Goal: Communication & Community: Answer question/provide support

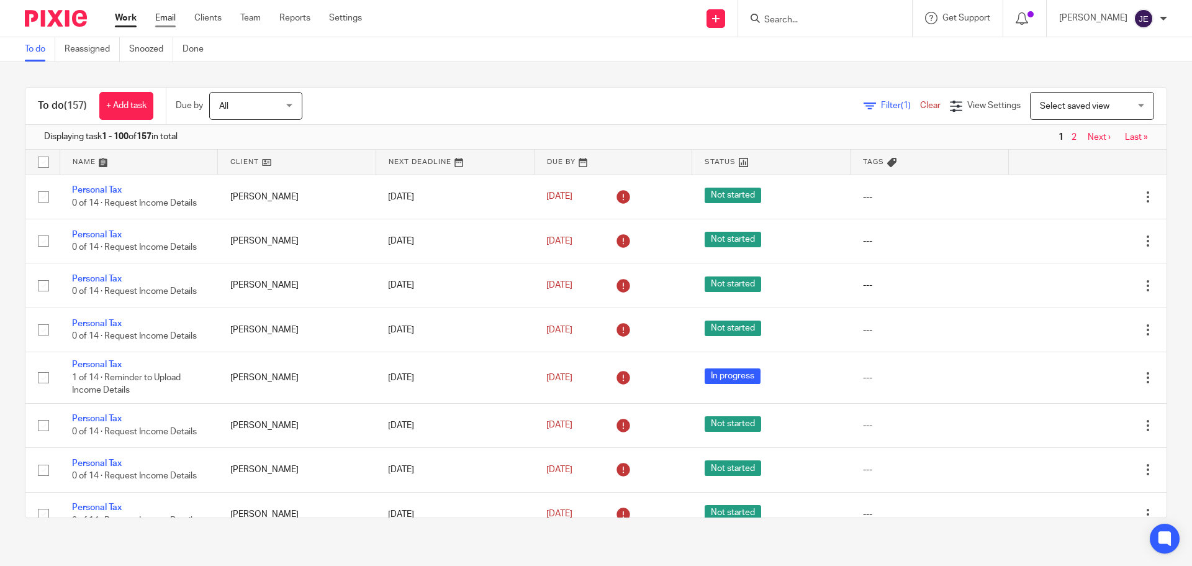
click at [163, 14] on link "Email" at bounding box center [165, 18] width 20 height 12
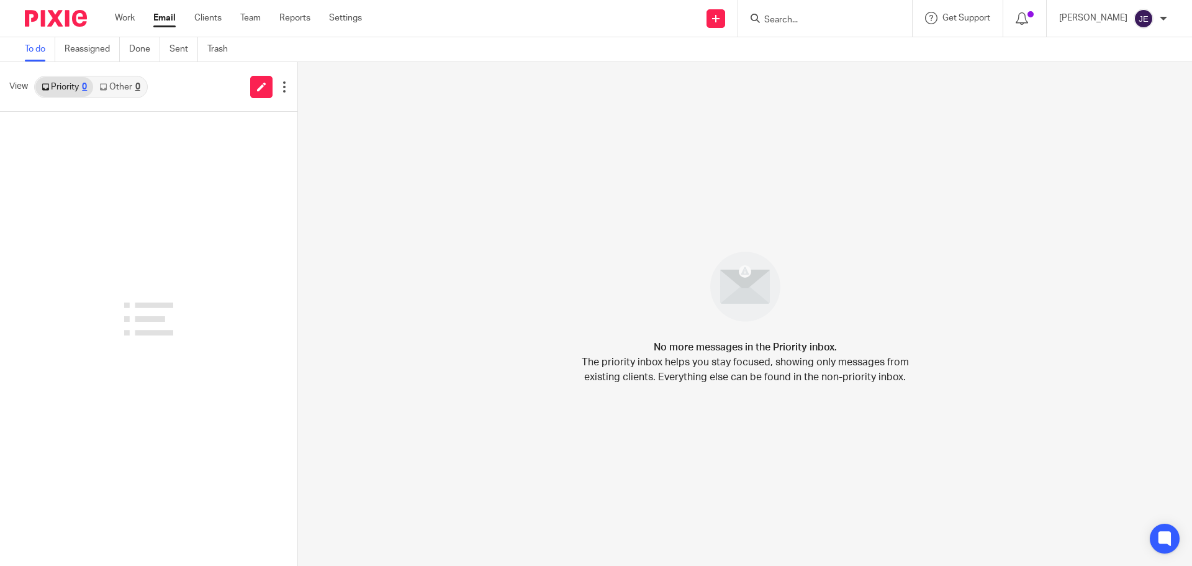
click at [111, 86] on link "Other 0" at bounding box center [119, 87] width 53 height 20
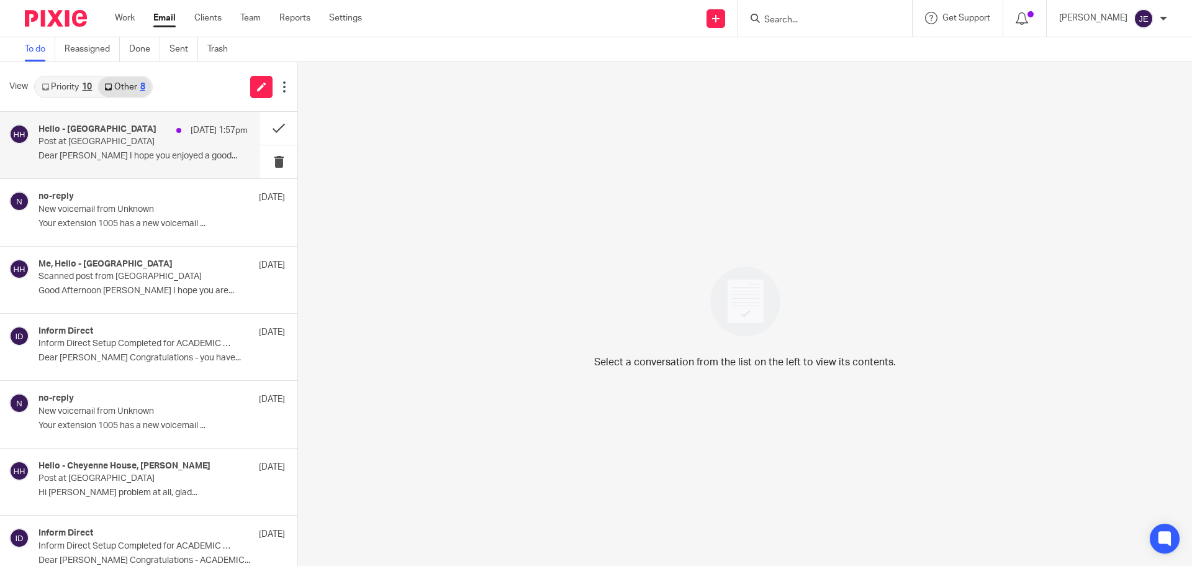
click at [127, 150] on div "Hello - Cheyenne House 15 Sep 1:57pm Post at Cheyenne House Dear Jade I hope yo…" at bounding box center [143, 145] width 209 height 42
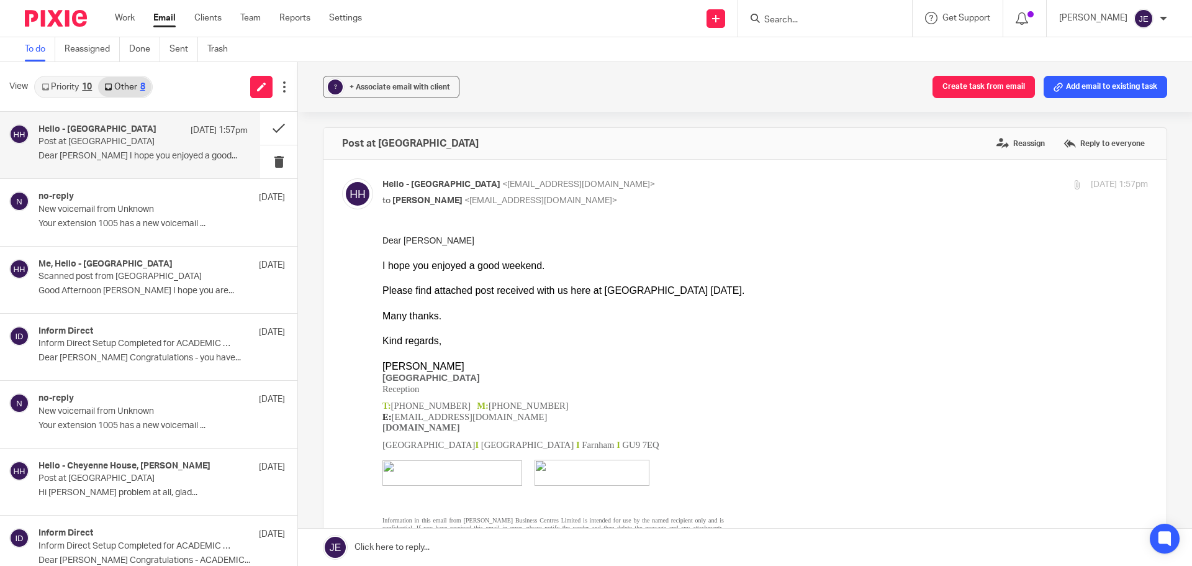
click at [71, 89] on link "Priority 10" at bounding box center [66, 87] width 63 height 20
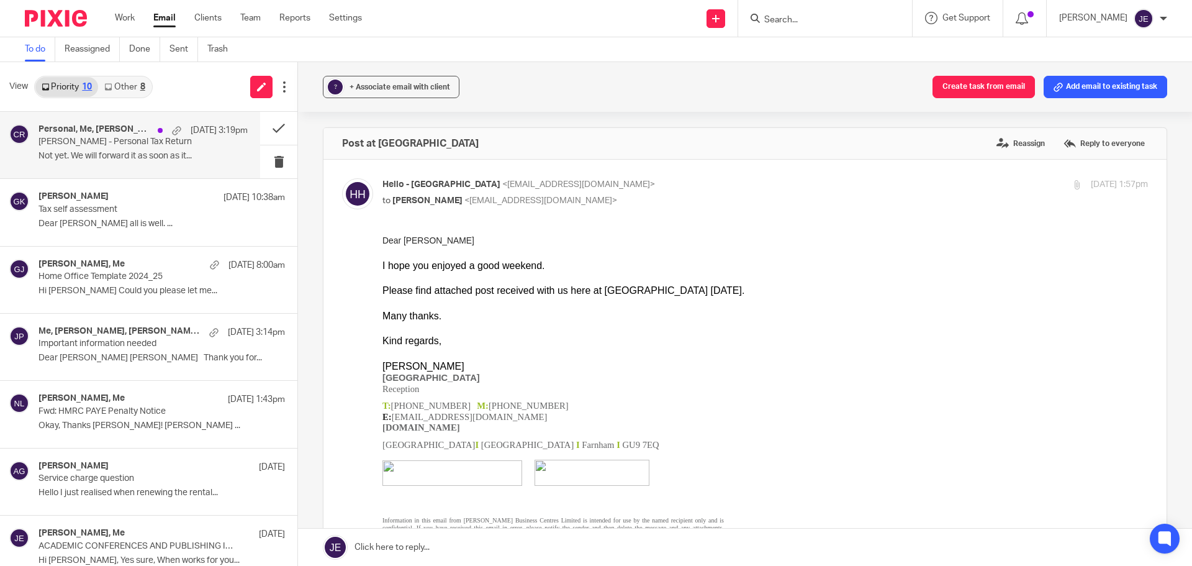
click at [89, 147] on p "Carole Rogers - Personal Tax Return" at bounding box center [123, 142] width 168 height 11
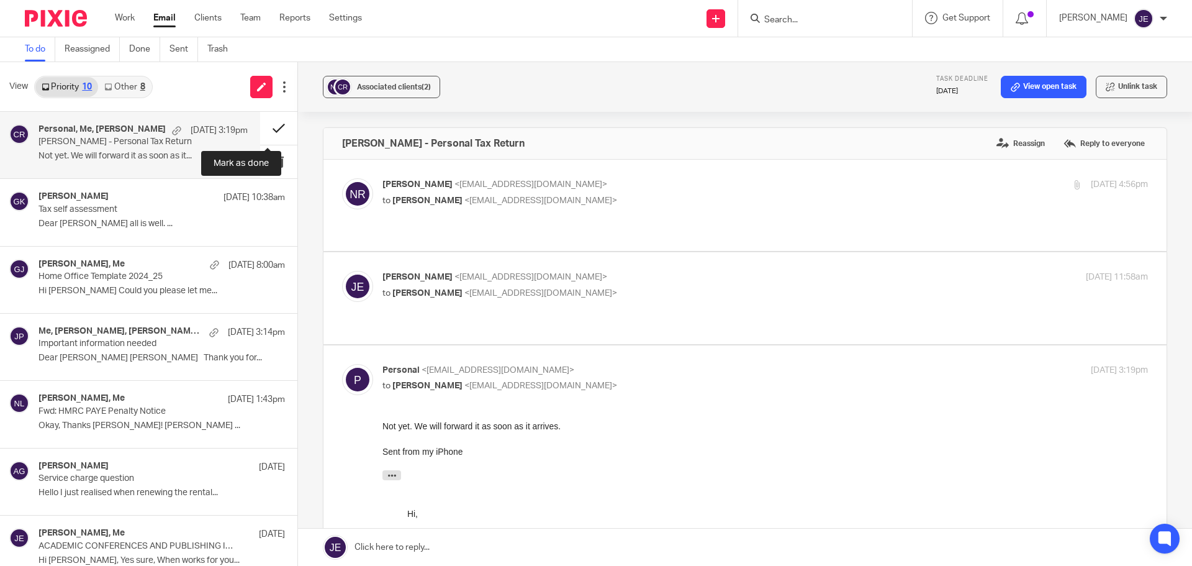
click at [264, 131] on button at bounding box center [278, 128] width 37 height 33
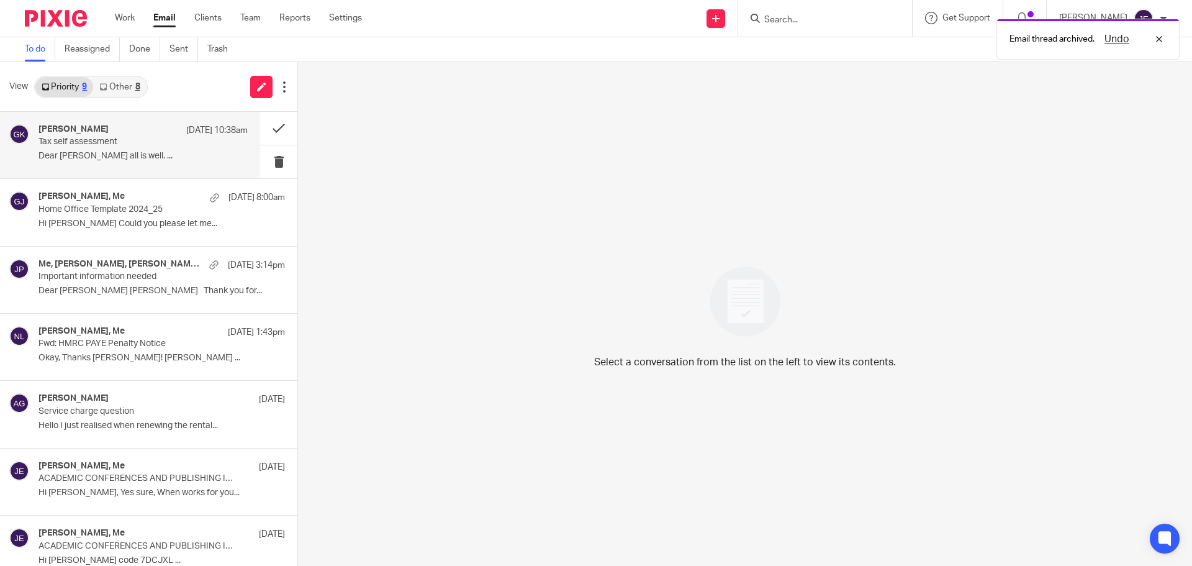
click at [102, 165] on div "Grigorios Koutsogiannis 15 Sep 10:38am Tax self assessment Dear Jade Hope all i…" at bounding box center [143, 145] width 209 height 42
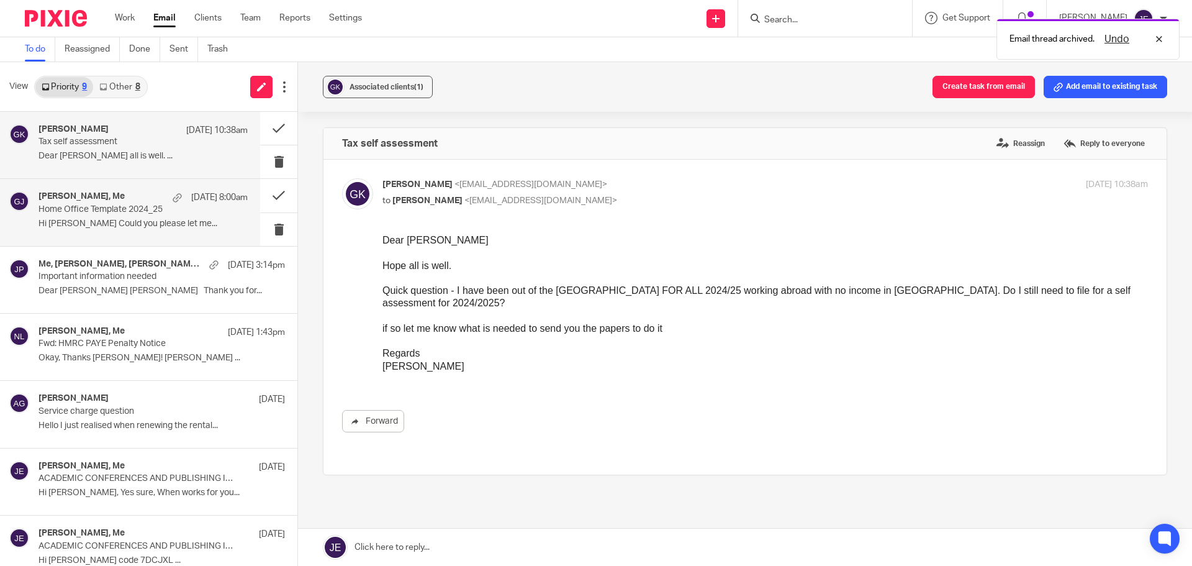
click at [101, 207] on p "Home Office Template 2024_25" at bounding box center [123, 209] width 168 height 11
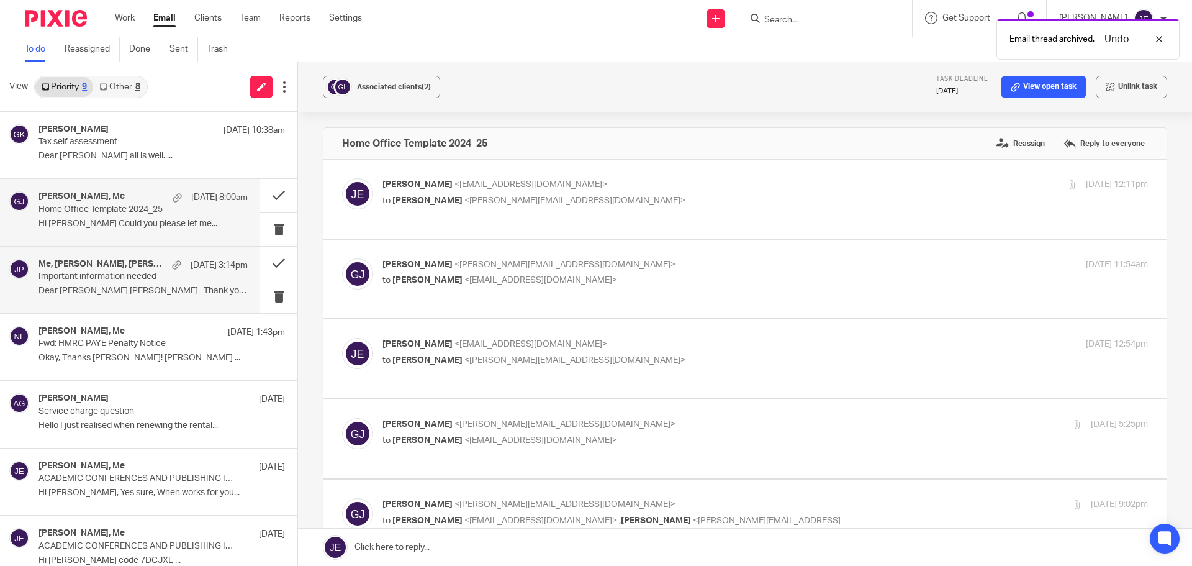
click at [96, 299] on div "Me, Joseph Pisani, David Munro, joseph.pisani 13 Sep 3:14pm Important informati…" at bounding box center [143, 280] width 209 height 42
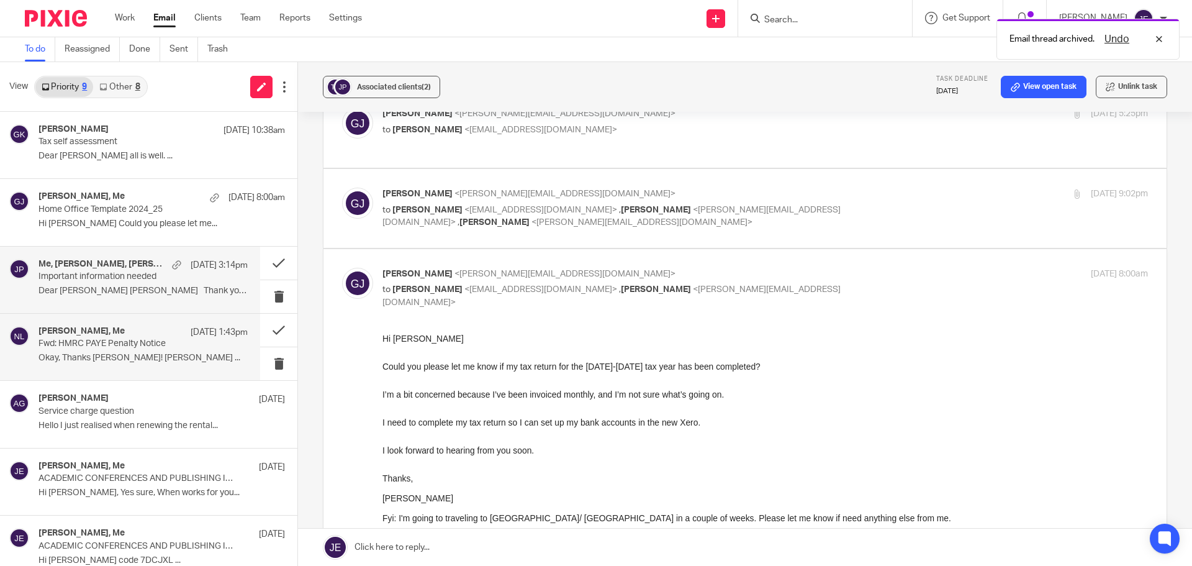
click at [126, 333] on div "David Munro, Me 13 Sep 1:43pm" at bounding box center [143, 332] width 209 height 12
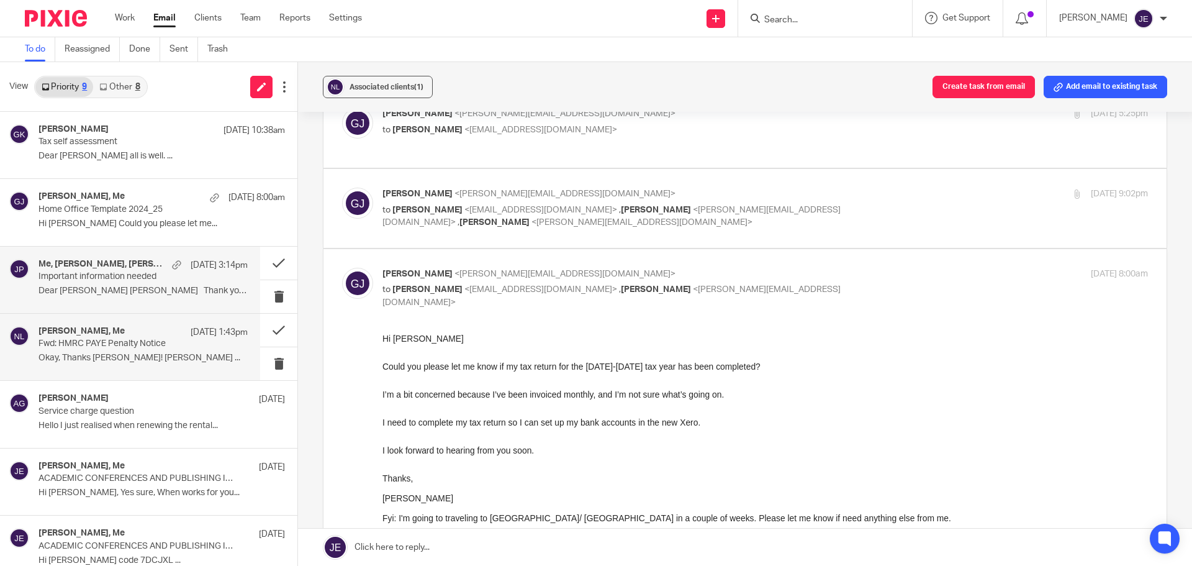
click at [122, 283] on div "Me, Joseph Pisani, David Munro, joseph.pisani 13 Sep 3:14pm Important informati…" at bounding box center [143, 280] width 209 height 42
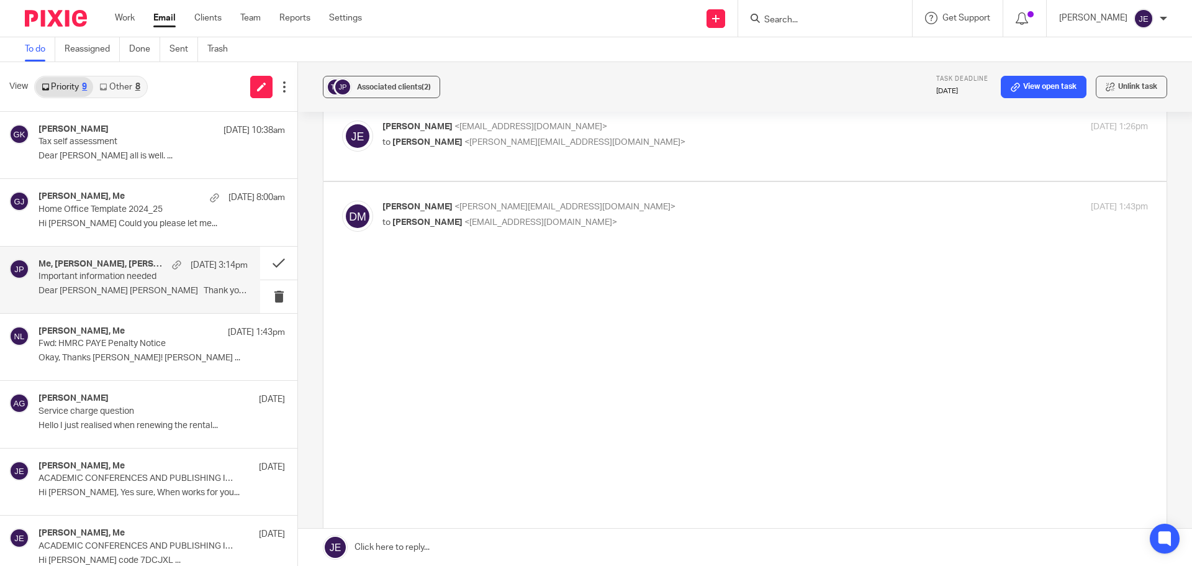
click at [132, 284] on div "Me, Joseph Pisani, David Munro, joseph.pisani 13 Sep 3:14pm Important informati…" at bounding box center [143, 280] width 209 height 42
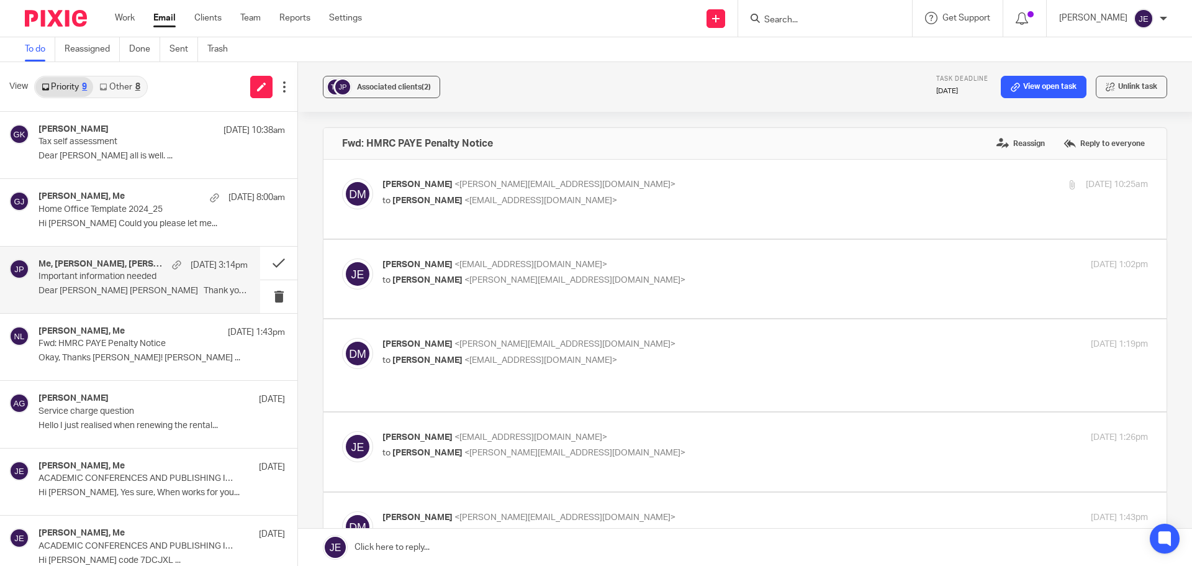
scroll to position [0, 0]
click at [132, 284] on div "Me, Joseph Pisani, David Munro, joseph.pisani 13 Sep 3:14pm Important informati…" at bounding box center [143, 280] width 209 height 42
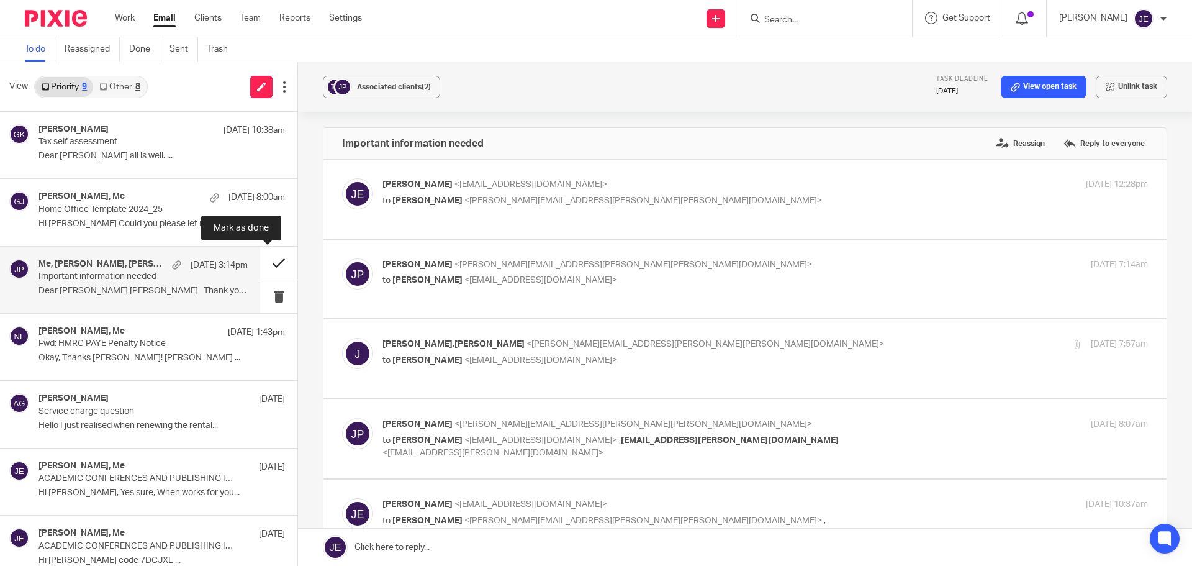
click at [270, 268] on button at bounding box center [278, 263] width 37 height 33
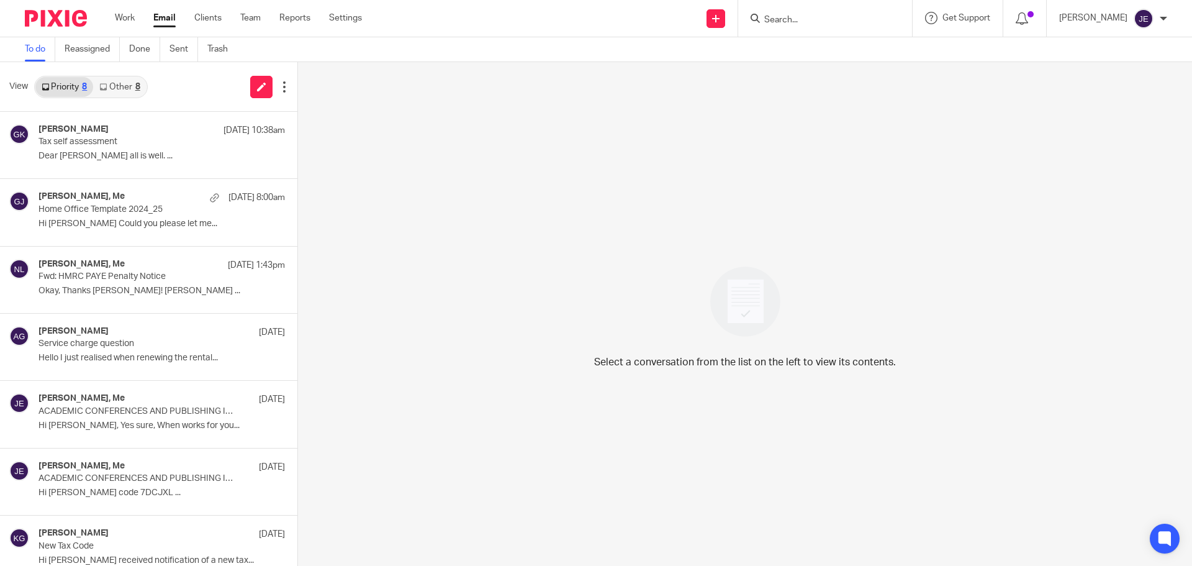
click at [812, 20] on input "Search" at bounding box center [819, 20] width 112 height 11
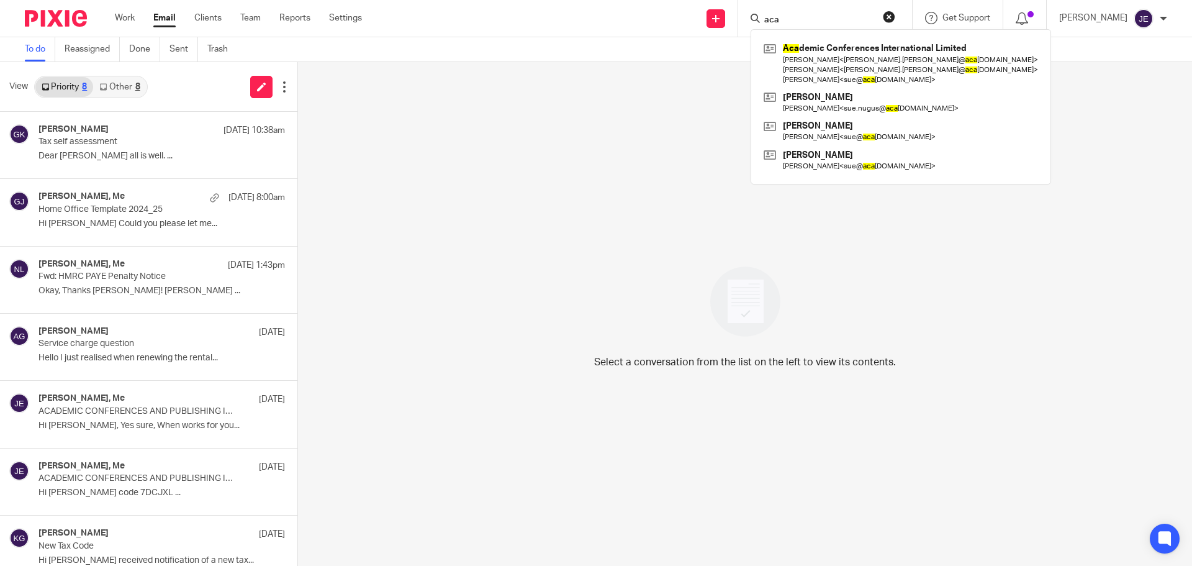
type input "aca"
click at [621, 107] on div "Select a conversation from the list on the left to view its contents." at bounding box center [745, 314] width 894 height 504
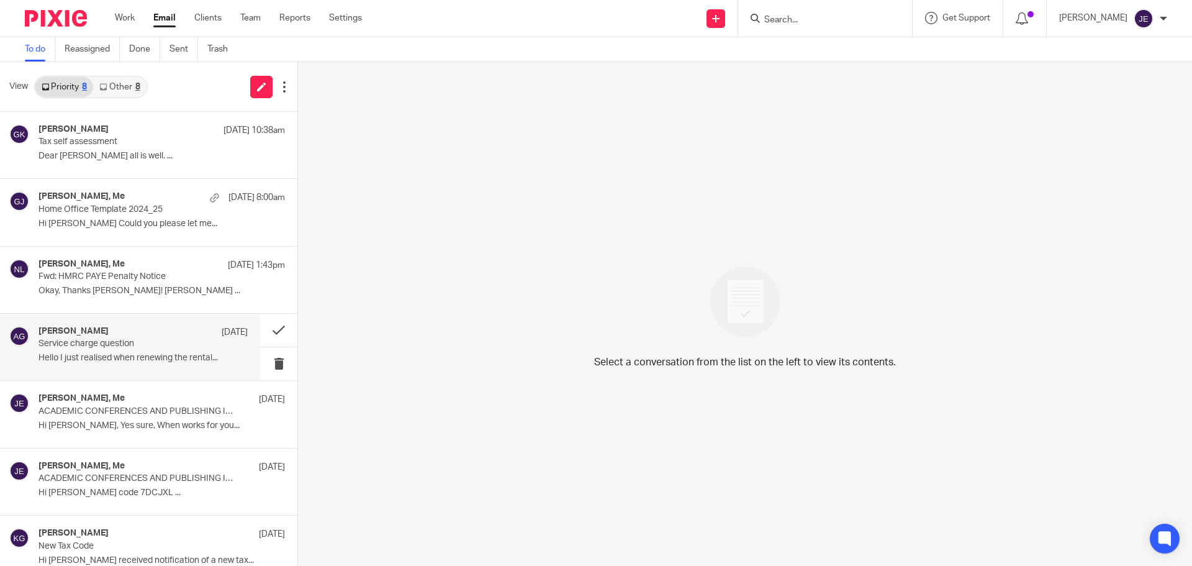
click at [144, 327] on div "Adam Green 9 Sep" at bounding box center [143, 332] width 209 height 12
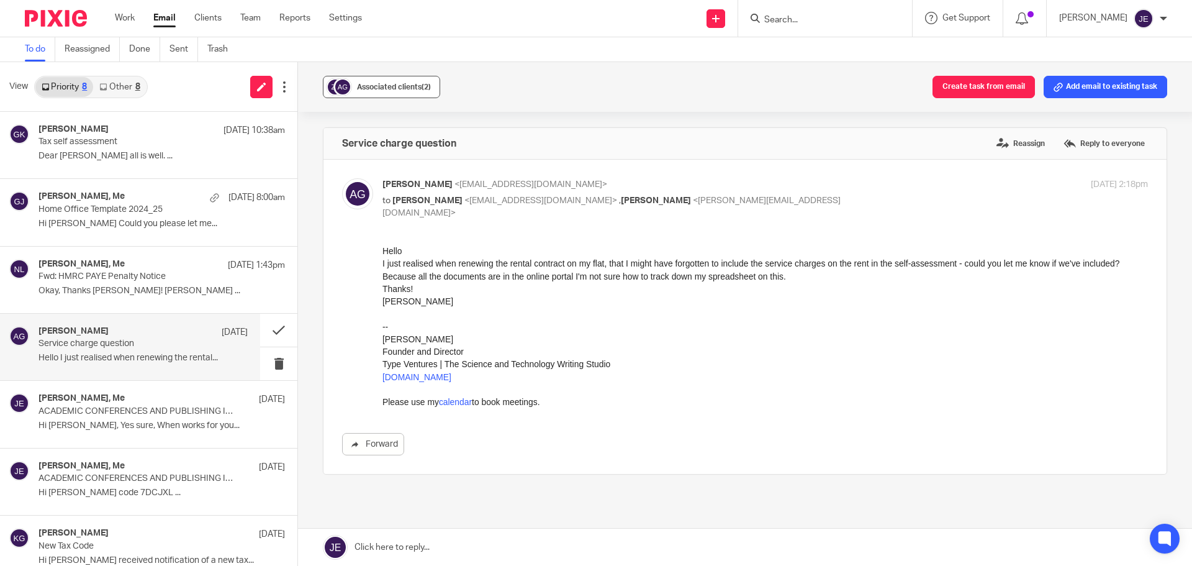
drag, startPoint x: 405, startPoint y: 84, endPoint x: 411, endPoint y: 89, distance: 7.5
click at [405, 84] on span "Associated clients (2)" at bounding box center [394, 86] width 74 height 7
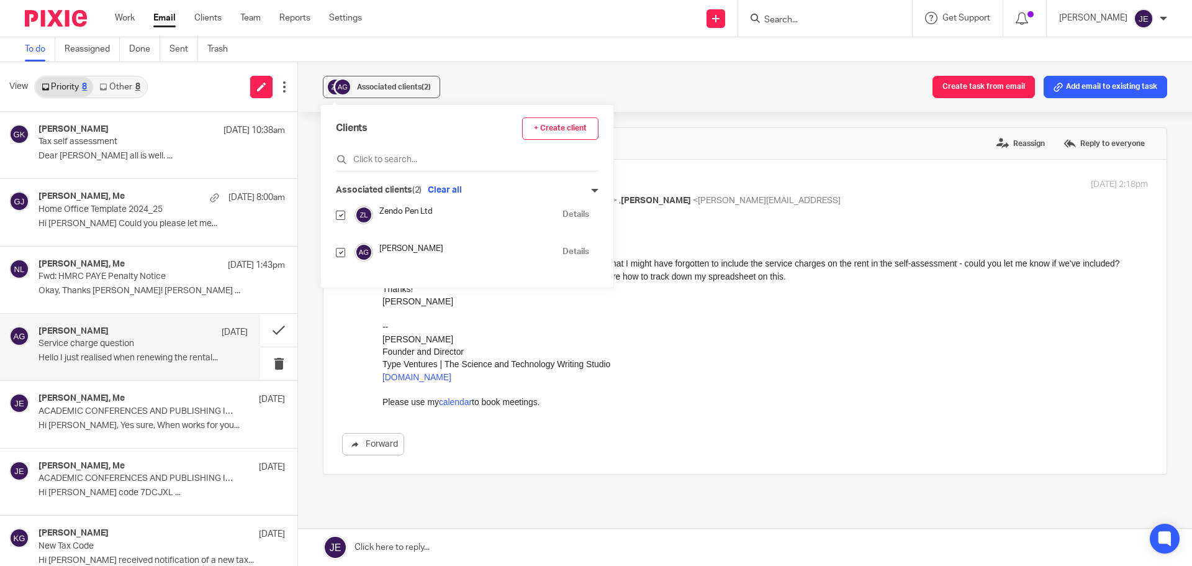
click at [563, 247] on link "Details" at bounding box center [576, 252] width 27 height 12
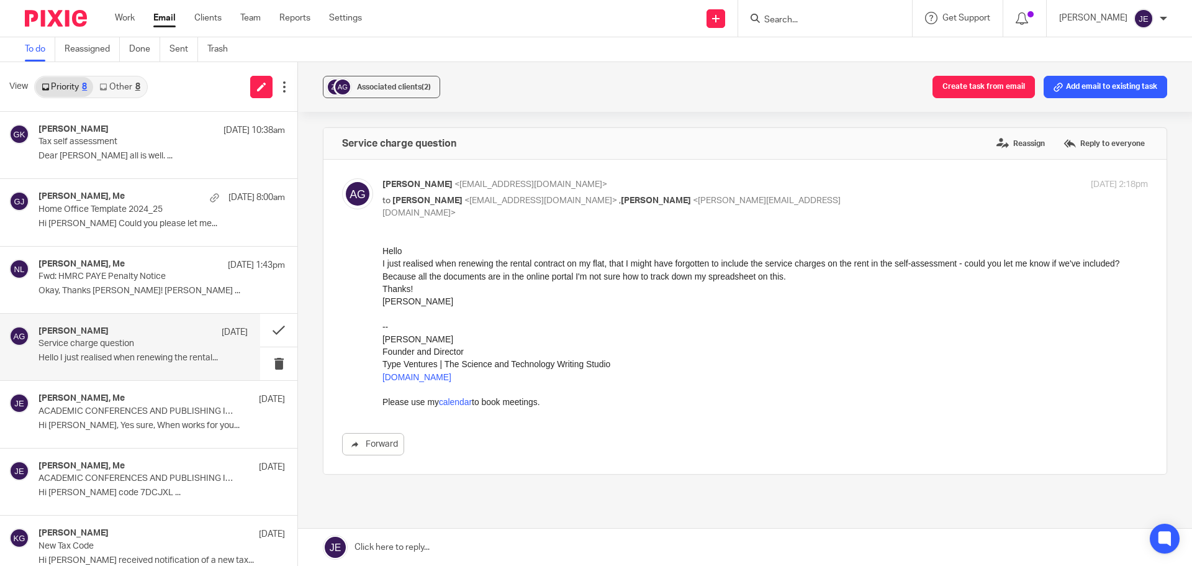
click at [565, 70] on div "Associated clients (2) Create task from email Add email to existing task" at bounding box center [745, 87] width 894 height 50
click at [1075, 140] on label "Reply to everyone" at bounding box center [1105, 143] width 88 height 19
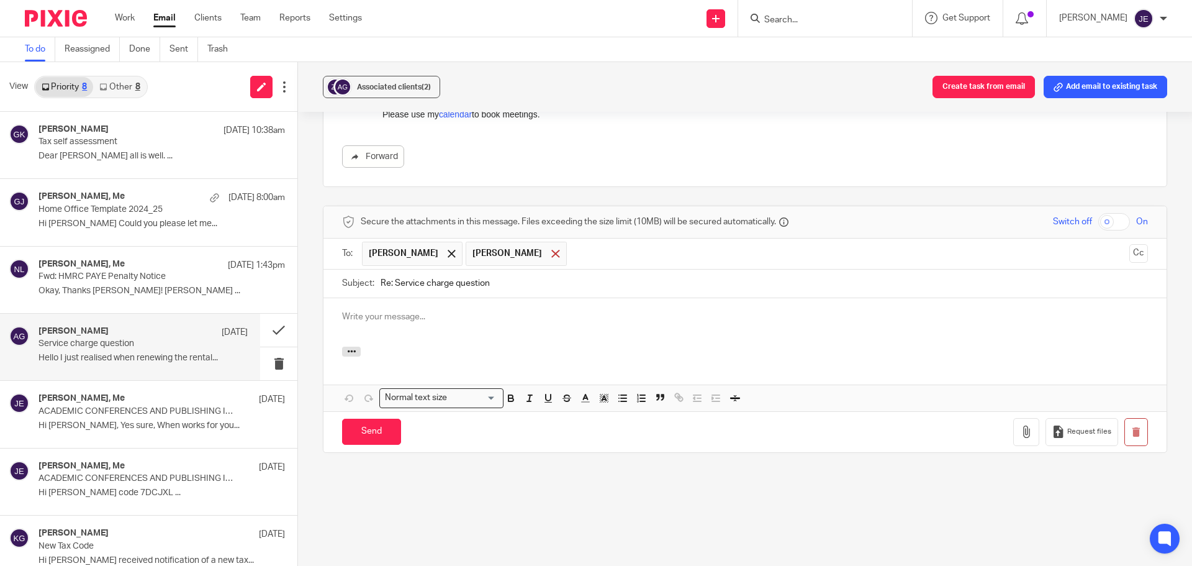
click at [551, 254] on span at bounding box center [555, 254] width 8 height 8
click at [513, 304] on div at bounding box center [745, 322] width 843 height 48
click at [1130, 255] on button "Cc" at bounding box center [1139, 253] width 19 height 19
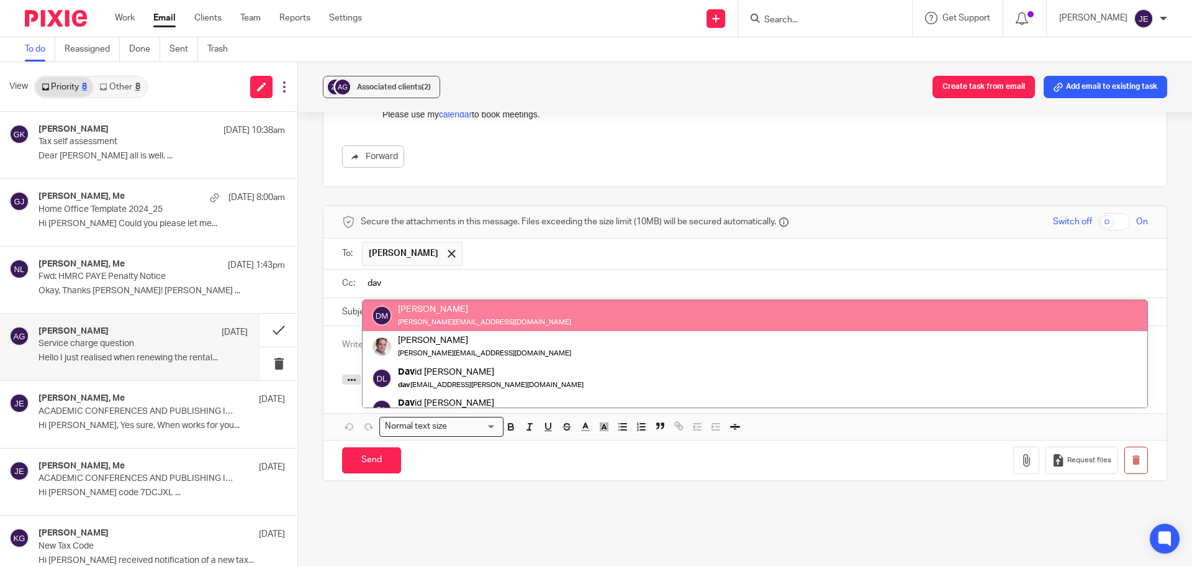
type input "dav"
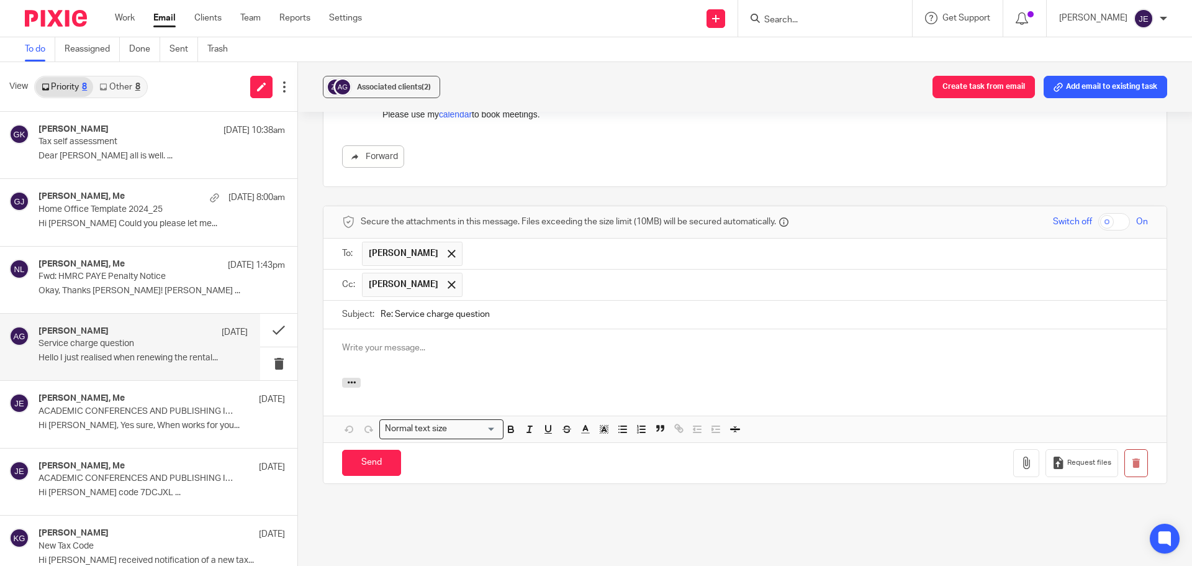
click at [440, 342] on p at bounding box center [745, 348] width 806 height 12
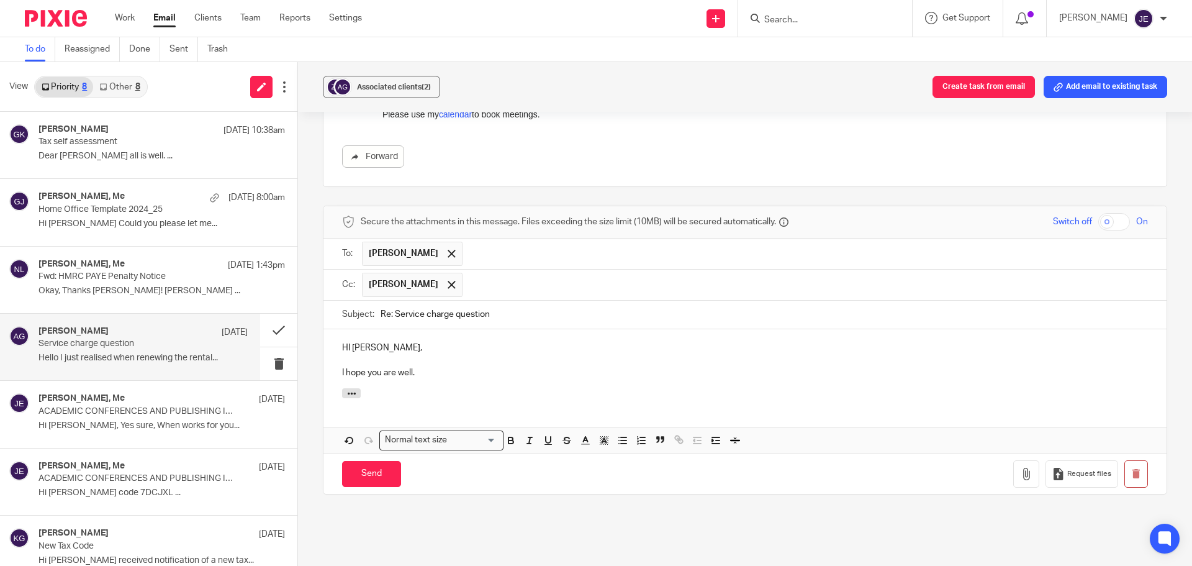
click at [350, 349] on p "HI Adam," at bounding box center [745, 348] width 806 height 12
click at [820, 16] on input "Search" at bounding box center [819, 20] width 112 height 11
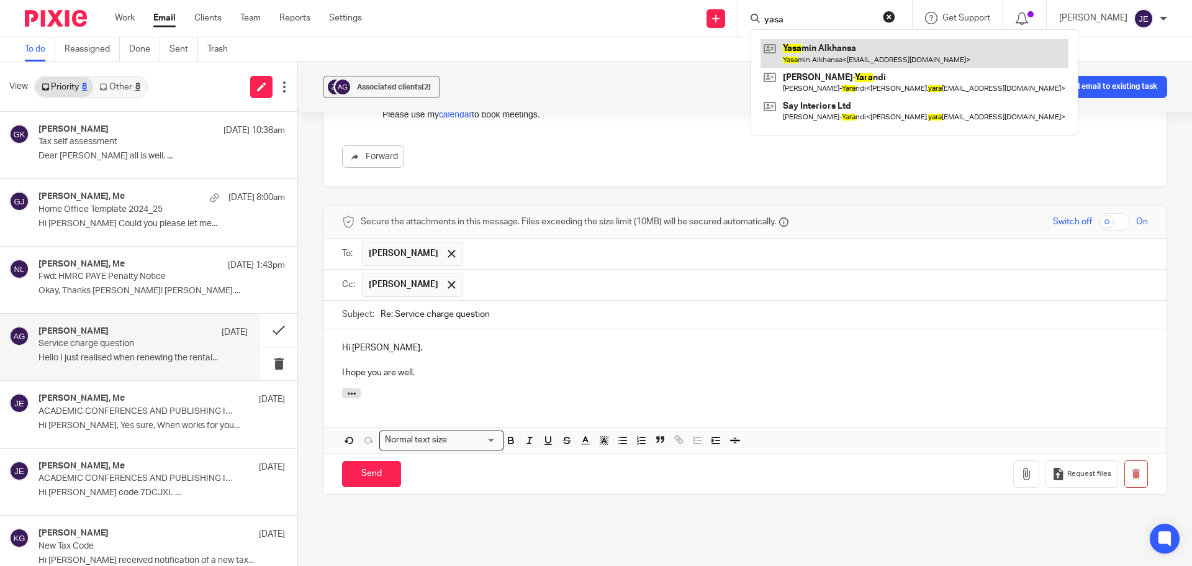
type input "yasa"
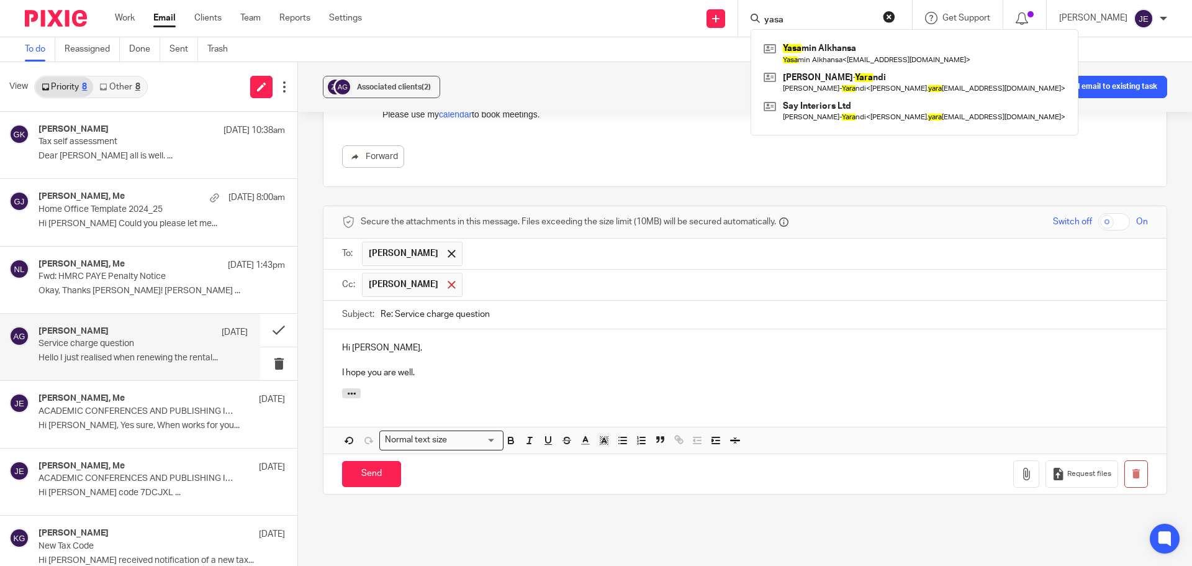
click at [448, 286] on span at bounding box center [452, 285] width 8 height 8
click at [429, 368] on p "I hope you are well." at bounding box center [745, 370] width 806 height 12
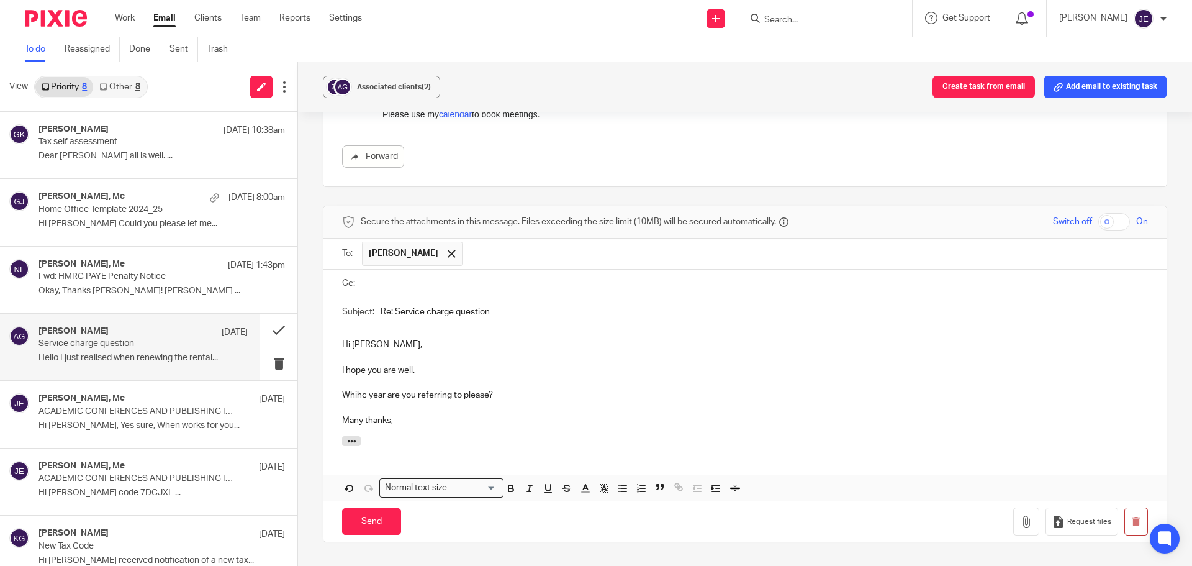
click at [350, 402] on p at bounding box center [745, 408] width 806 height 12
click at [353, 396] on p "Whihc year are you referring to please?" at bounding box center [745, 395] width 806 height 12
click at [371, 521] on input "Send" at bounding box center [371, 521] width 59 height 27
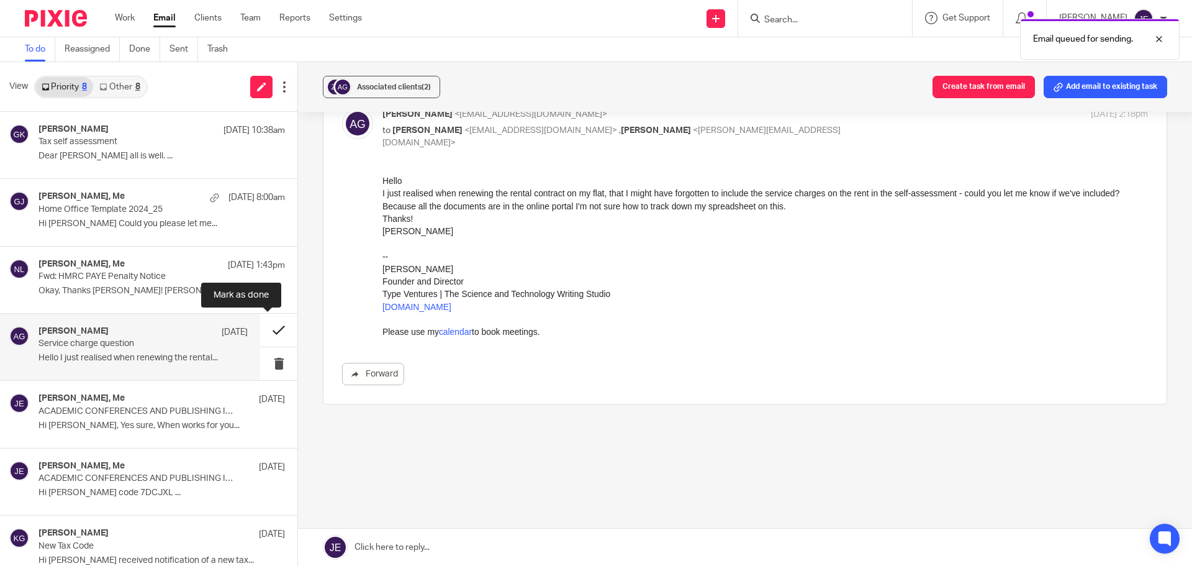
click at [273, 330] on button at bounding box center [278, 330] width 37 height 33
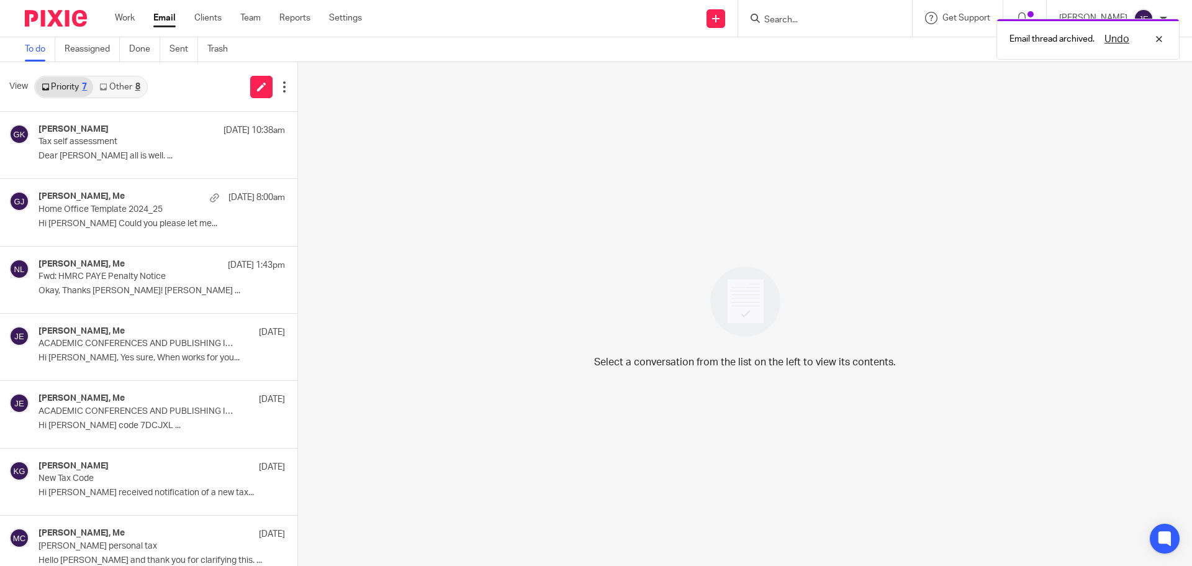
click at [113, 91] on link "Other 8" at bounding box center [119, 87] width 53 height 20
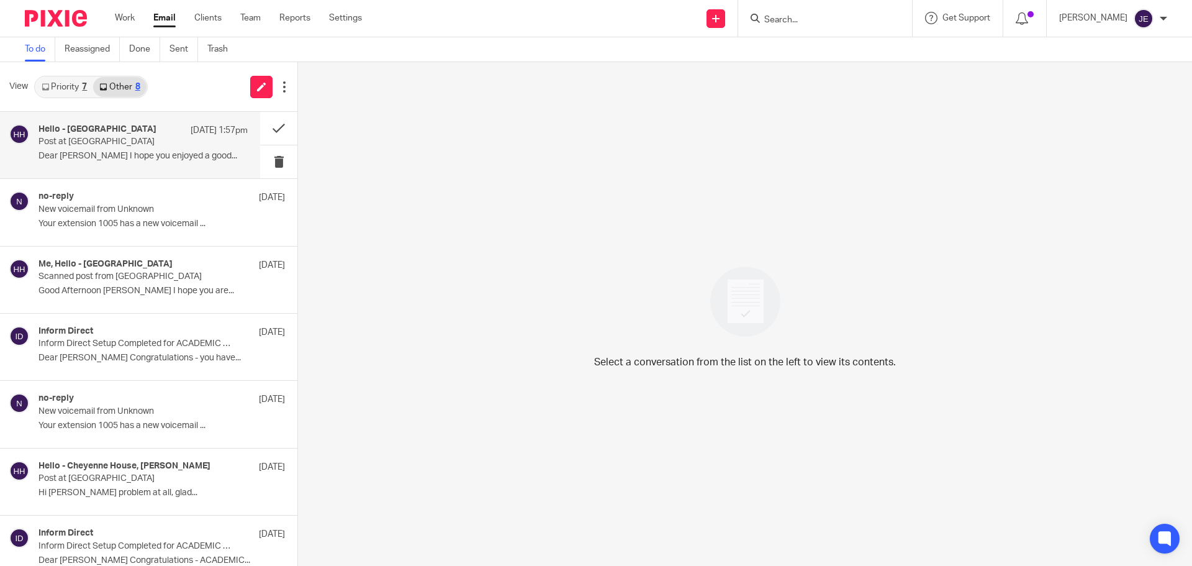
click at [117, 135] on div "Hello - Cheyenne House 15 Sep 1:57pm" at bounding box center [143, 130] width 209 height 12
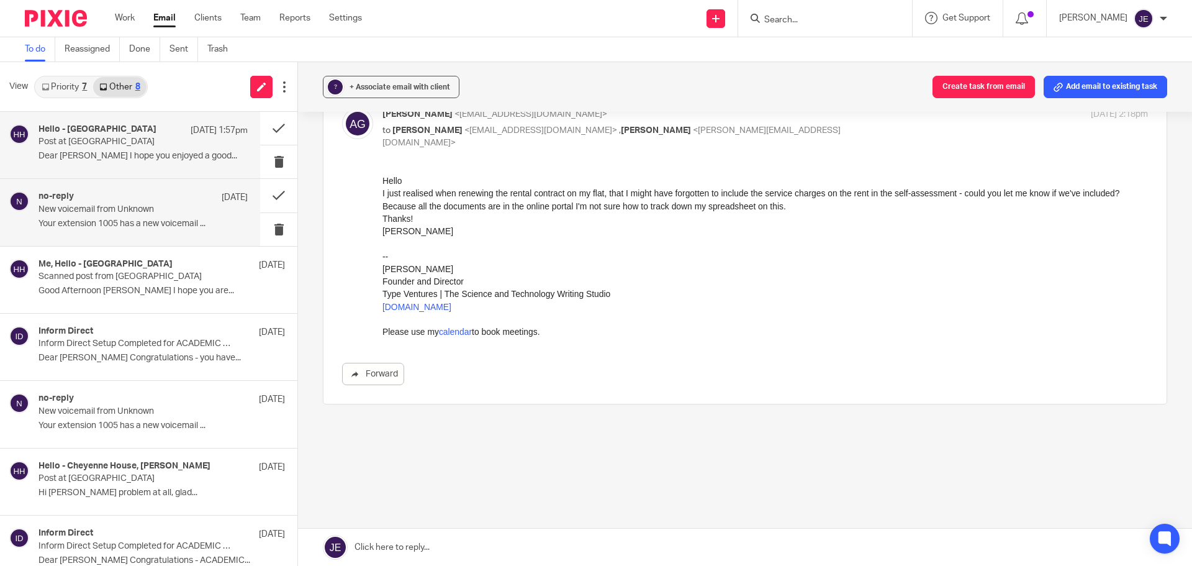
click at [114, 221] on p "Your extension 1005 has a new voicemail ..." at bounding box center [143, 224] width 209 height 11
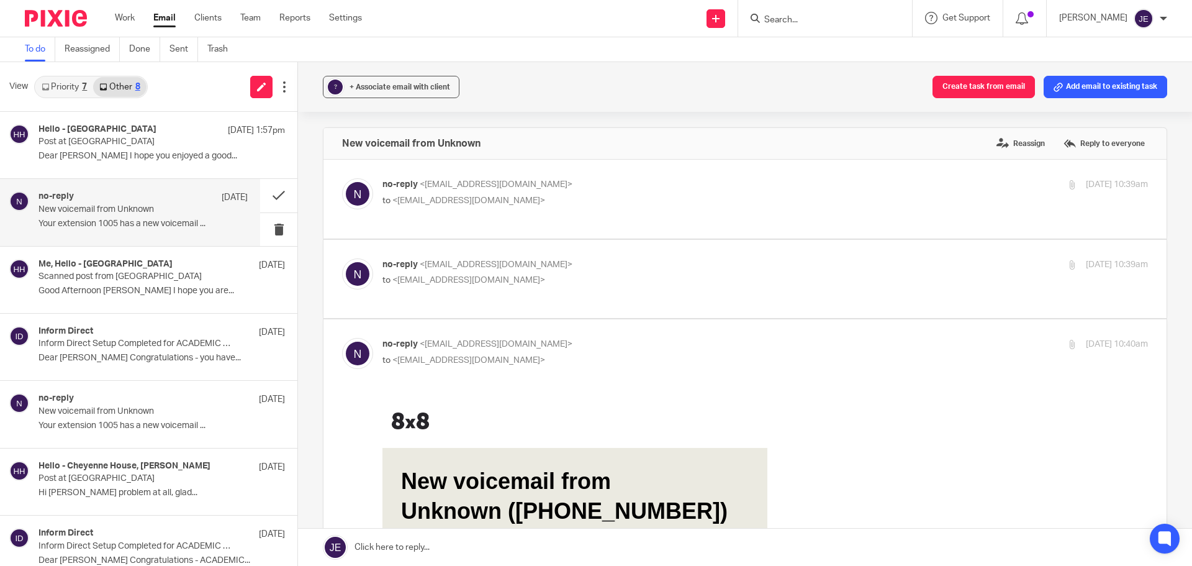
scroll to position [0, 0]
click at [79, 93] on link "Priority 7" at bounding box center [64, 87] width 58 height 20
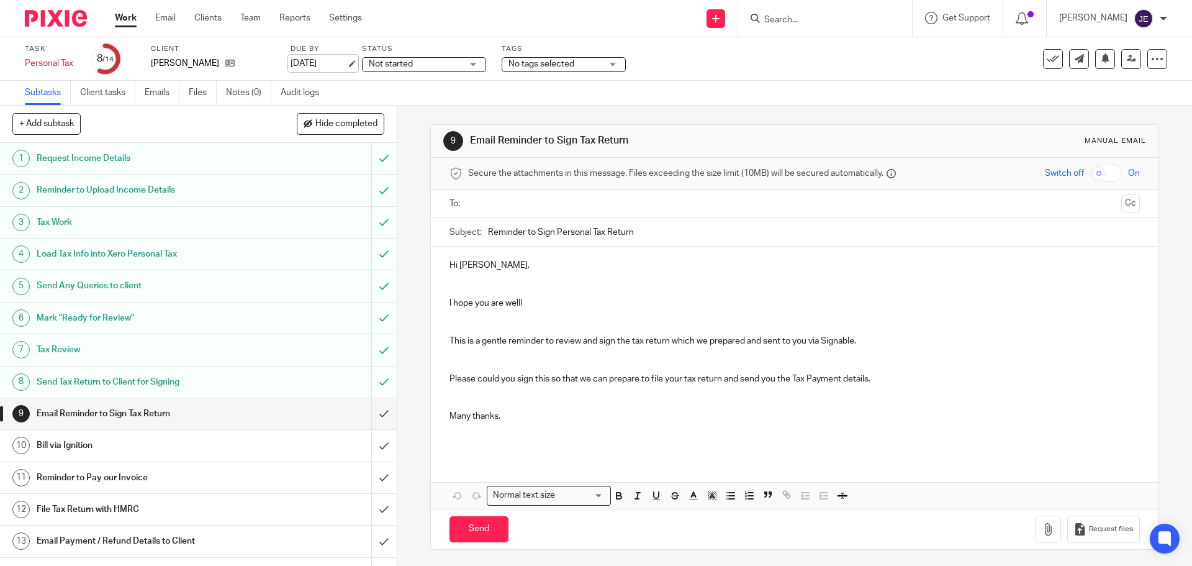
click at [347, 67] on link "[DATE]" at bounding box center [319, 63] width 56 height 13
click at [796, 19] on div "Deadline updated." at bounding box center [888, 35] width 584 height 47
click at [811, 18] on div "Deadline updated." at bounding box center [888, 35] width 584 height 47
click at [803, 19] on div "Deadline updated." at bounding box center [888, 35] width 584 height 47
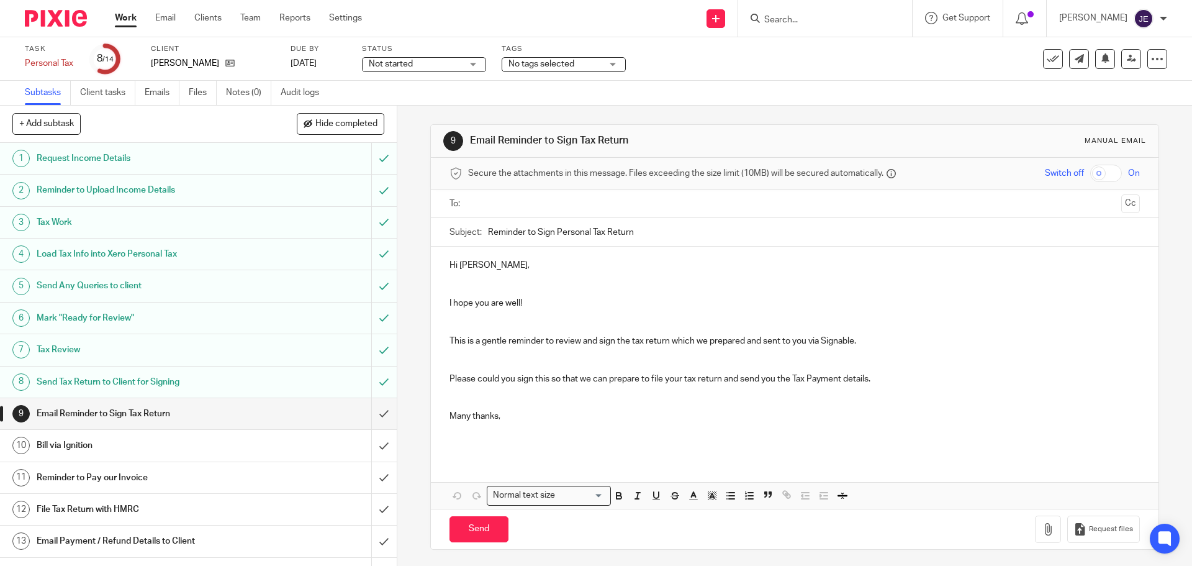
click at [803, 19] on div "Deadline updated." at bounding box center [888, 35] width 584 height 47
click at [803, 19] on input "Search" at bounding box center [819, 20] width 112 height 11
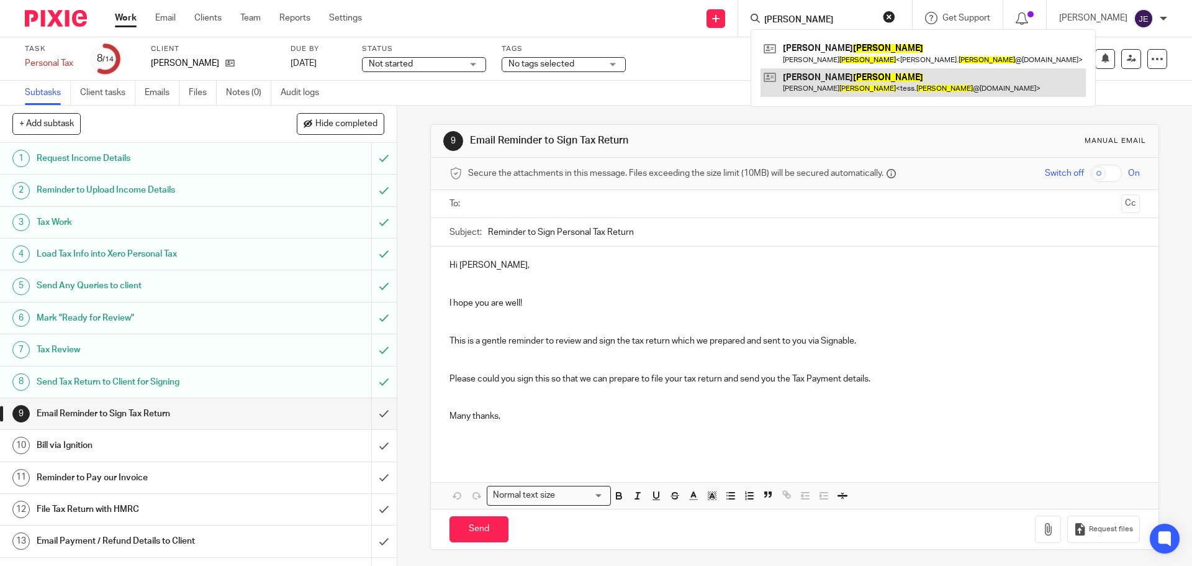
type input "pisani"
click at [860, 85] on link at bounding box center [923, 82] width 325 height 29
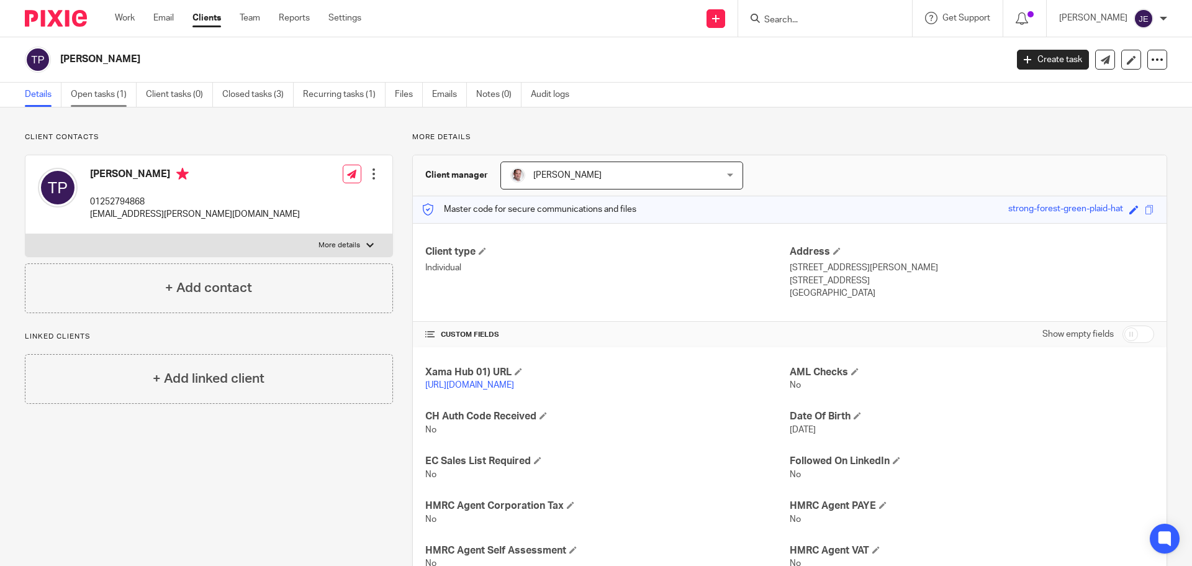
click at [85, 93] on link "Open tasks (1)" at bounding box center [104, 95] width 66 height 24
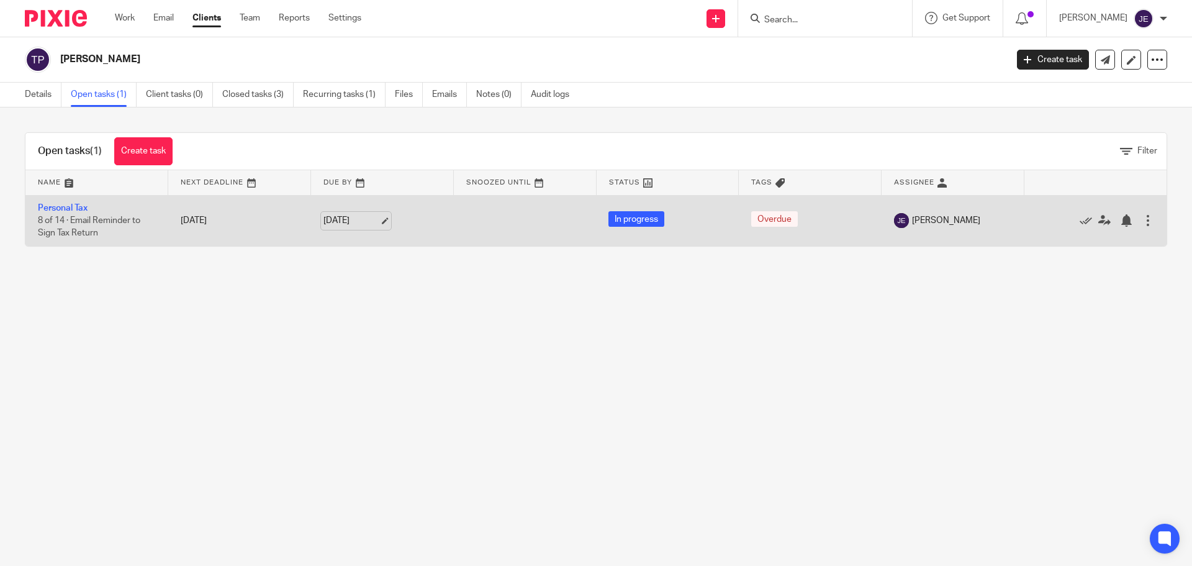
click at [378, 222] on link "[DATE]" at bounding box center [352, 220] width 56 height 13
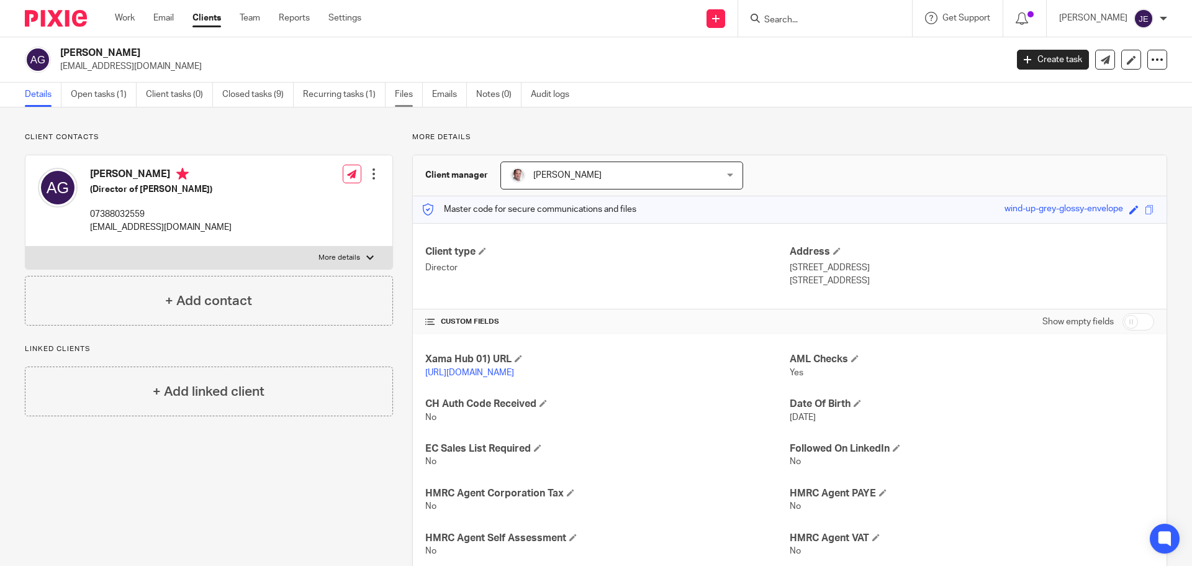
click at [411, 99] on link "Files" at bounding box center [409, 95] width 28 height 24
click at [117, 96] on link "Open tasks (2)" at bounding box center [104, 95] width 66 height 24
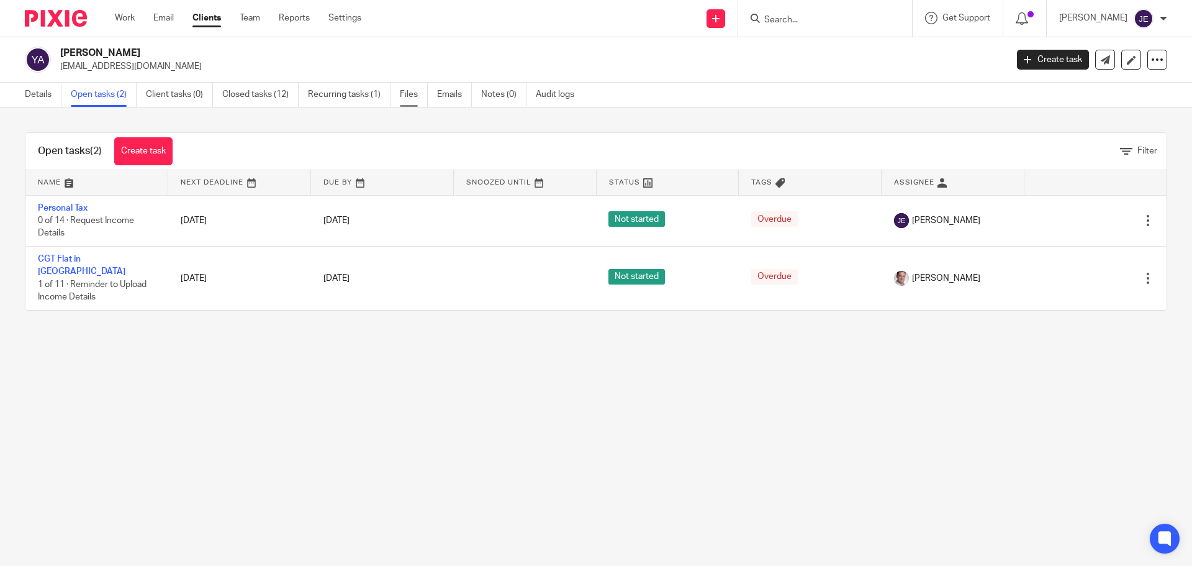
click at [407, 101] on link "Files" at bounding box center [414, 95] width 28 height 24
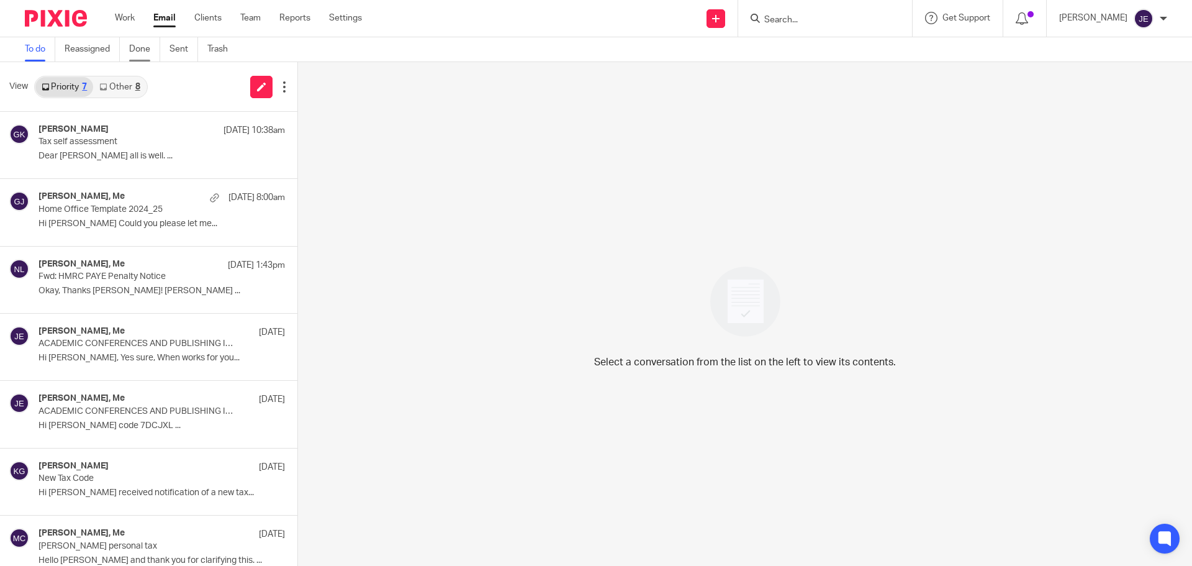
click at [143, 48] on link "Done" at bounding box center [144, 49] width 31 height 24
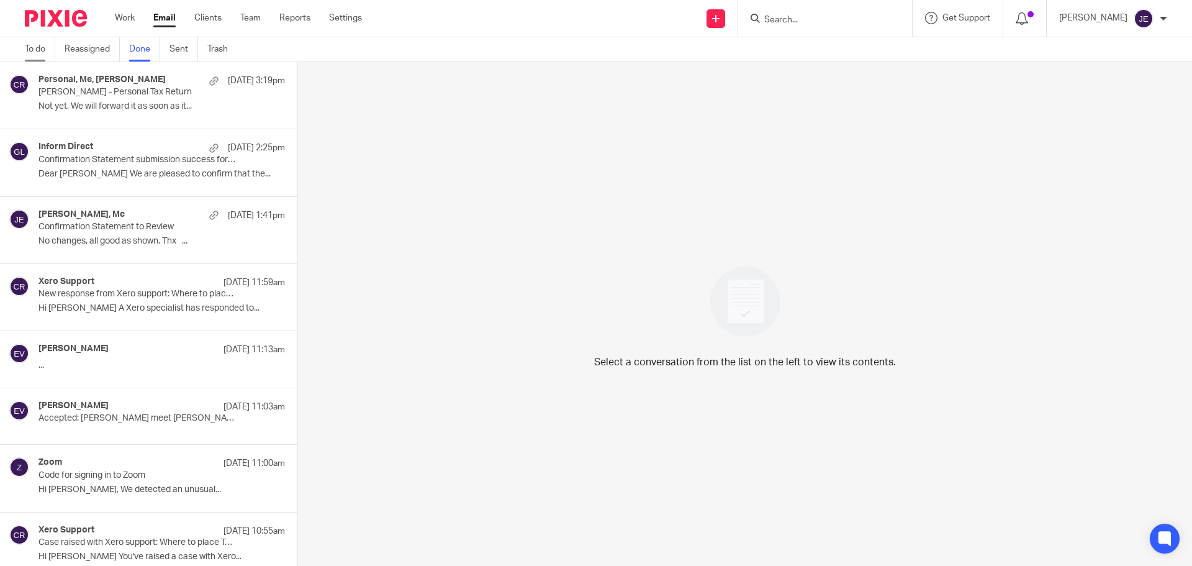
click at [32, 56] on link "To do" at bounding box center [40, 49] width 30 height 24
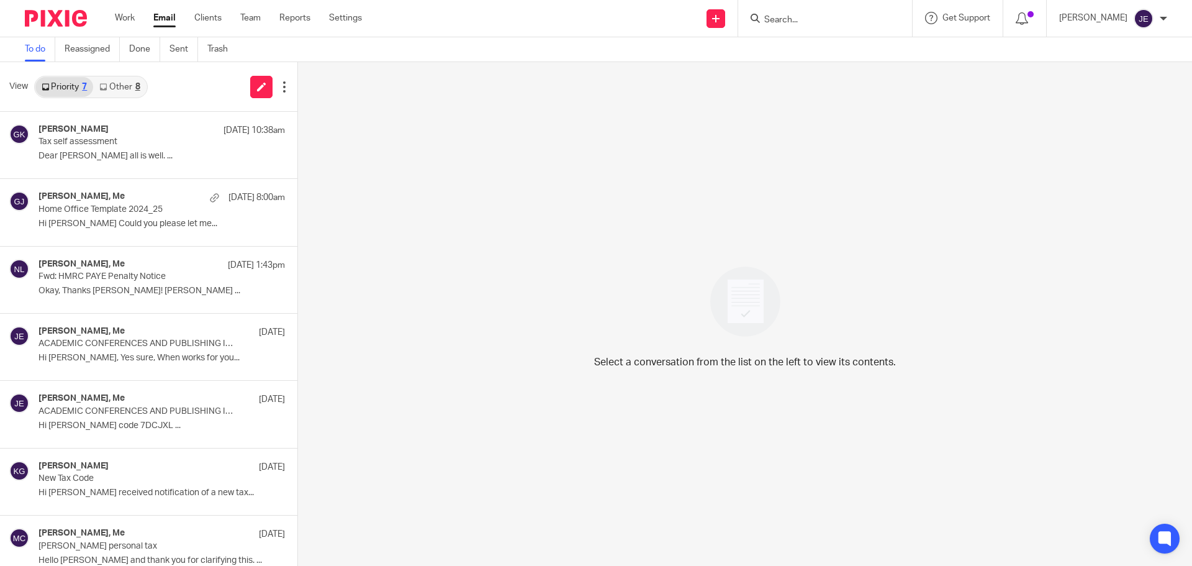
click at [129, 86] on link "Other 8" at bounding box center [119, 87] width 53 height 20
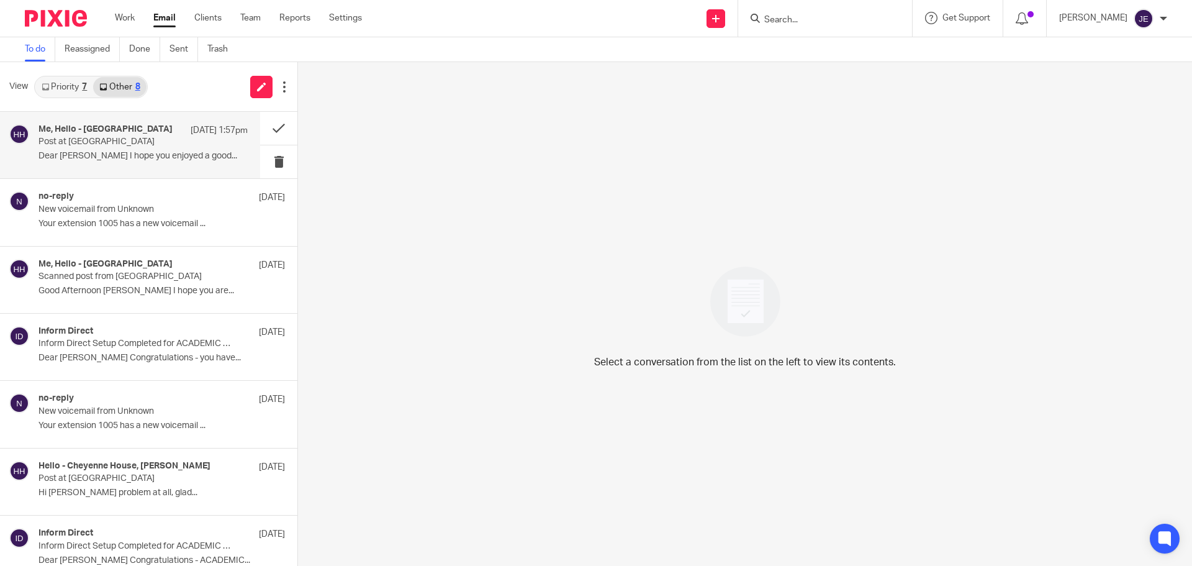
click at [135, 135] on div "Me, Hello - Cheyenne House 15 Sep 1:57pm" at bounding box center [143, 130] width 209 height 12
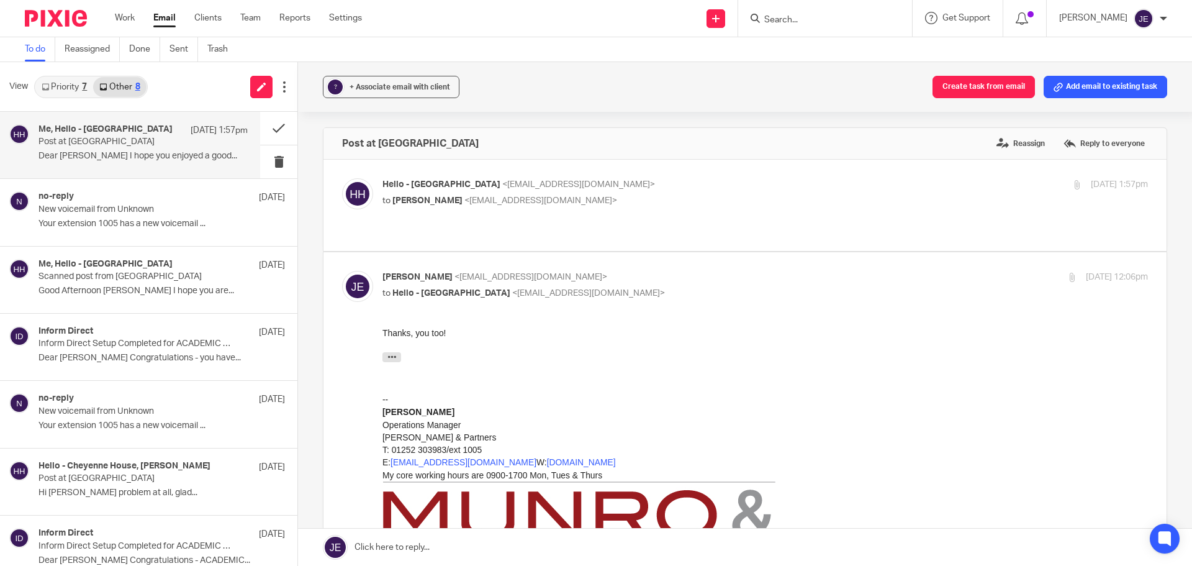
click at [680, 178] on div "Hello - Cheyenne House <hello@cheyennehousebusinesscentre.co.uk> to Jade Evelei…" at bounding box center [745, 205] width 843 height 91
click at [687, 207] on p "to Jade Eveleigh <jade@munroandpartners.com>" at bounding box center [638, 200] width 510 height 13
checkbox input "true"
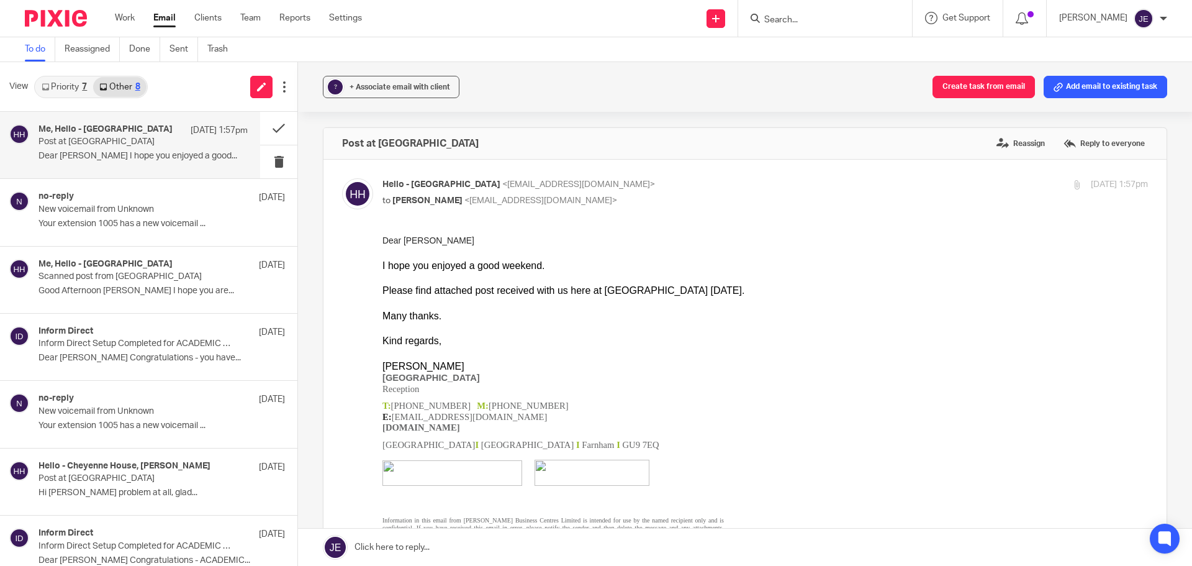
scroll to position [373, 0]
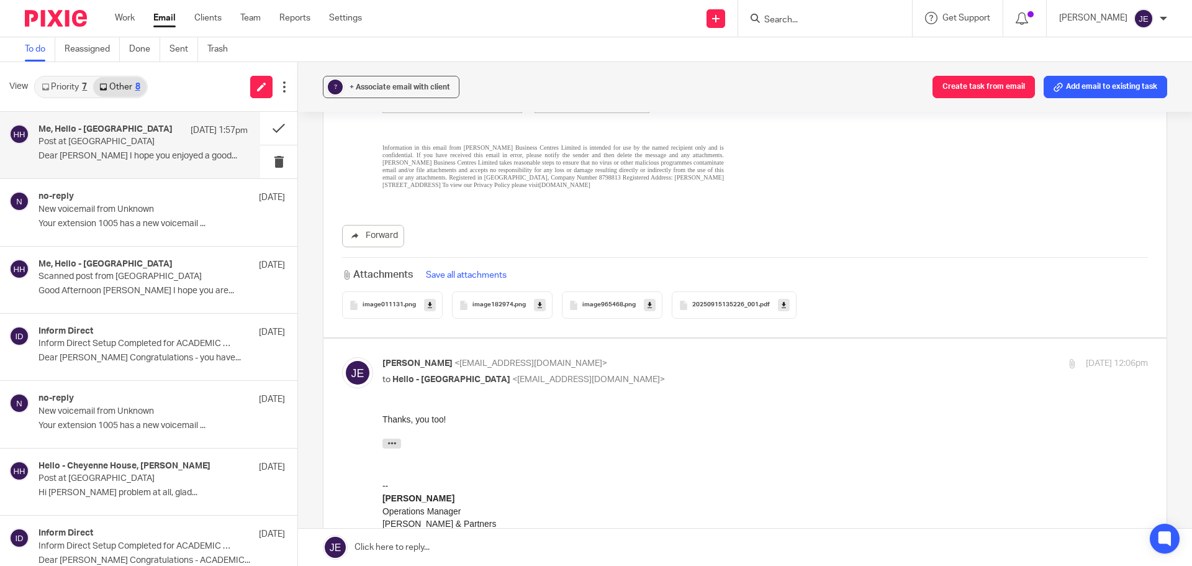
click at [745, 306] on span "20250915135226_001" at bounding box center [725, 304] width 66 height 7
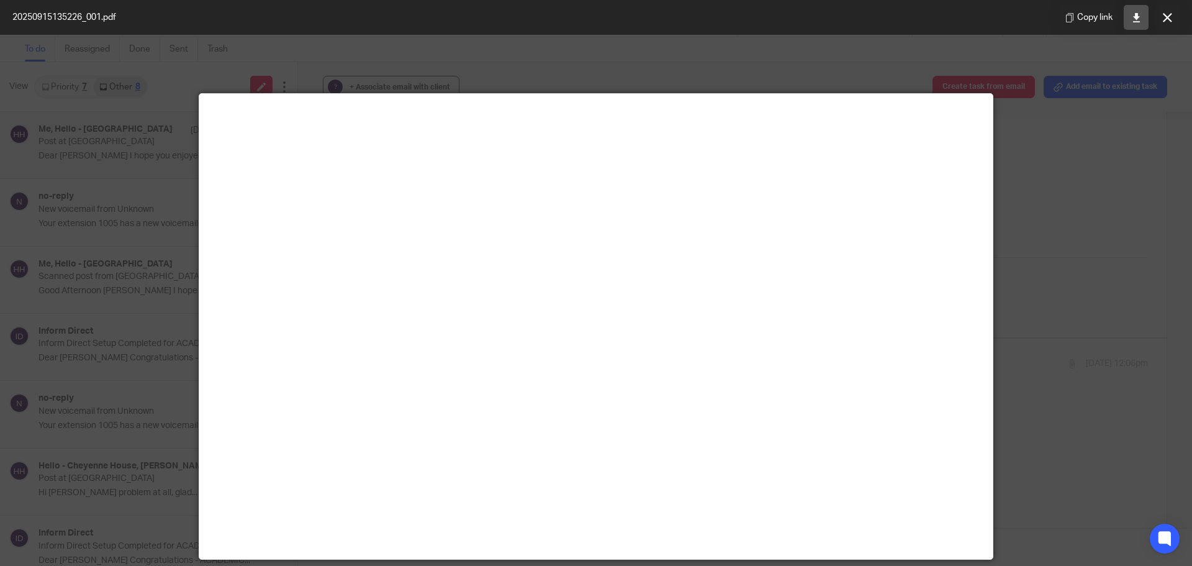
click at [1143, 14] on link at bounding box center [1136, 17] width 25 height 25
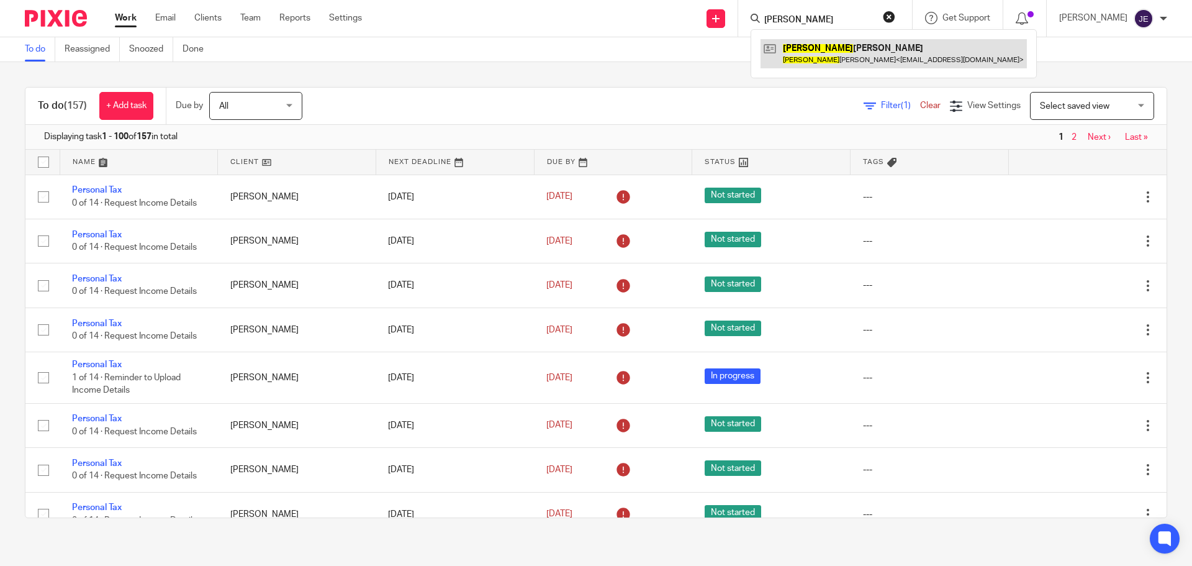
type input "[PERSON_NAME]"
click at [815, 48] on link at bounding box center [894, 53] width 266 height 29
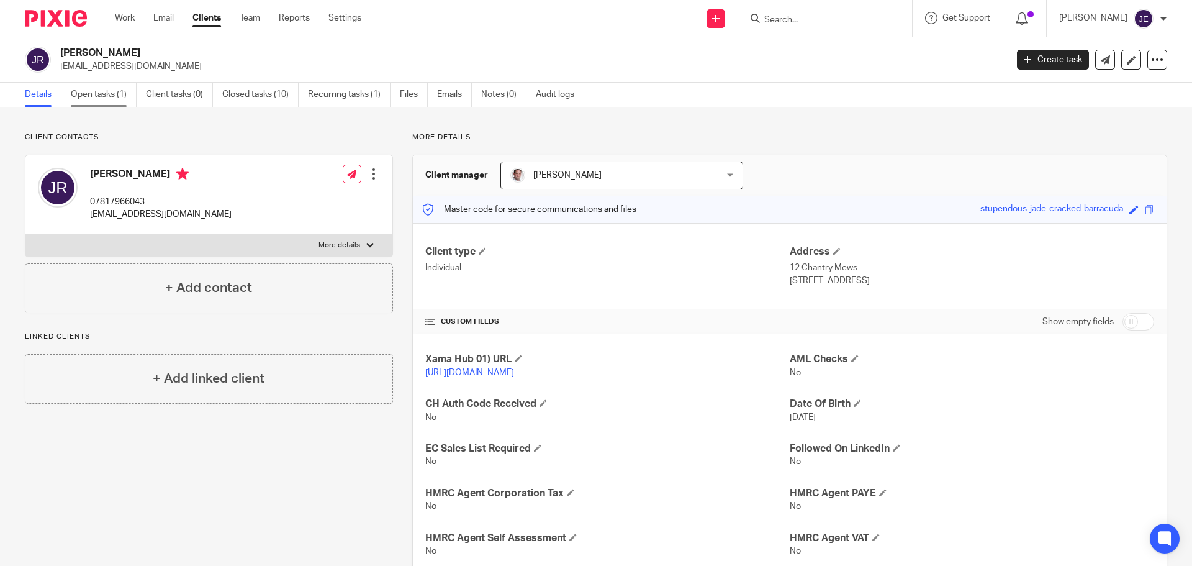
click at [104, 90] on link "Open tasks (1)" at bounding box center [104, 95] width 66 height 24
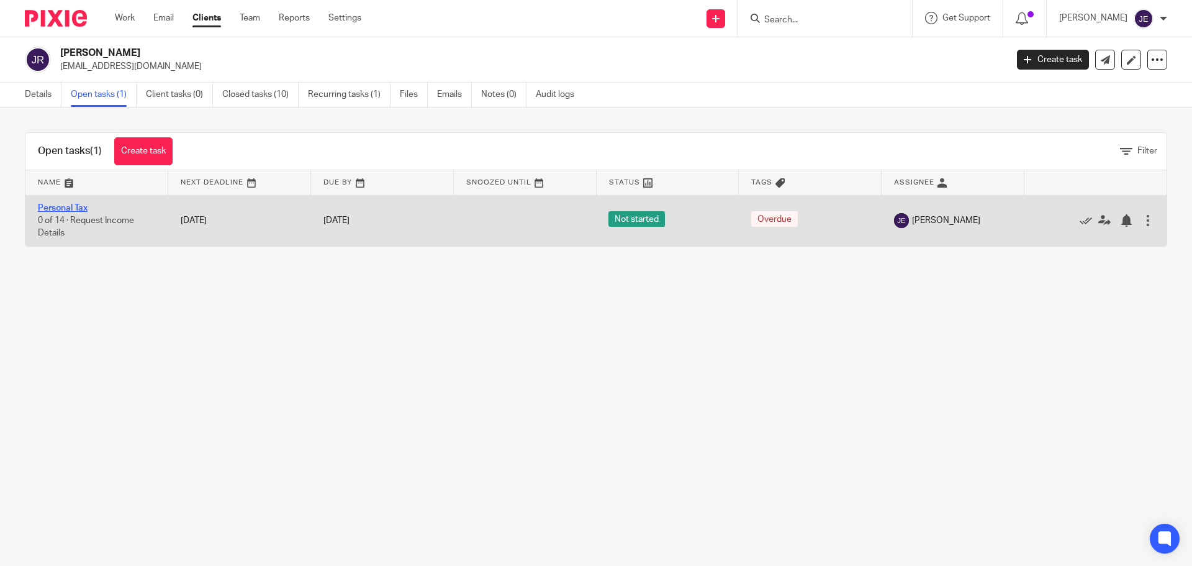
click at [78, 209] on link "Personal Tax" at bounding box center [63, 208] width 50 height 9
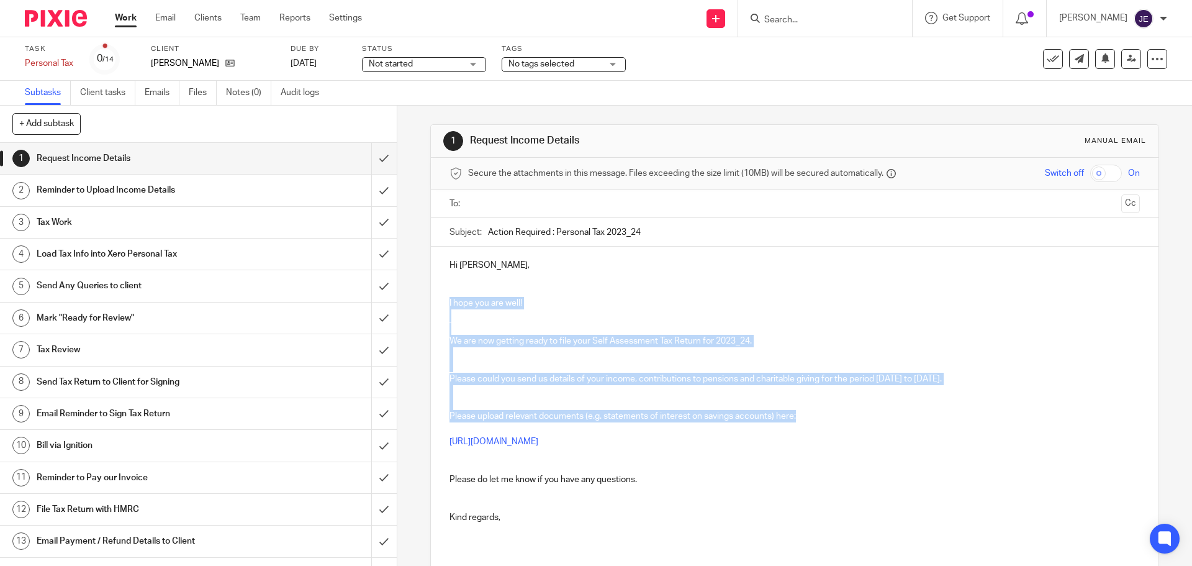
drag, startPoint x: 804, startPoint y: 415, endPoint x: 445, endPoint y: 301, distance: 377.5
click at [445, 301] on div "Hi Joe, I hope you are well! We are now getting ready to file your Self Assessm…" at bounding box center [794, 402] width 727 height 311
copy div "I hope you are well! We are now getting ready to file your Self Assessment Tax …"
click at [1076, 62] on link at bounding box center [1079, 59] width 20 height 20
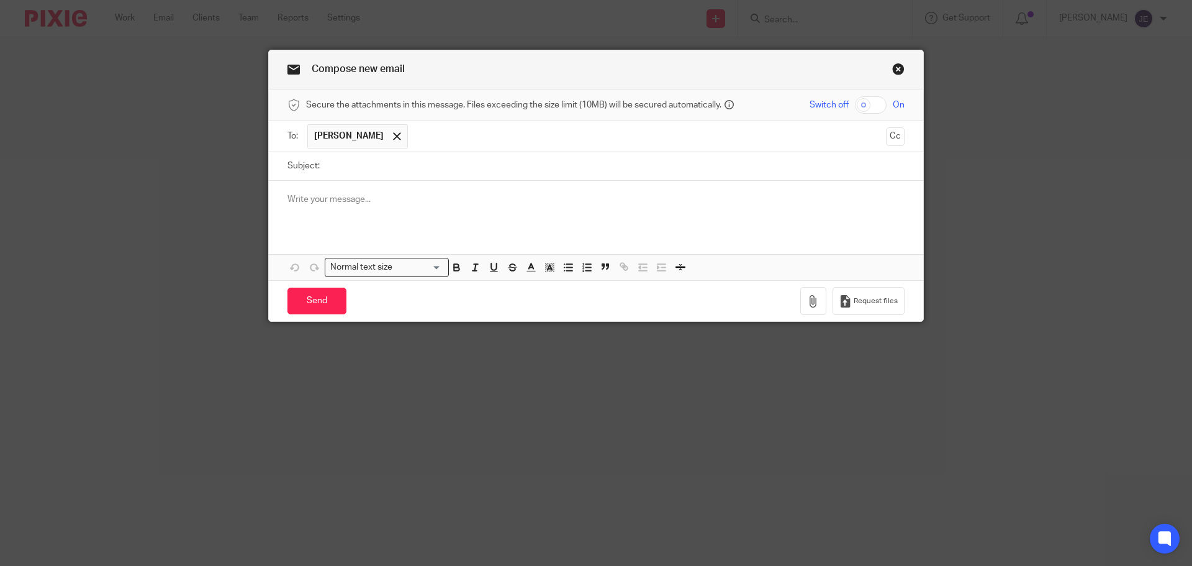
click at [355, 168] on input "Subject:" at bounding box center [615, 166] width 579 height 28
type input "Student Loan Refund + Self Assessment"
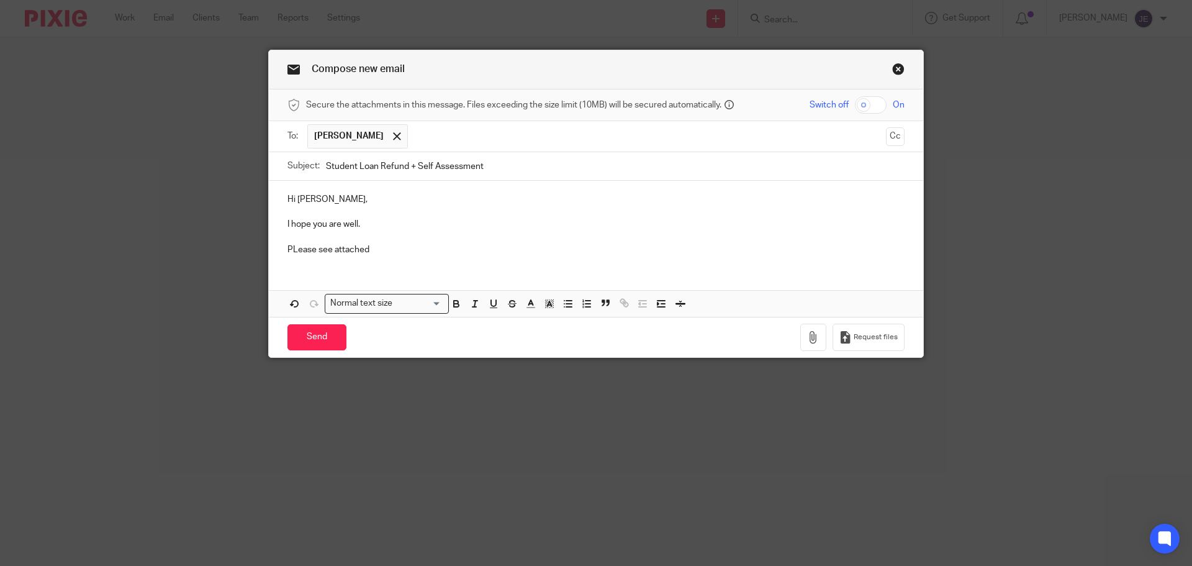
click at [296, 254] on p "PLease see attached" at bounding box center [596, 249] width 617 height 12
click at [379, 253] on p "Please see attached" at bounding box center [596, 249] width 617 height 12
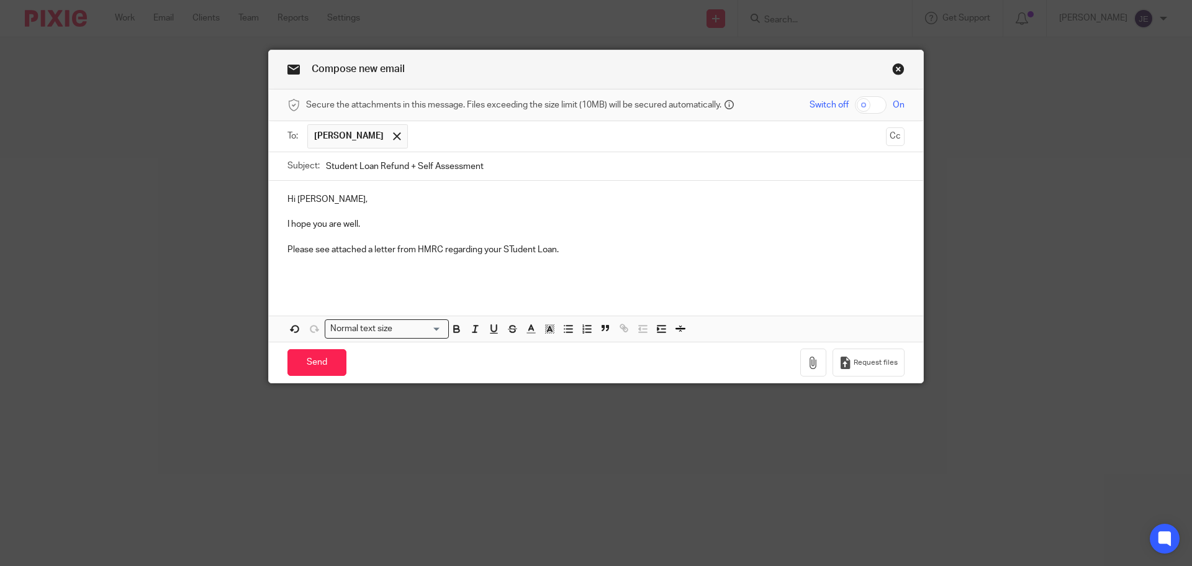
click at [529, 255] on p "Please see attached a letter from HMRC regarding your STudent Loan." at bounding box center [596, 249] width 617 height 12
click at [496, 276] on p at bounding box center [596, 275] width 617 height 12
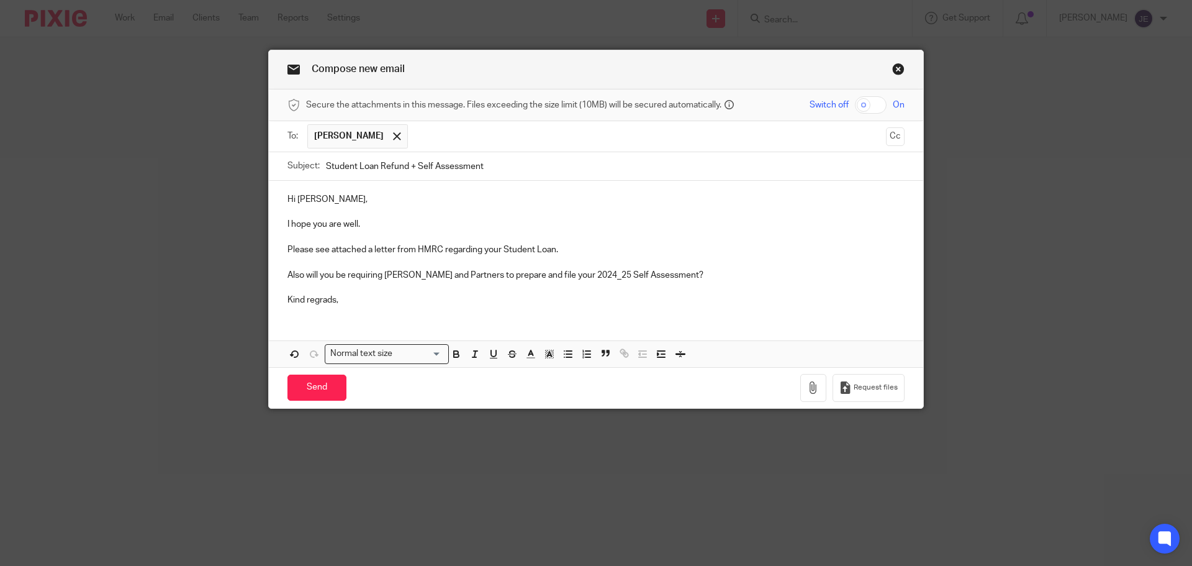
click at [326, 297] on p "Kind regrads," at bounding box center [596, 300] width 617 height 12
click at [447, 295] on p "Kind regards," at bounding box center [596, 300] width 617 height 12
click at [495, 275] on p "Also will you be requiring Munro and Partners to prepare and file your 2024_25 …" at bounding box center [596, 275] width 617 height 12
click at [538, 273] on p "Also will you be requiring Munro and Partners to prepare and file your 2024_25 …" at bounding box center [596, 275] width 617 height 12
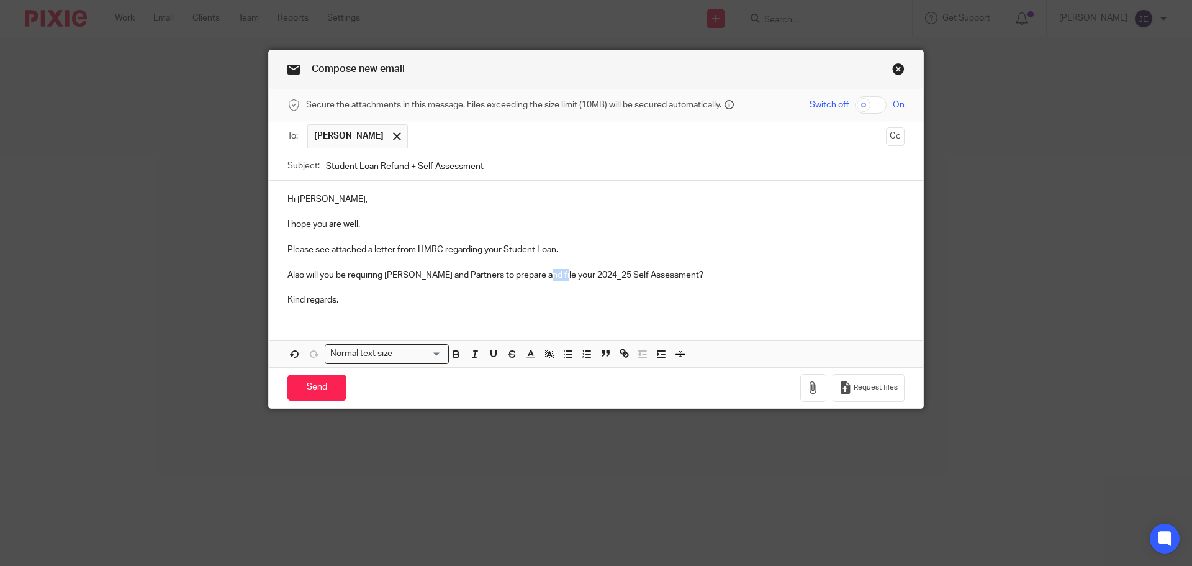
click at [549, 273] on p "Also will you be requiring Munro and Partners to prepare and file your 2024_25 …" at bounding box center [596, 275] width 617 height 12
click at [528, 302] on p "Kind regards," at bounding box center [596, 300] width 617 height 12
click at [305, 315] on div "Hi Joe, I hope you are well. Please see attached a letter from HMRC regarding y…" at bounding box center [596, 248] width 655 height 135
click at [803, 385] on button "button" at bounding box center [814, 388] width 26 height 28
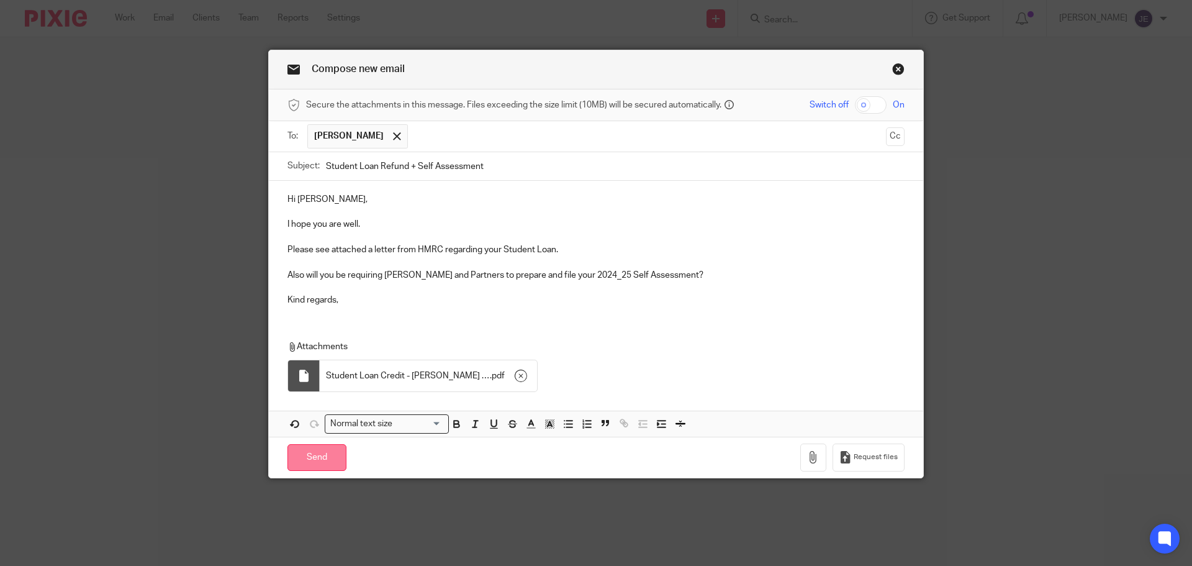
click at [327, 465] on input "Send" at bounding box center [317, 457] width 59 height 27
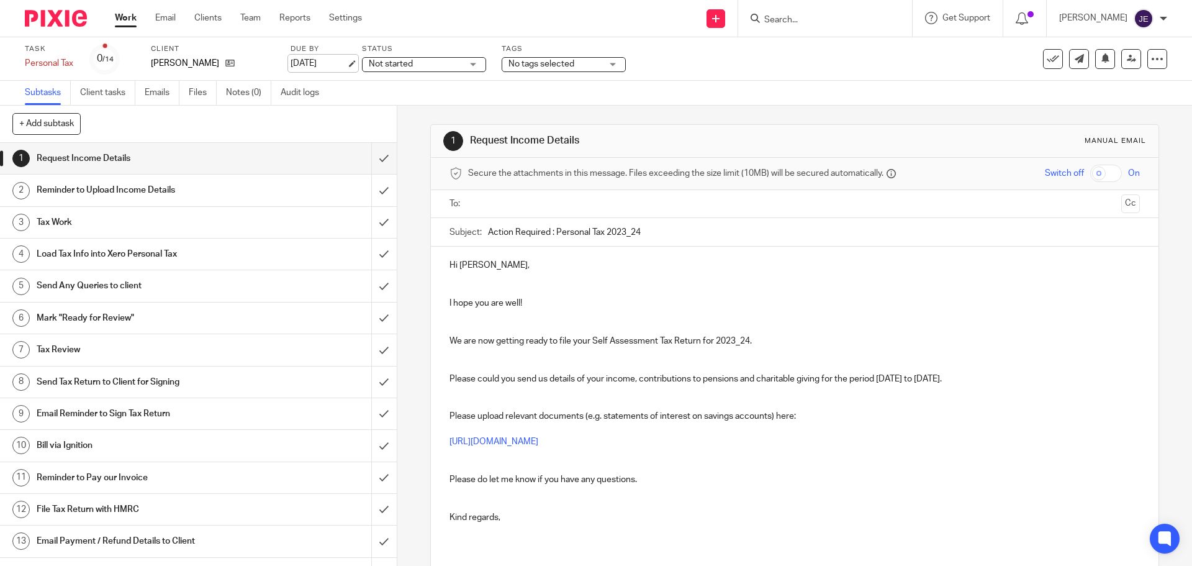
click at [347, 64] on link "[DATE]" at bounding box center [319, 63] width 56 height 13
click at [425, 64] on span "Not started" at bounding box center [415, 64] width 93 height 13
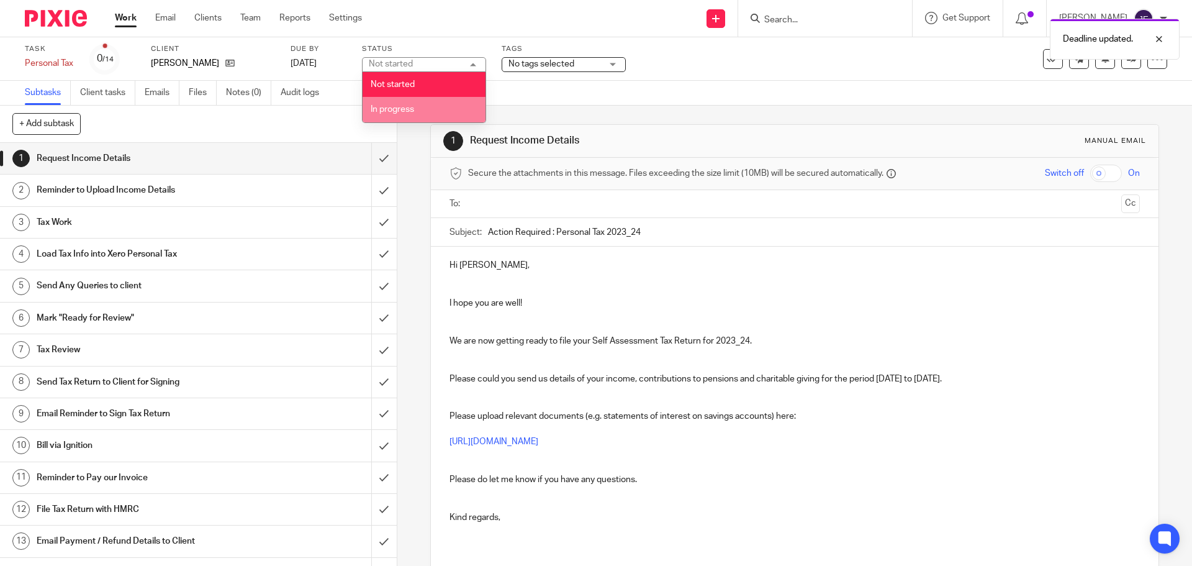
click at [435, 101] on li "In progress" at bounding box center [424, 109] width 123 height 25
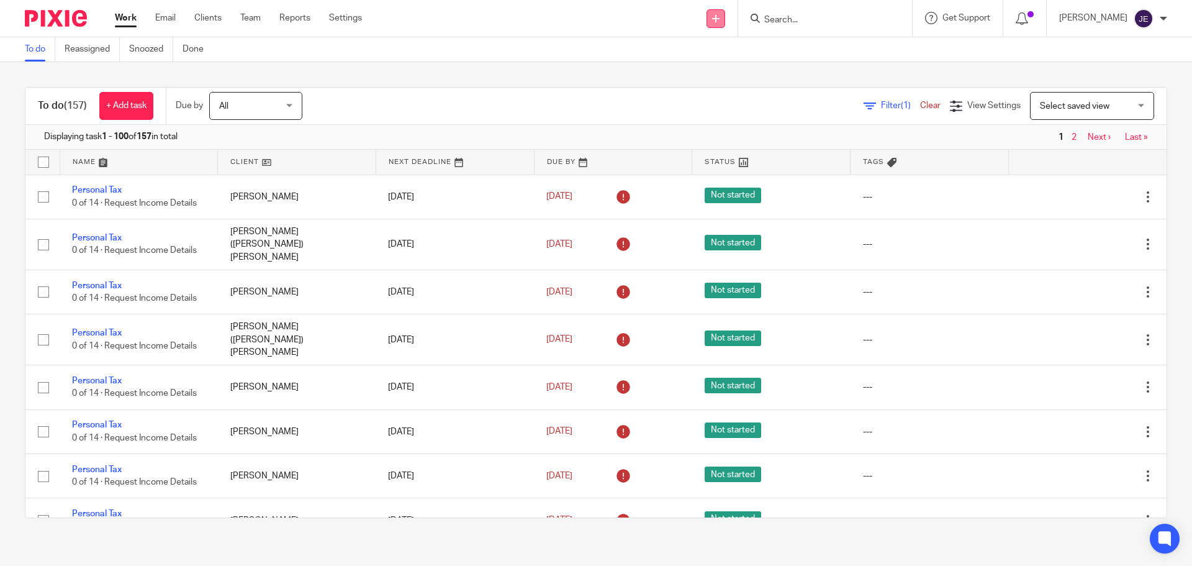
click at [720, 17] on icon at bounding box center [715, 18] width 7 height 7
click at [811, 22] on input "Search" at bounding box center [819, 20] width 112 height 11
type input "j"
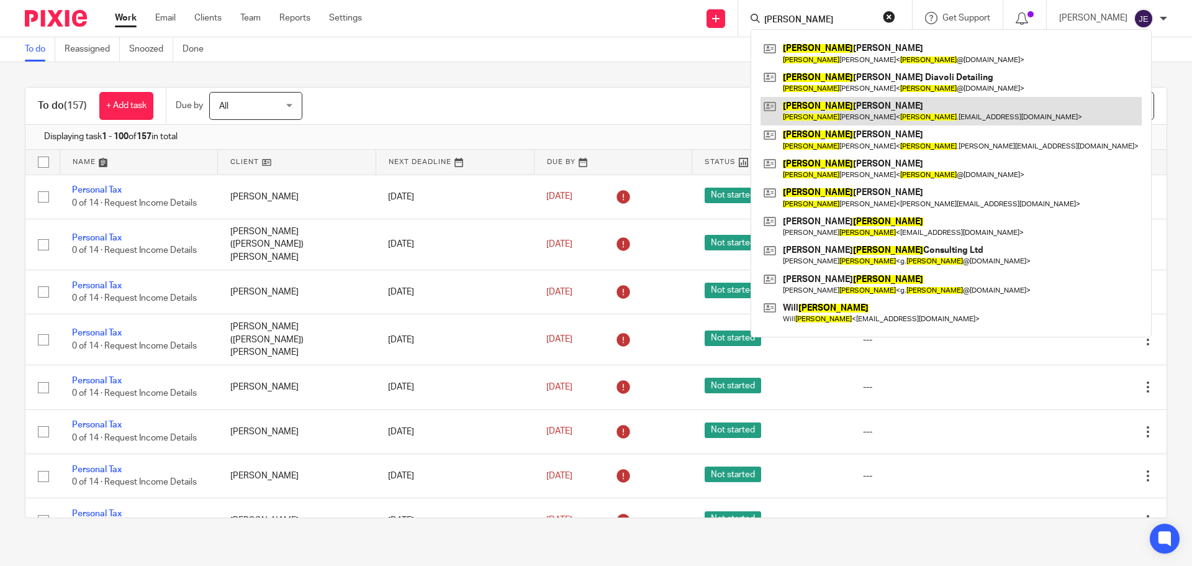
type input "james"
click at [844, 113] on link at bounding box center [951, 111] width 381 height 29
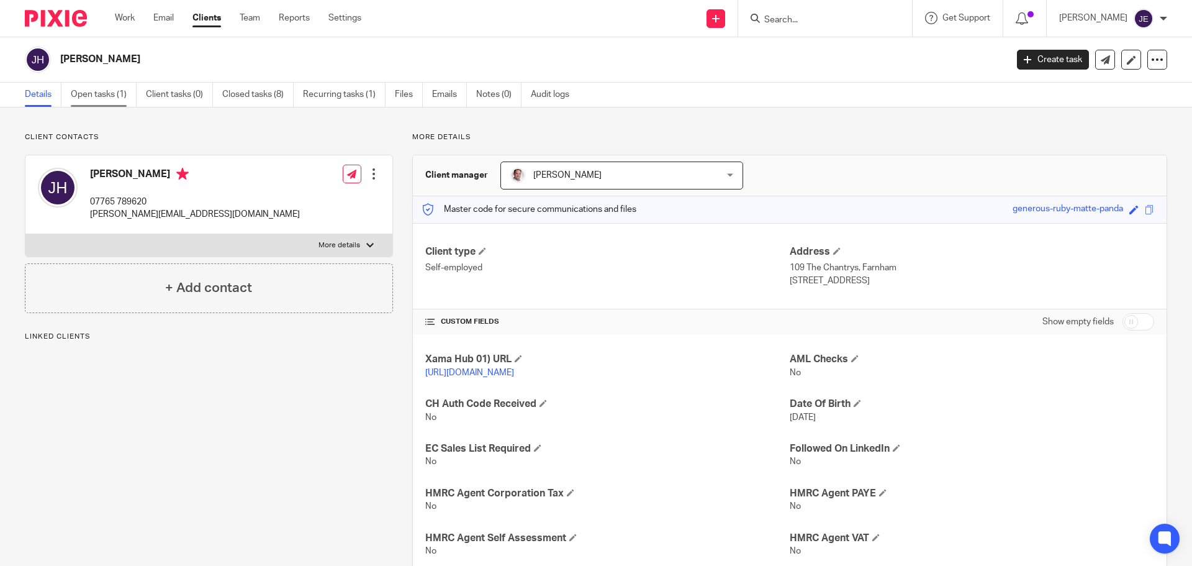
click at [98, 95] on link "Open tasks (1)" at bounding box center [104, 95] width 66 height 24
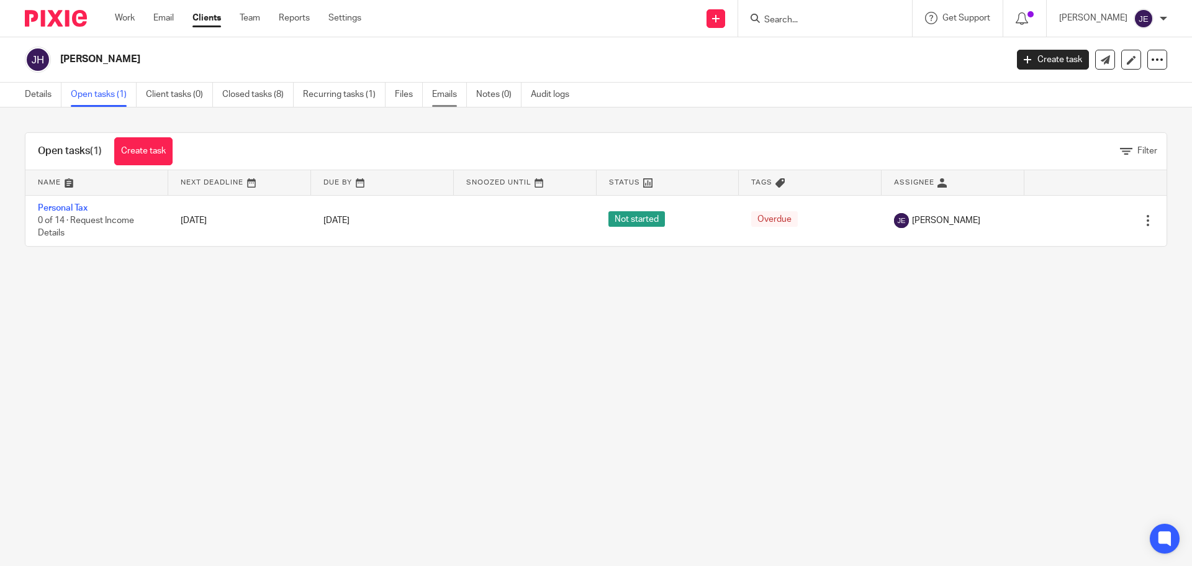
click at [442, 97] on link "Emails" at bounding box center [449, 95] width 35 height 24
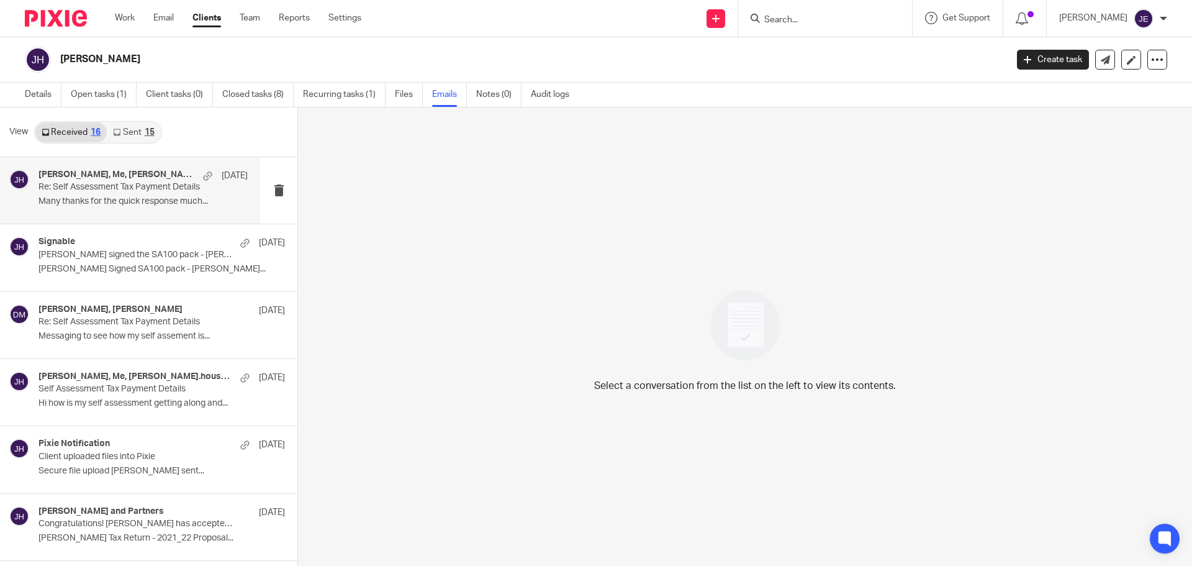
click at [163, 183] on p "Re: Self Assessment Tax Payment Details" at bounding box center [123, 187] width 168 height 11
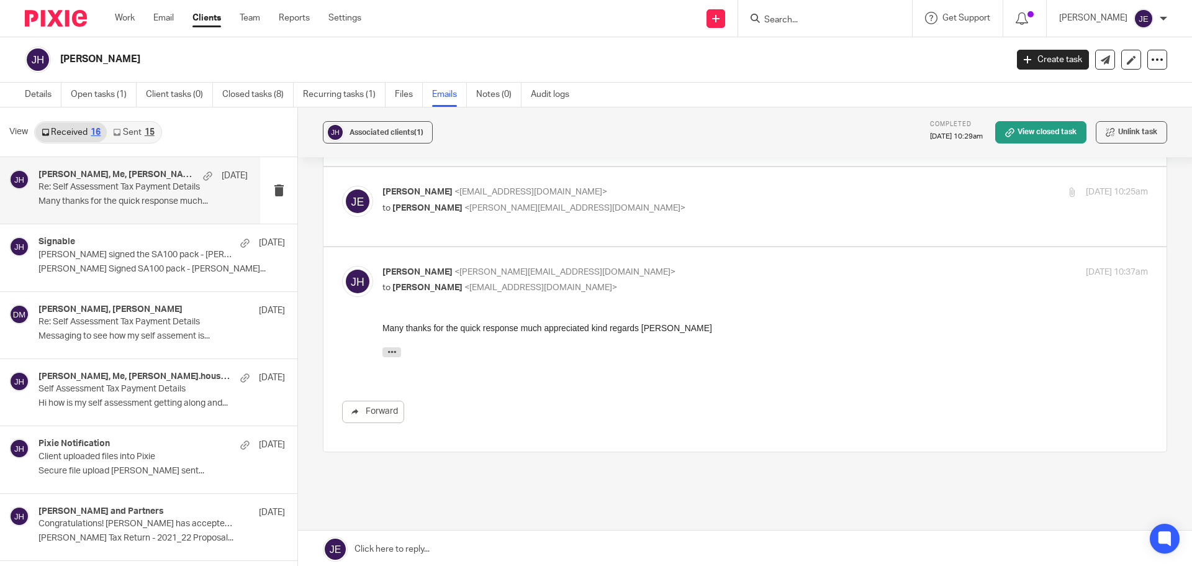
scroll to position [1553, 0]
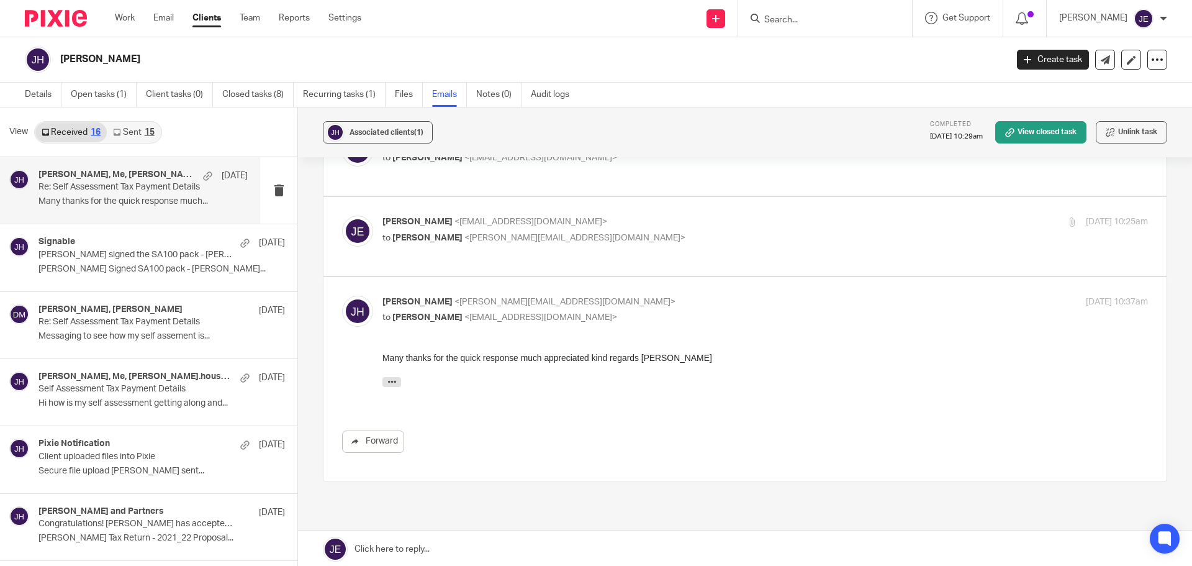
click at [640, 229] on p "Jade Eveleigh <jade@munroandpartners.com>" at bounding box center [638, 222] width 510 height 13
checkbox input "true"
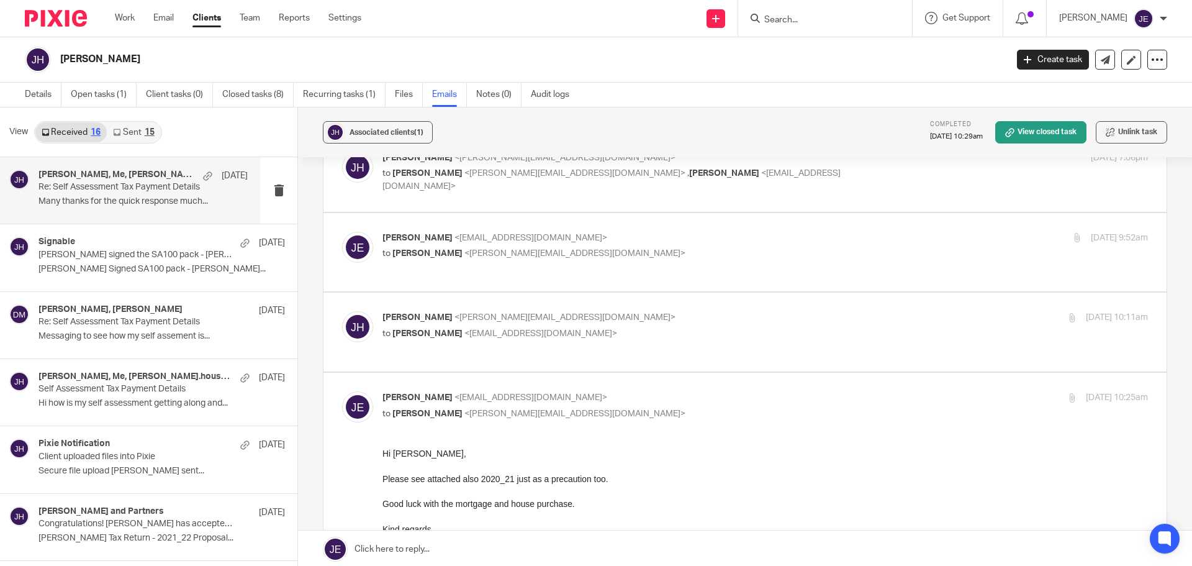
scroll to position [1366, 0]
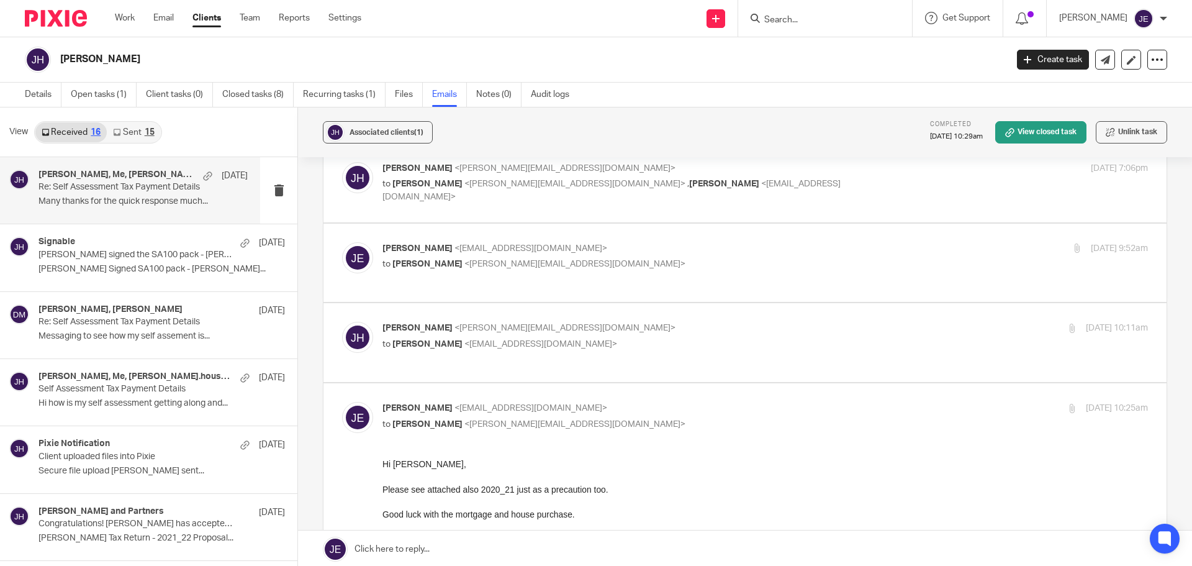
click at [833, 175] on p "james housden <james.housden10@hotmail.com>" at bounding box center [638, 168] width 510 height 13
checkbox input "true"
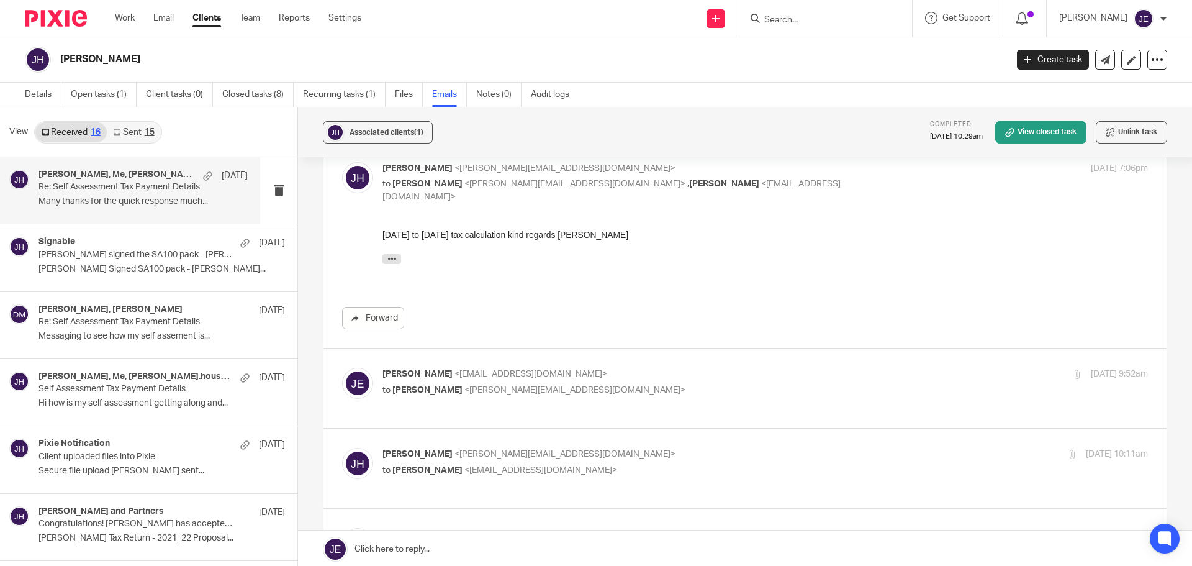
scroll to position [0, 0]
click at [643, 396] on div "Jade Eveleigh <jade@munroandpartners.com> to James Housden <james.housden10@hot…" at bounding box center [638, 382] width 510 height 29
checkbox input "true"
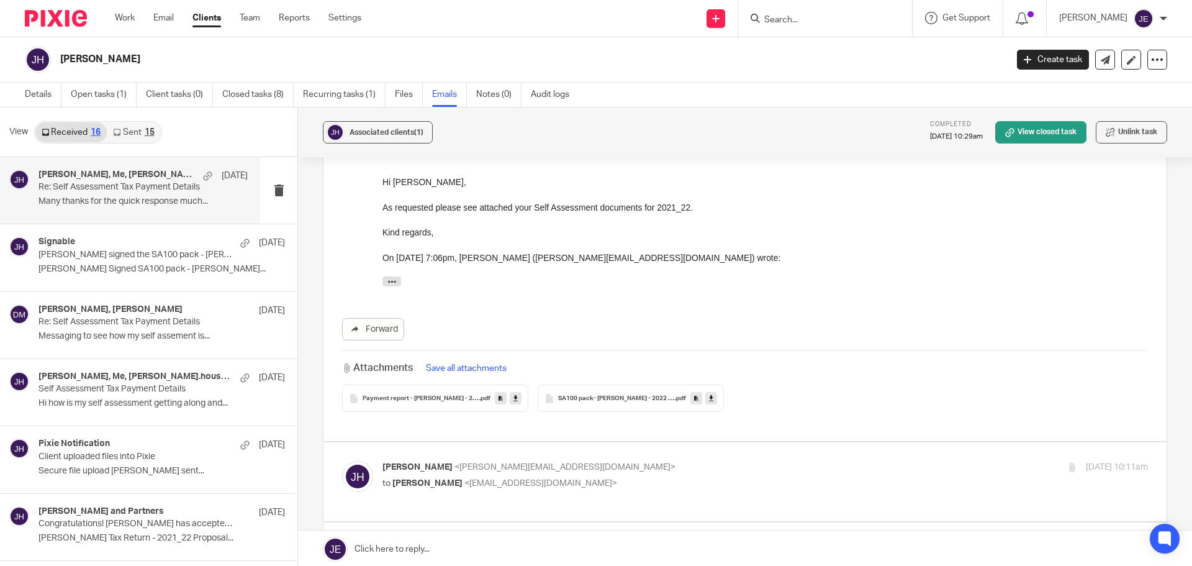
scroll to position [1615, 0]
click at [100, 311] on h4 "james housden, David Munro" at bounding box center [111, 309] width 144 height 11
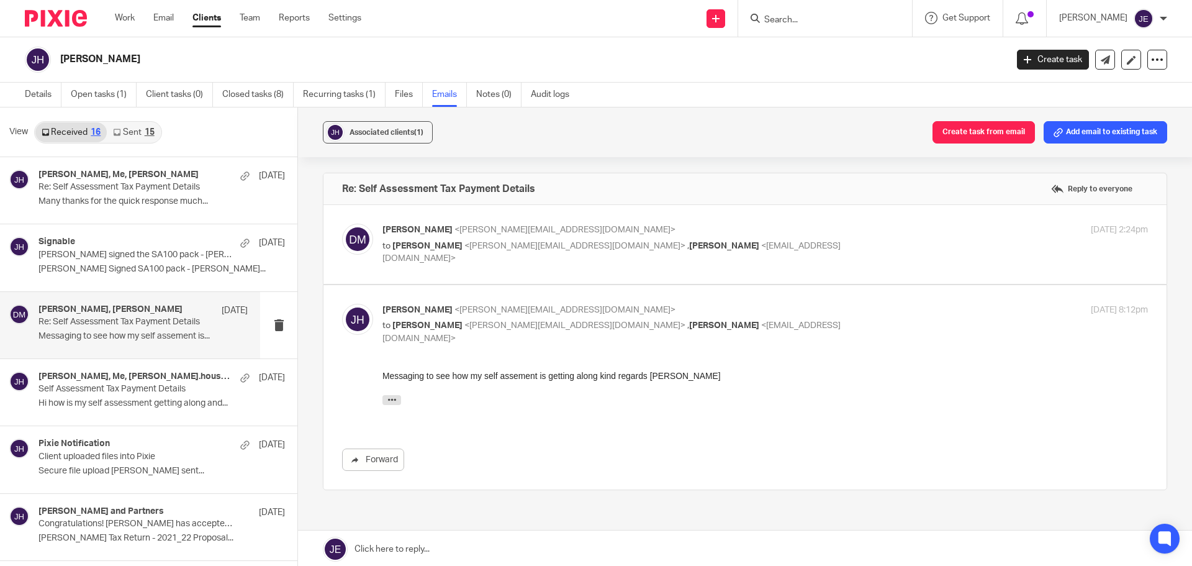
scroll to position [0, 0]
click at [815, 227] on p "David Munro <david@munroandpartners.com>" at bounding box center [638, 230] width 510 height 13
checkbox input "true"
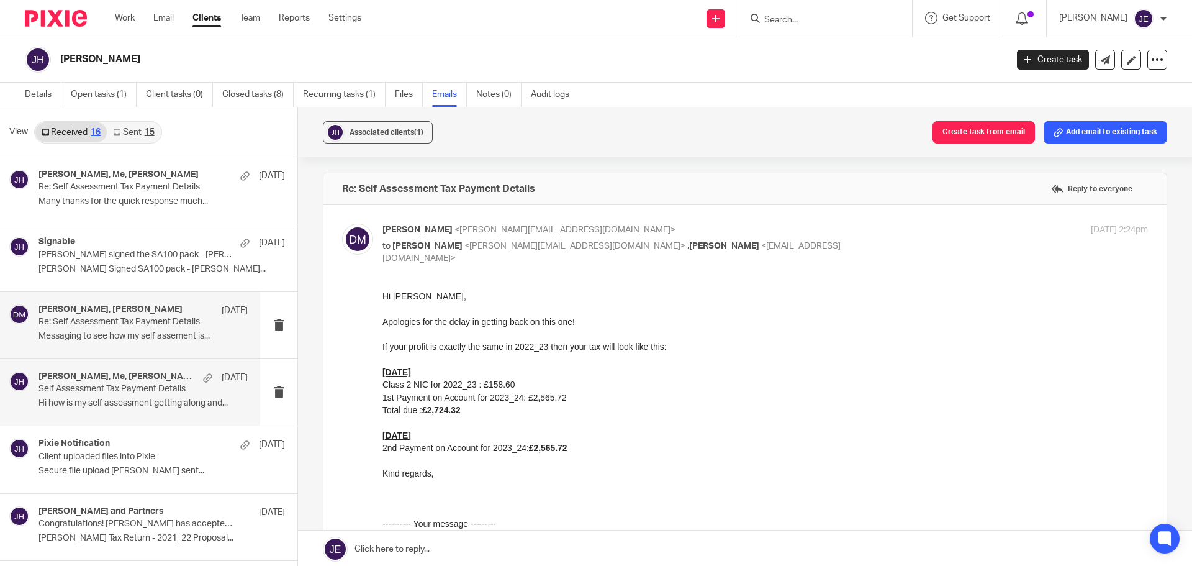
click at [150, 386] on p "Self Assessment Tax Payment Details" at bounding box center [123, 389] width 168 height 11
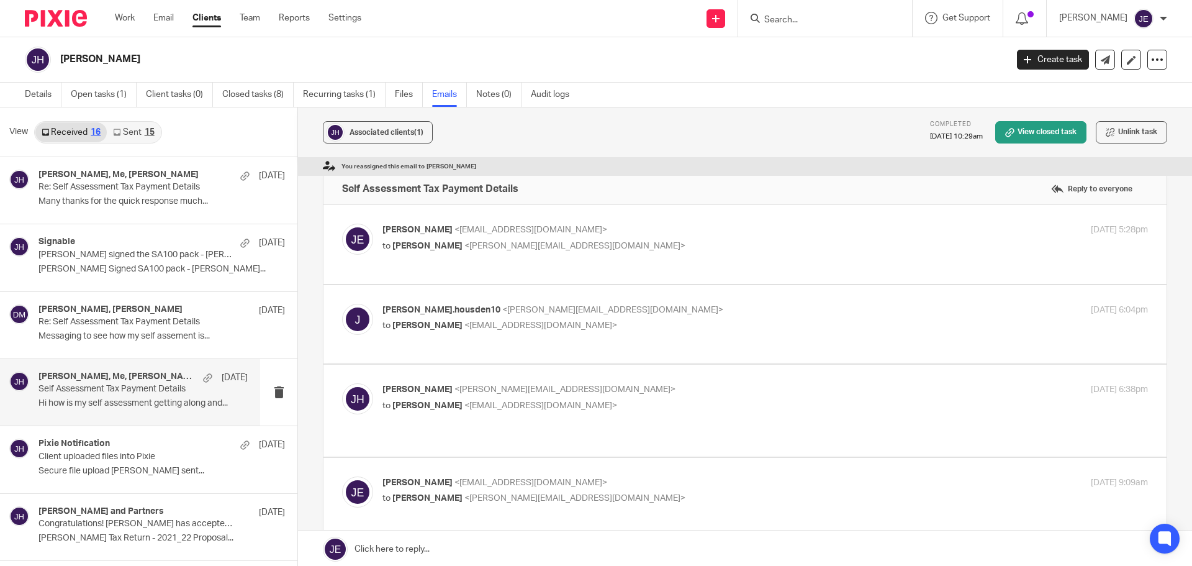
click at [638, 247] on p "to James Housden <james.housden10@hotmail.com>" at bounding box center [638, 246] width 510 height 13
checkbox input "true"
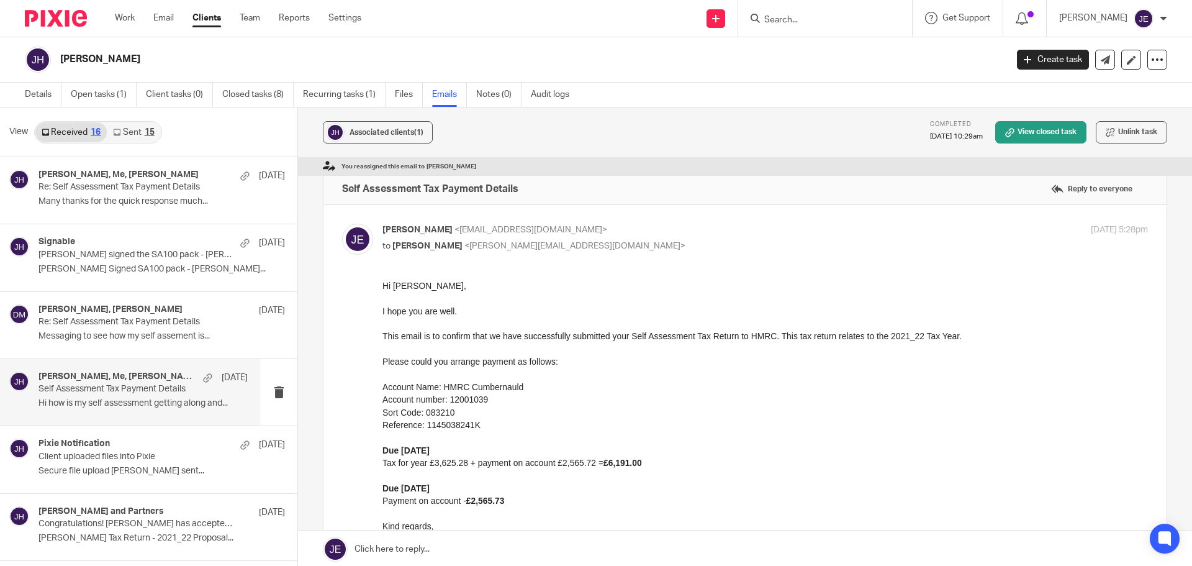
click at [129, 129] on link "Sent 15" at bounding box center [133, 132] width 53 height 20
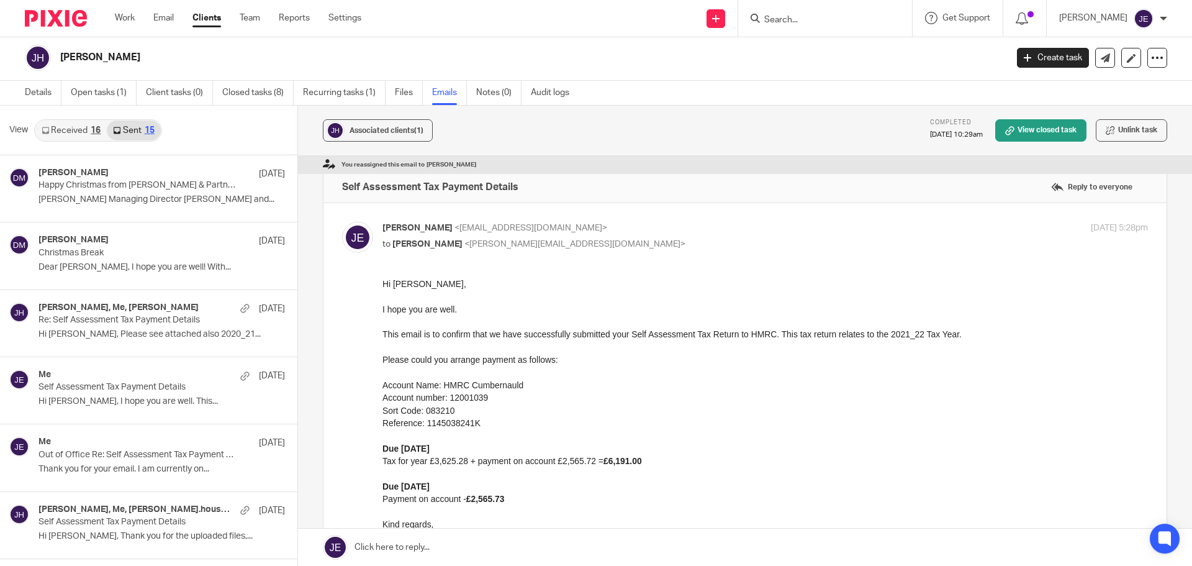
click at [55, 133] on link "Received 16" at bounding box center [70, 130] width 71 height 20
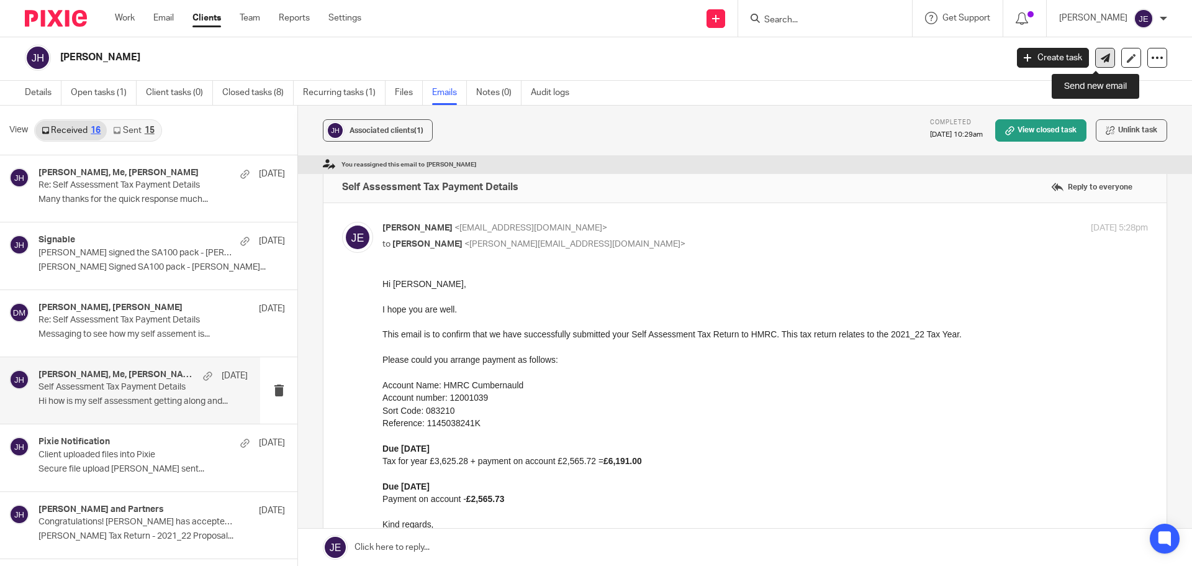
click at [1101, 60] on icon at bounding box center [1105, 57] width 9 height 9
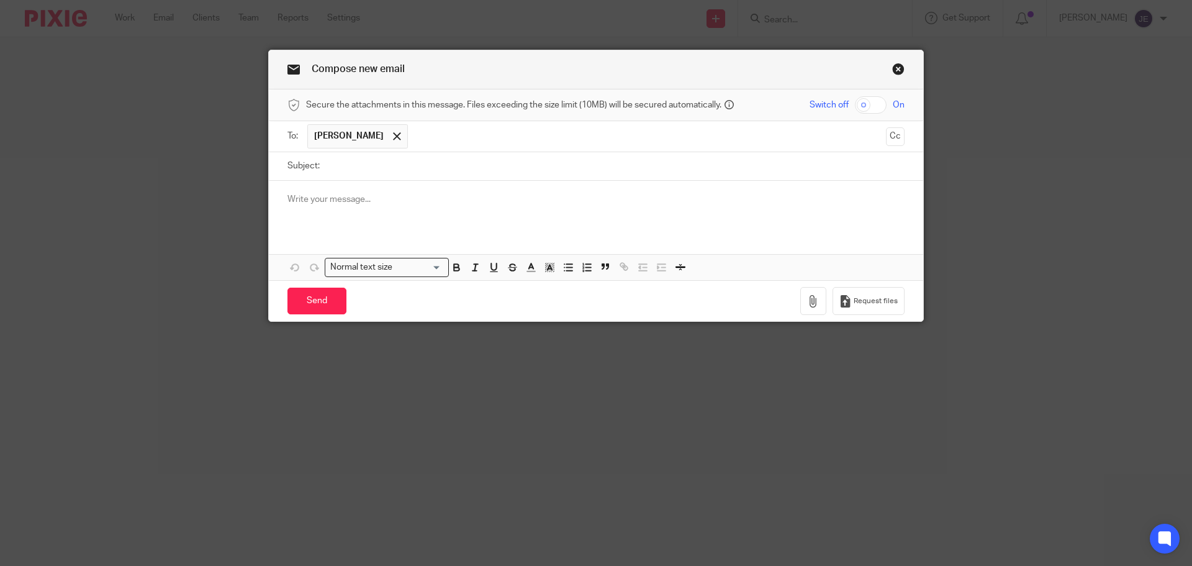
click at [326, 157] on input "Subject:" at bounding box center [615, 166] width 579 height 28
type input "Letter Received from HMRC"
click at [323, 193] on div at bounding box center [596, 205] width 655 height 48
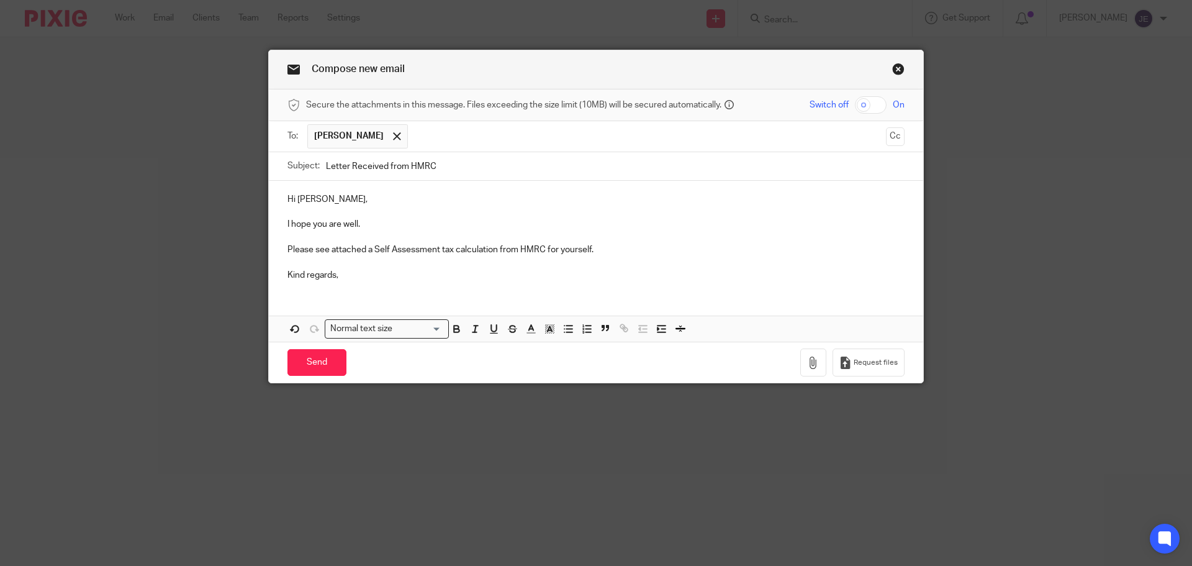
click at [307, 265] on p at bounding box center [596, 262] width 617 height 12
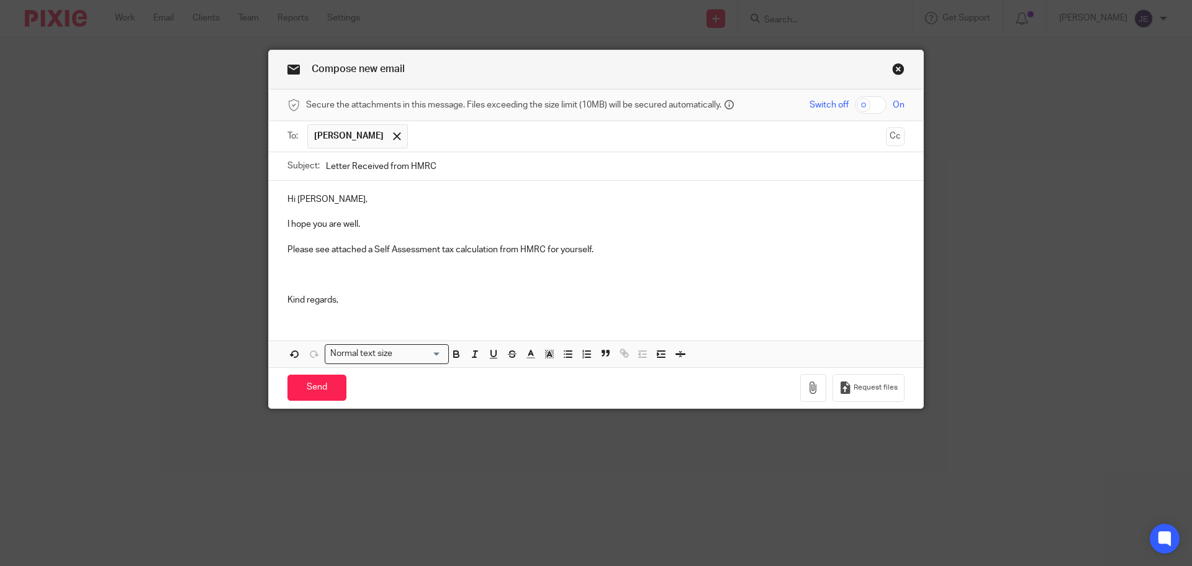
click at [304, 270] on p at bounding box center [596, 275] width 617 height 12
click at [802, 385] on button "button" at bounding box center [814, 388] width 26 height 28
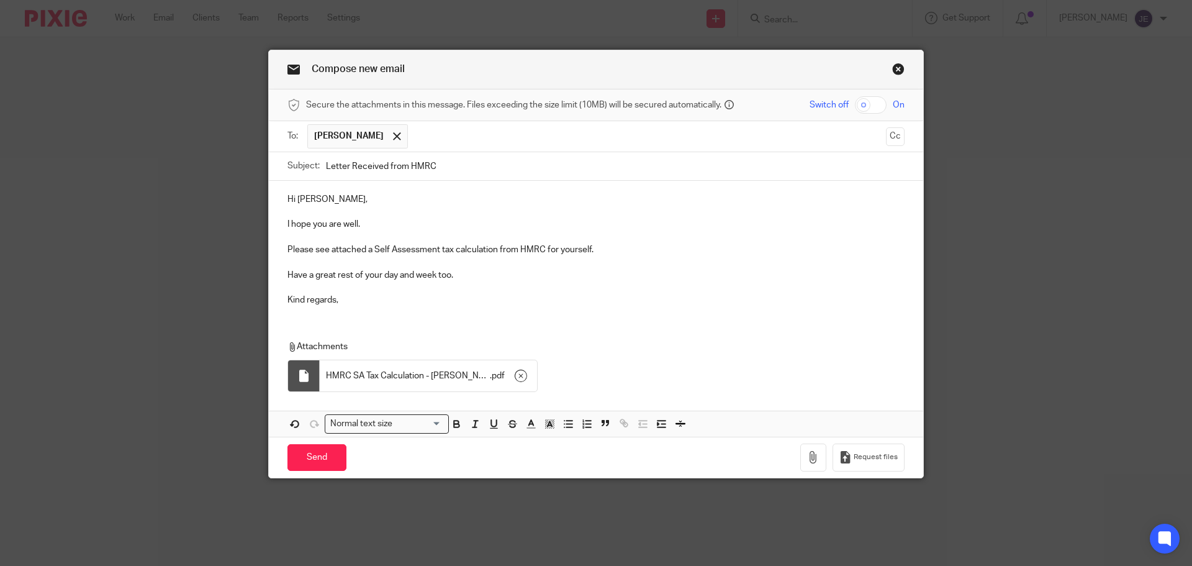
click at [324, 314] on div "Hi James, I hope you are well. Please see attached a Self Assessment tax calcul…" at bounding box center [596, 248] width 655 height 135
click at [453, 173] on input "Letter Received from HMRC" at bounding box center [615, 166] width 579 height 28
click at [317, 455] on input "Send" at bounding box center [317, 457] width 59 height 27
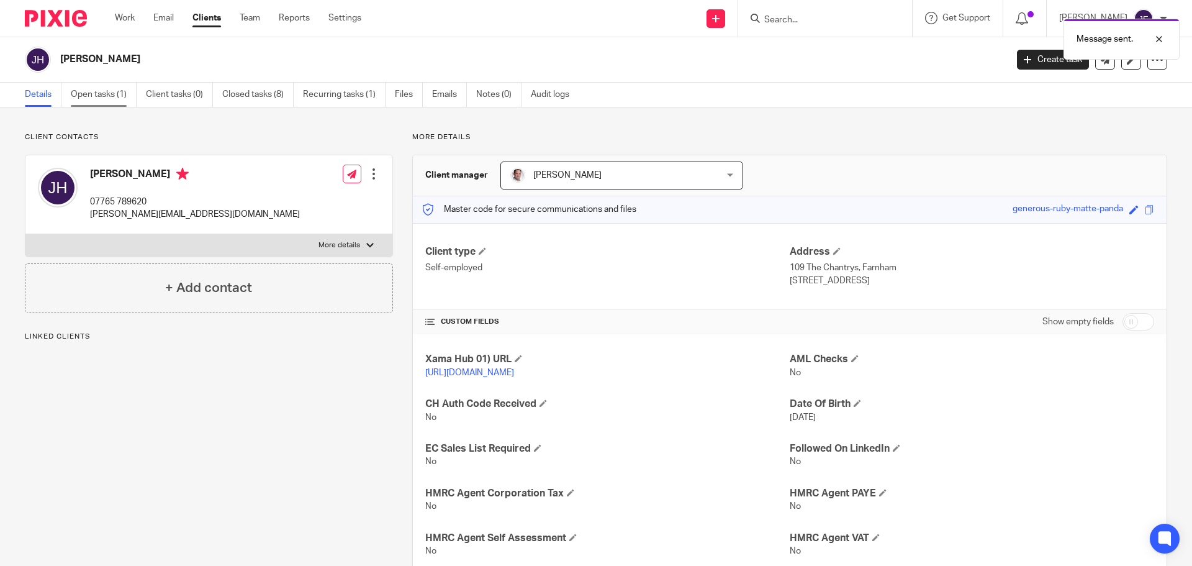
click at [119, 85] on link "Open tasks (1)" at bounding box center [104, 95] width 66 height 24
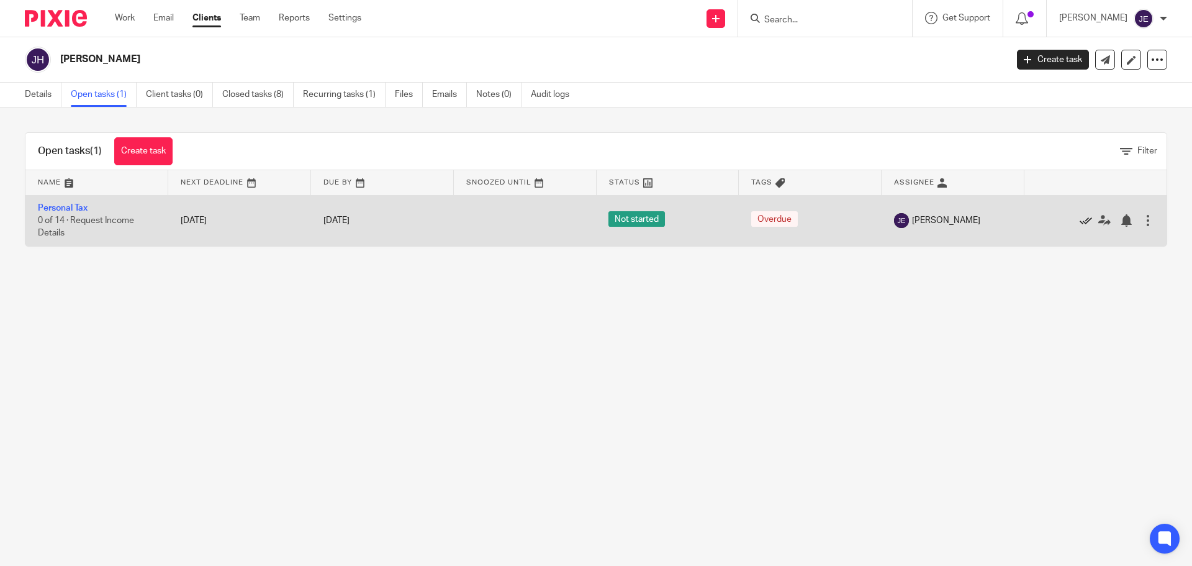
click at [1080, 222] on icon at bounding box center [1086, 220] width 12 height 12
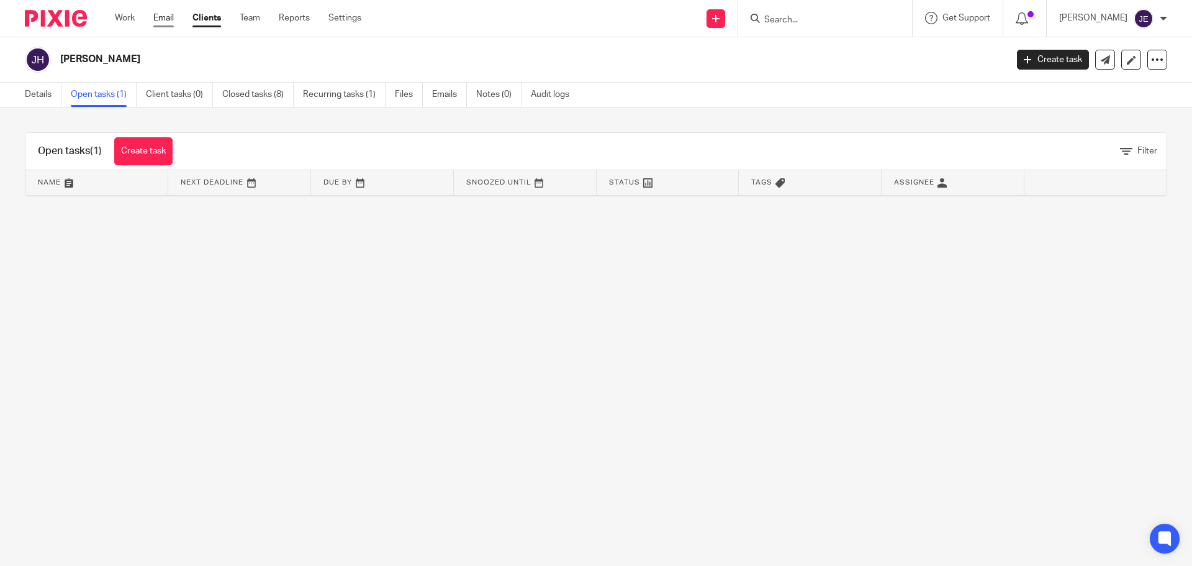
click at [161, 23] on link "Email" at bounding box center [163, 18] width 20 height 12
click at [176, 19] on ul "Work Email Clients Team Reports Settings" at bounding box center [247, 18] width 265 height 12
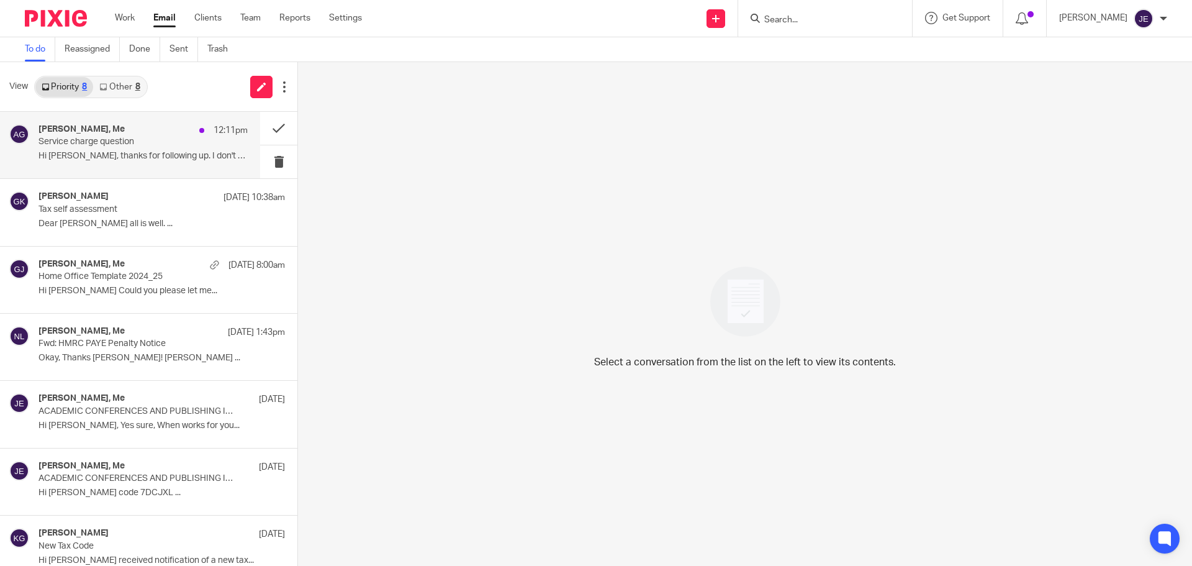
click at [165, 153] on p "Hi [PERSON_NAME], thanks for following up. I don't know..." at bounding box center [143, 156] width 209 height 11
click at [140, 83] on div "8" at bounding box center [137, 87] width 5 height 9
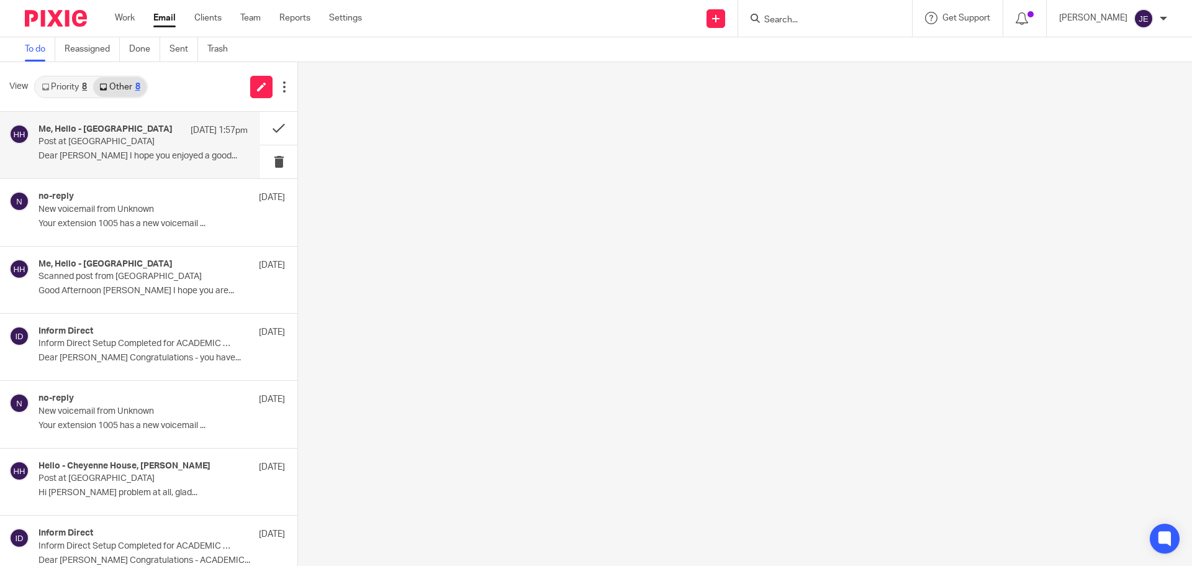
click at [94, 141] on p "Post at [GEOGRAPHIC_DATA]" at bounding box center [123, 142] width 168 height 11
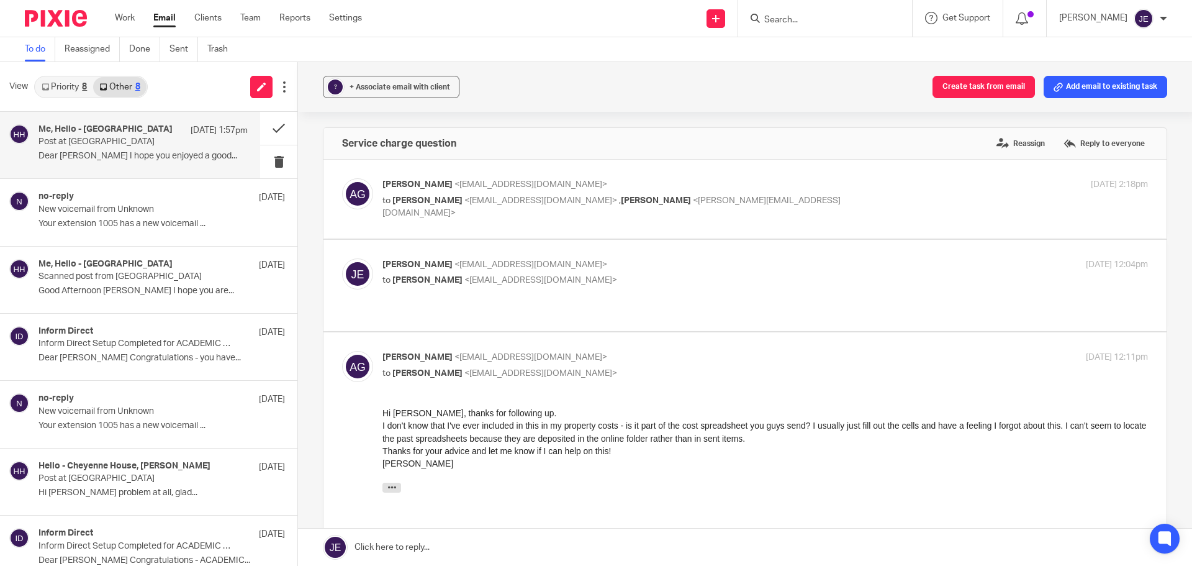
click at [73, 92] on link "Priority 8" at bounding box center [64, 87] width 58 height 20
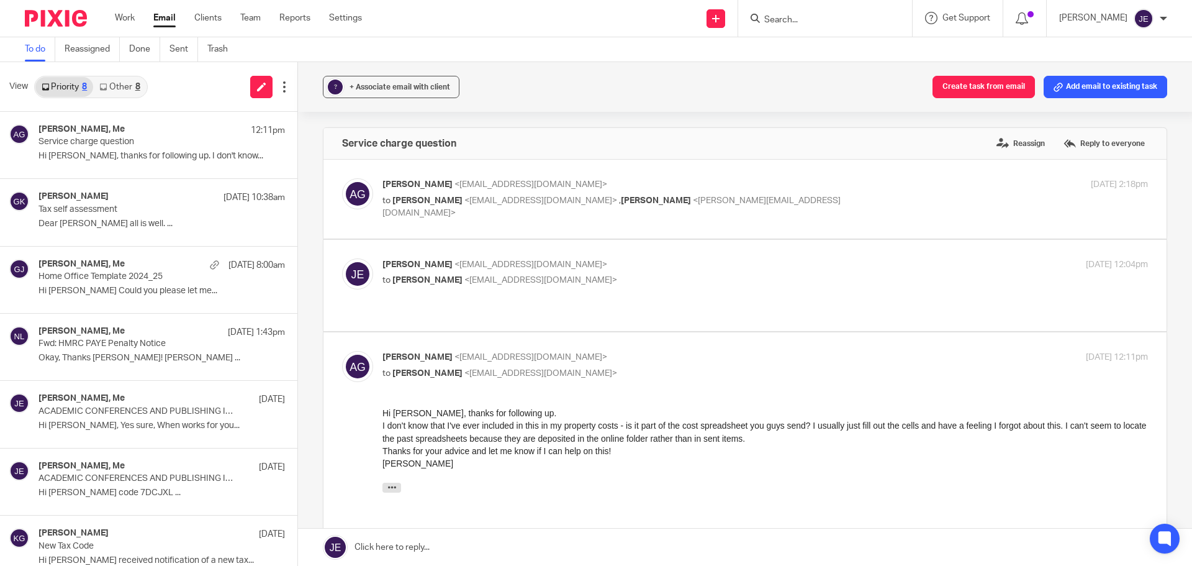
click at [112, 91] on link "Other 8" at bounding box center [119, 87] width 53 height 20
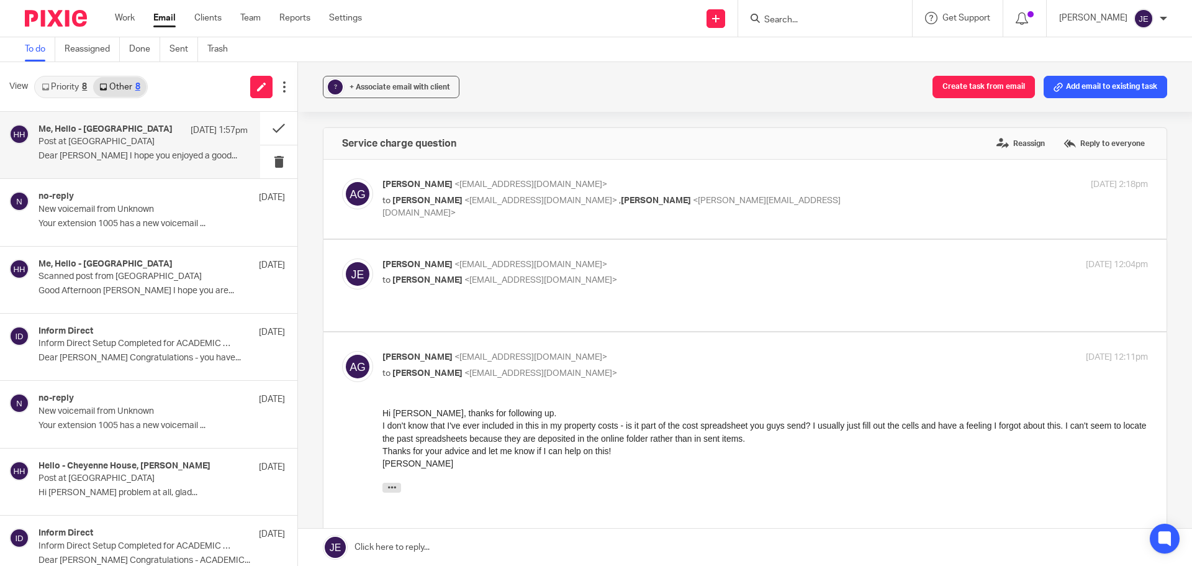
click at [105, 148] on div "Me, Hello - [GEOGRAPHIC_DATA] [DATE] 1:57pm Post at [GEOGRAPHIC_DATA] Dear [PER…" at bounding box center [143, 145] width 209 height 42
click at [105, 207] on p "New voicemail from Unknown" at bounding box center [123, 209] width 168 height 11
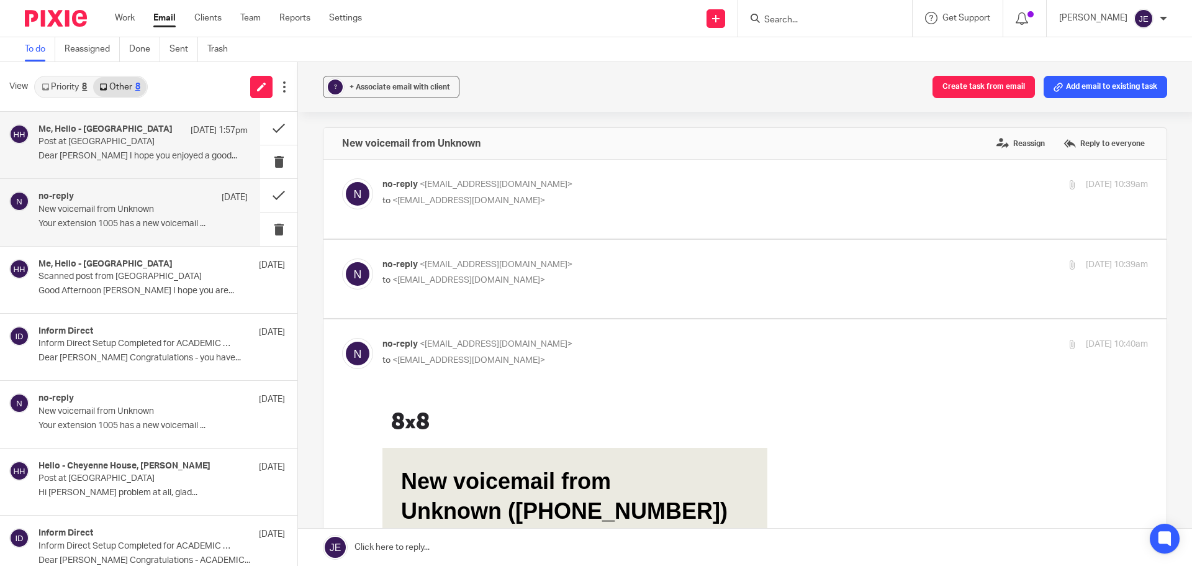
click at [120, 148] on div "Me, Hello - [GEOGRAPHIC_DATA] [DATE] 1:57pm Post at [GEOGRAPHIC_DATA] Dear [PER…" at bounding box center [143, 145] width 209 height 42
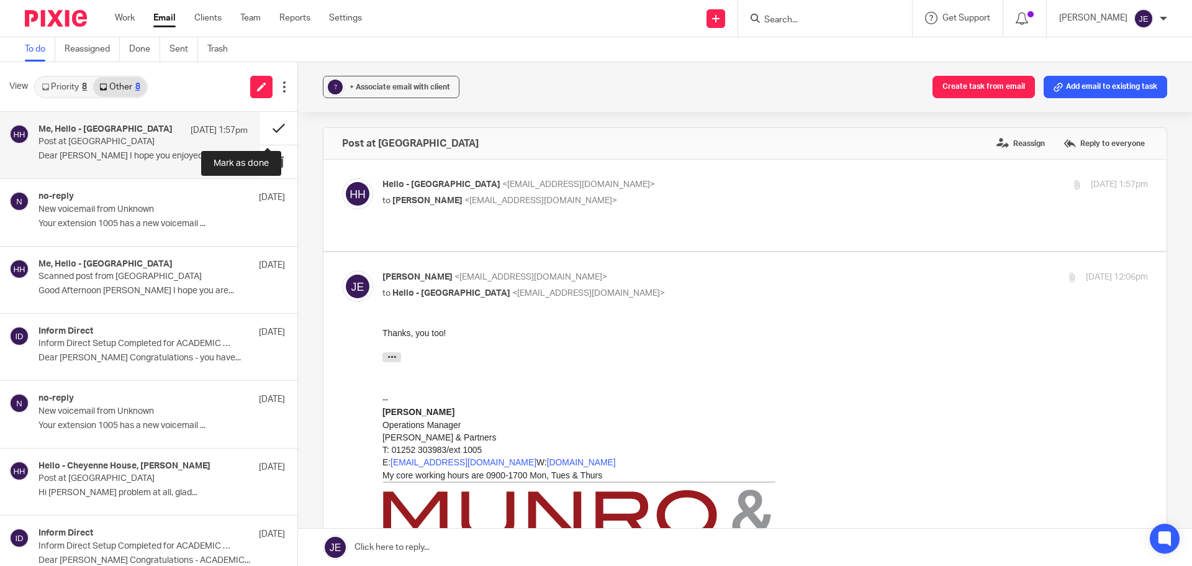
click at [270, 133] on button at bounding box center [278, 128] width 37 height 33
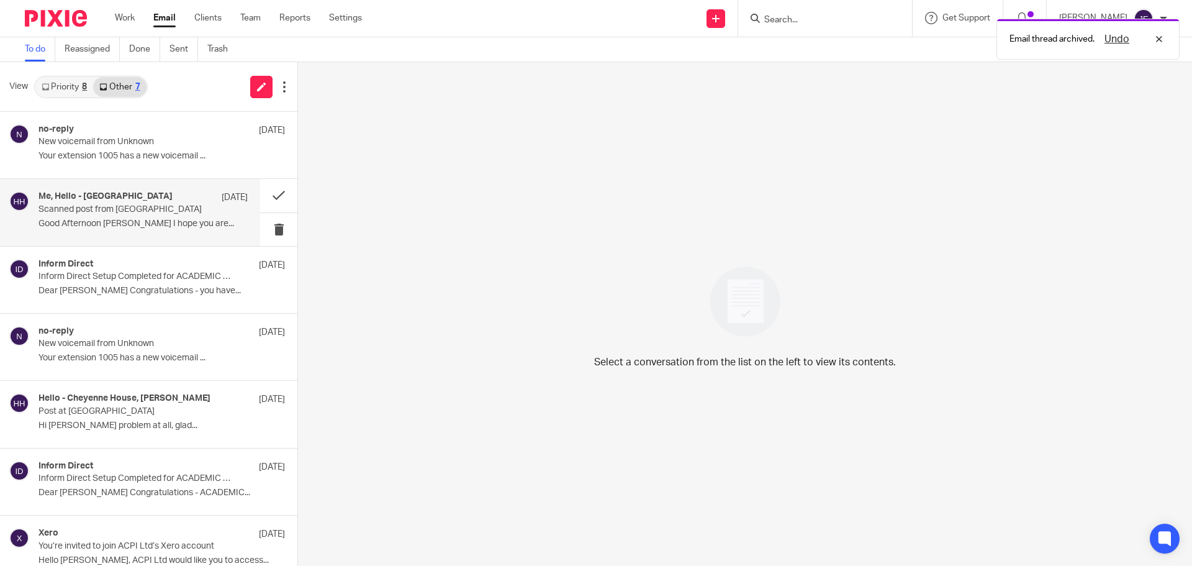
click at [114, 213] on p "Scanned post from [GEOGRAPHIC_DATA]" at bounding box center [123, 209] width 168 height 11
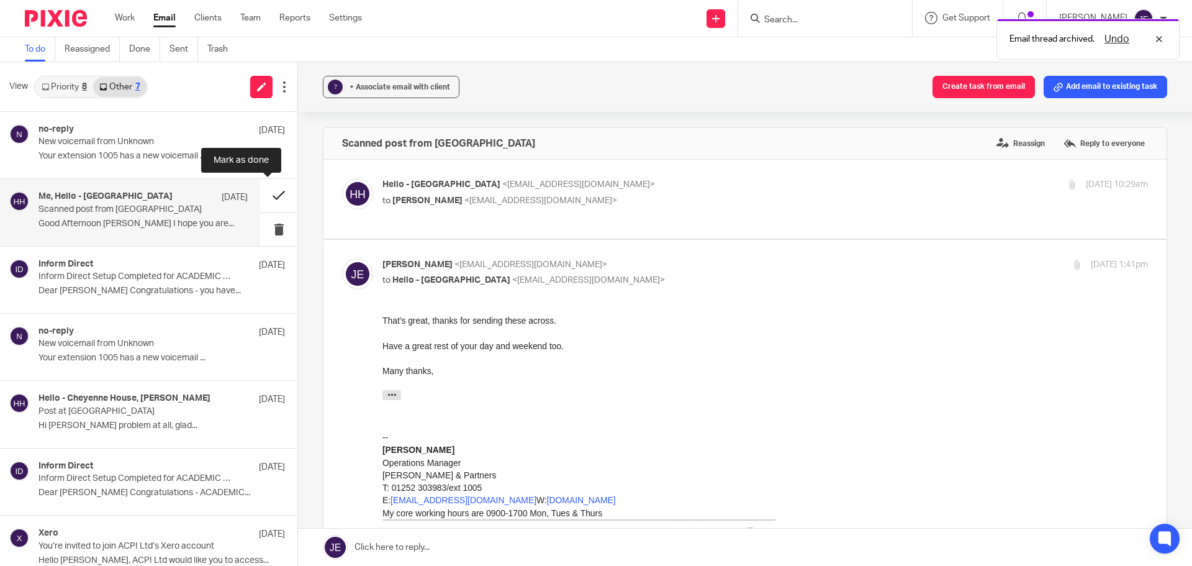
click at [269, 196] on button at bounding box center [278, 195] width 37 height 33
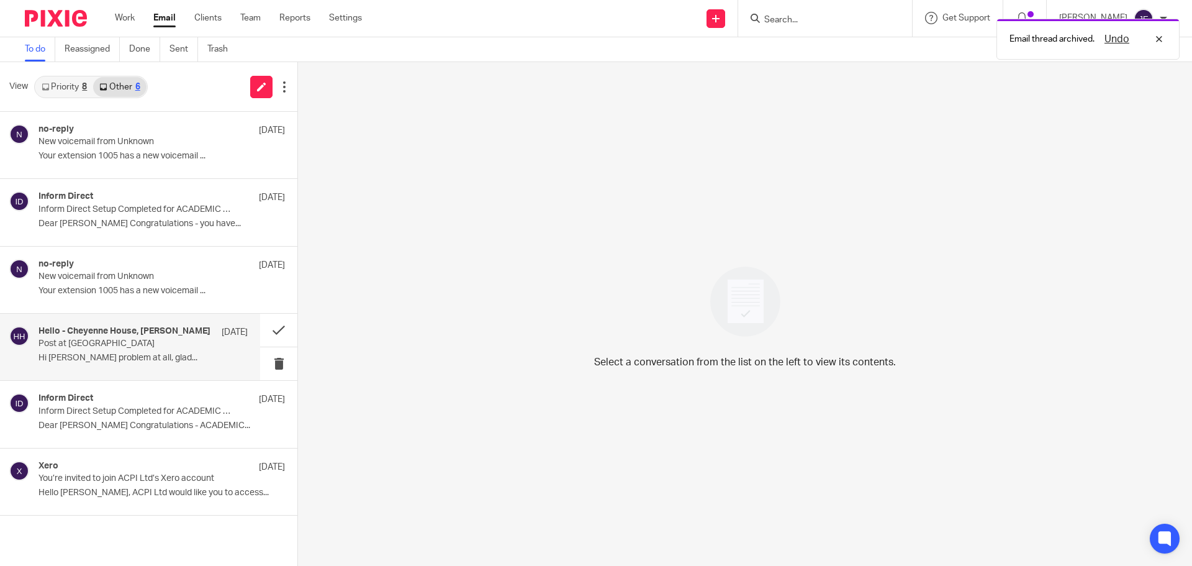
click at [152, 369] on div "Hello - [GEOGRAPHIC_DATA], [PERSON_NAME] [DATE] Post at [GEOGRAPHIC_DATA] Hi [P…" at bounding box center [130, 347] width 260 height 66
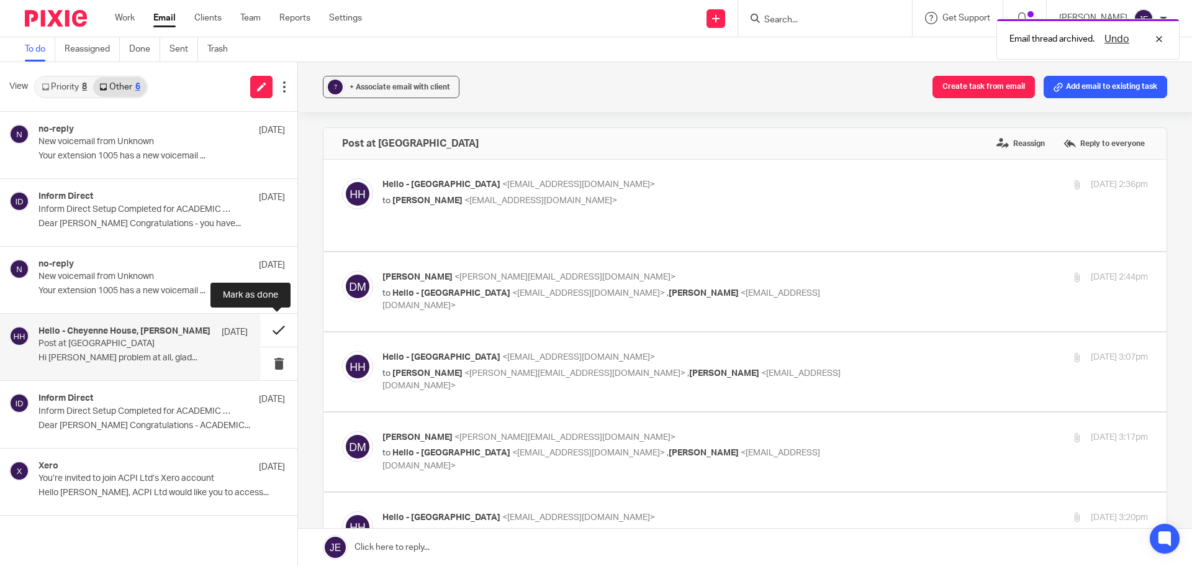
click at [279, 331] on button at bounding box center [278, 330] width 37 height 33
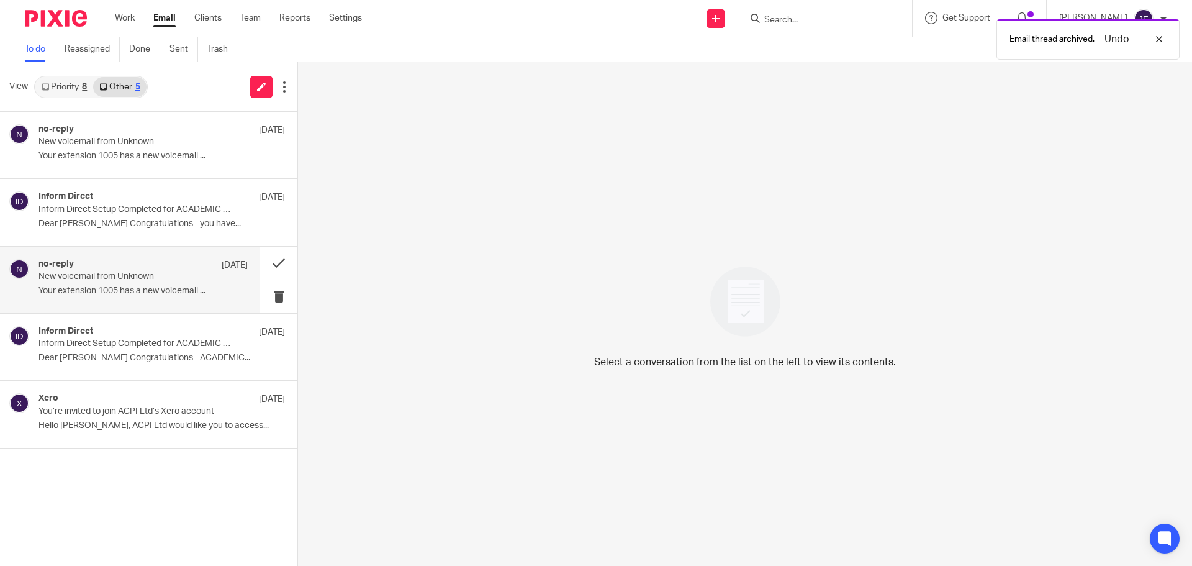
click at [137, 278] on p "New voicemail from Unknown" at bounding box center [123, 276] width 168 height 11
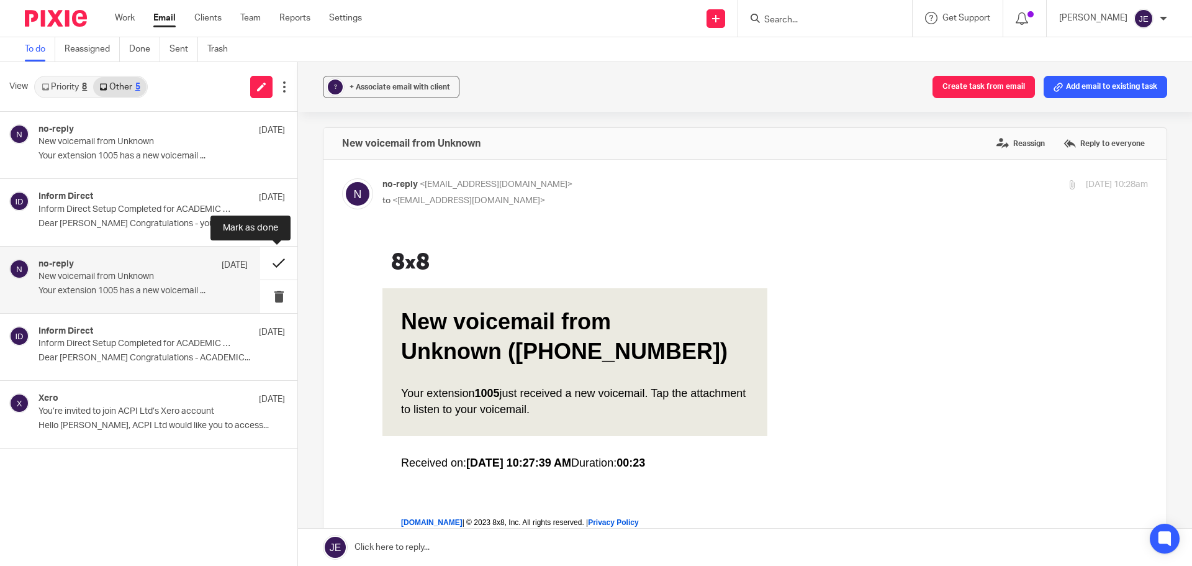
click at [279, 261] on button at bounding box center [278, 263] width 37 height 33
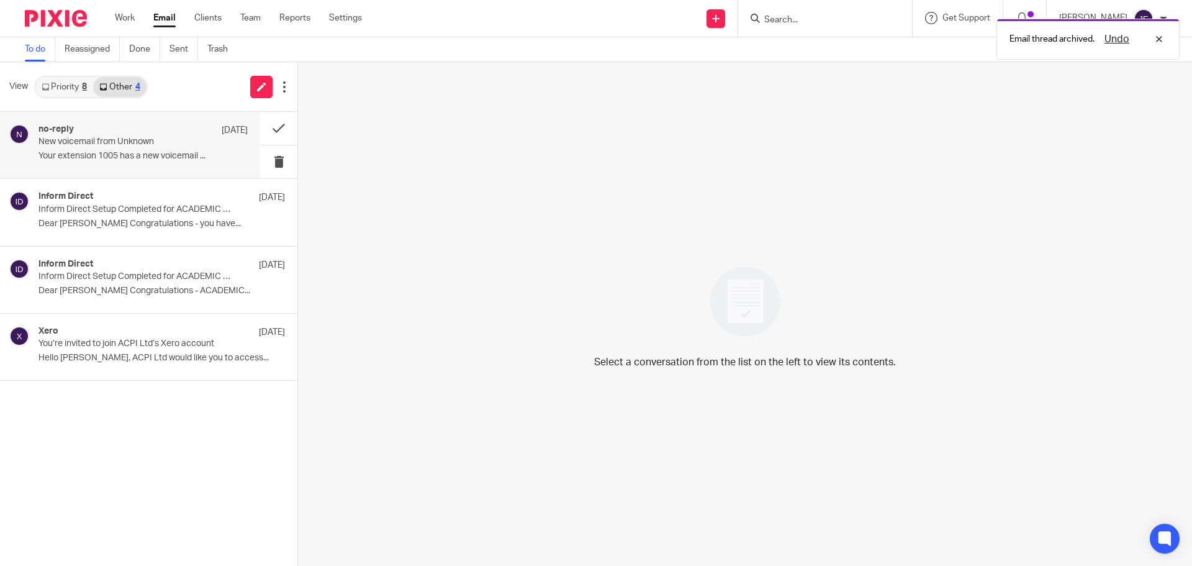
click at [121, 134] on div "no-reply [DATE]" at bounding box center [143, 130] width 209 height 12
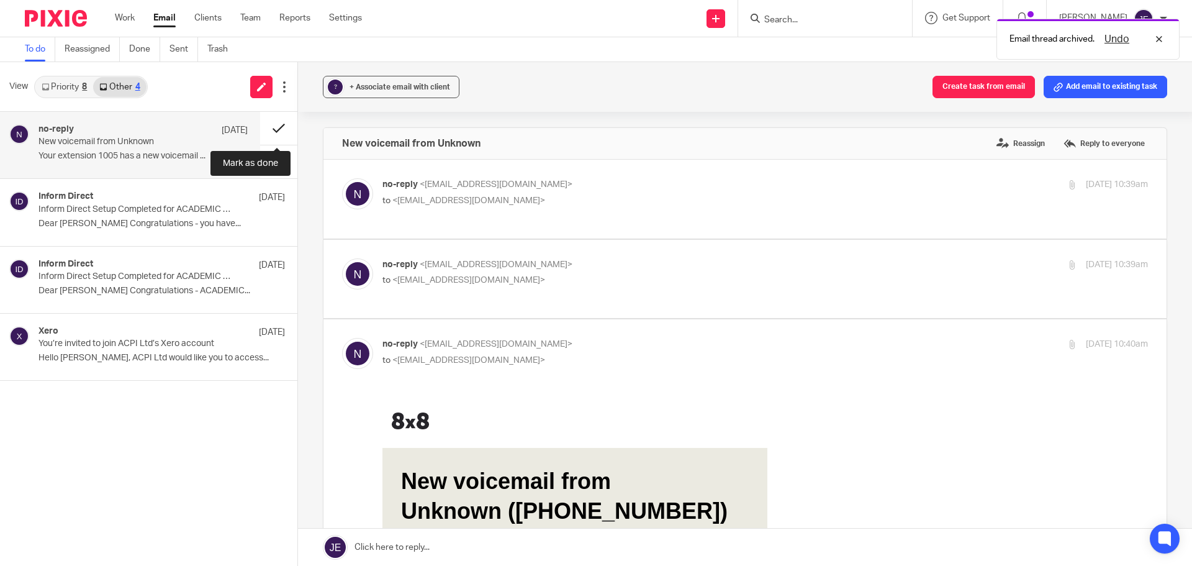
click at [268, 127] on button at bounding box center [278, 128] width 37 height 33
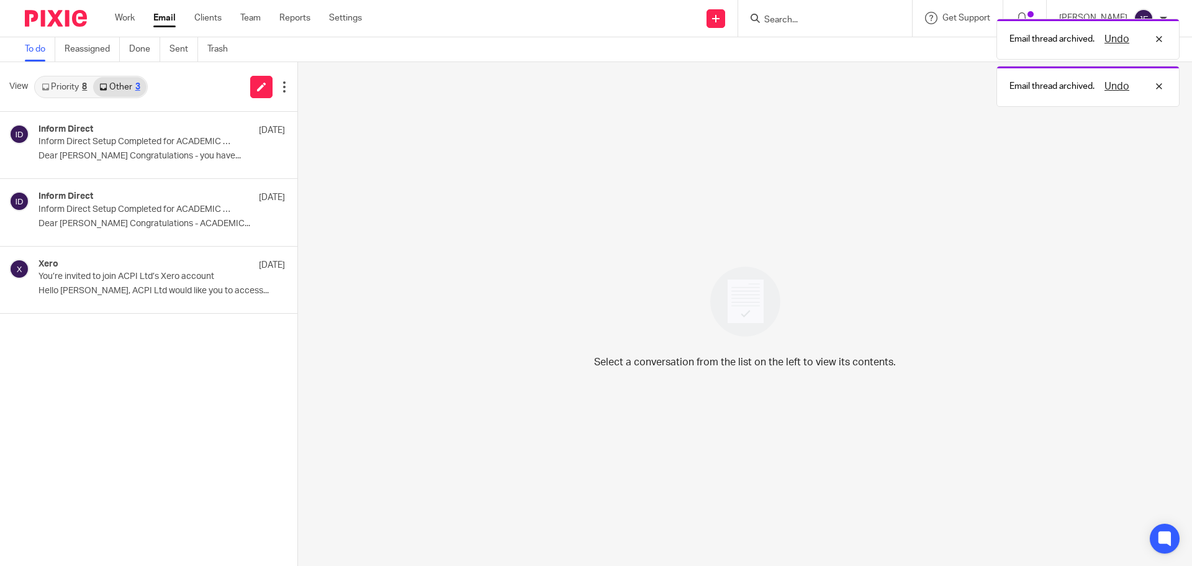
click at [70, 93] on link "Priority 8" at bounding box center [64, 87] width 58 height 20
